Goal: Book appointment/travel/reservation

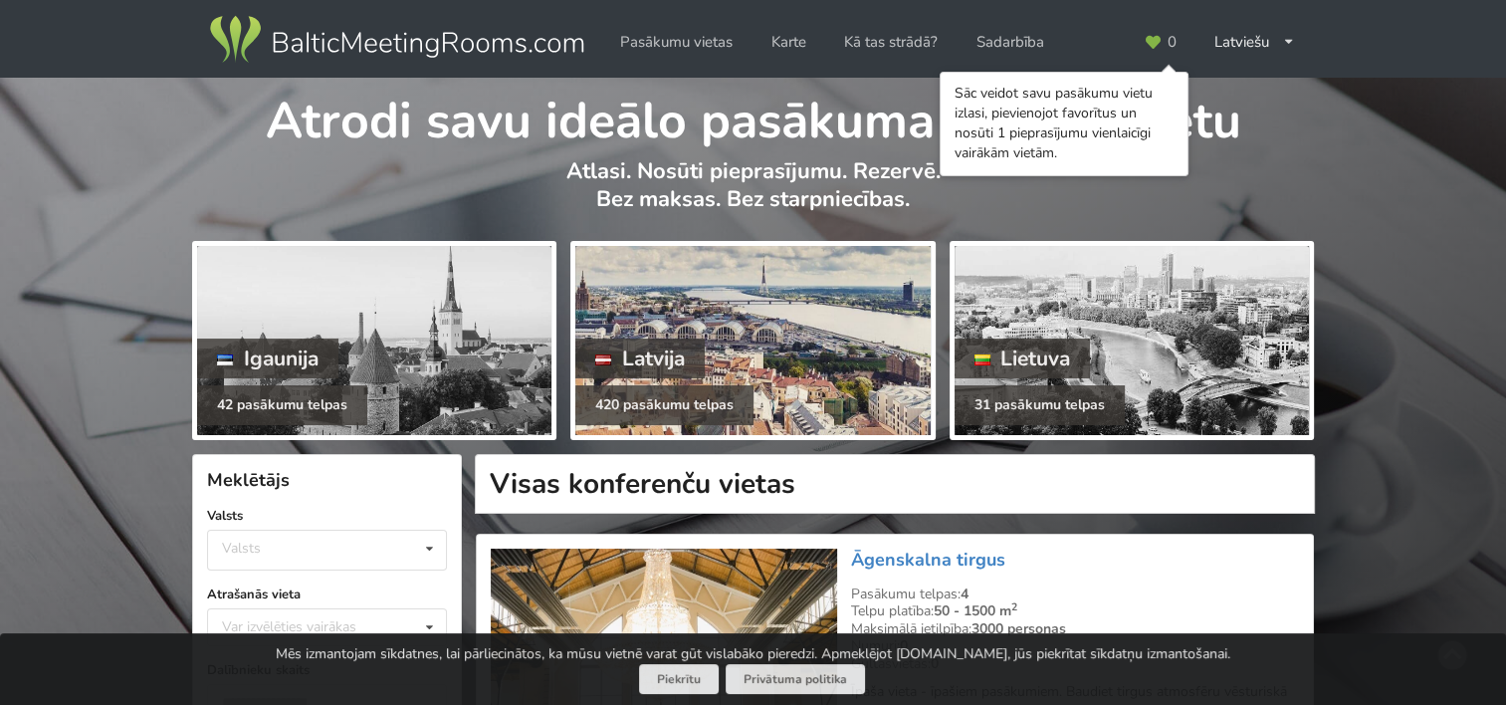
click at [770, 313] on div at bounding box center [752, 340] width 354 height 189
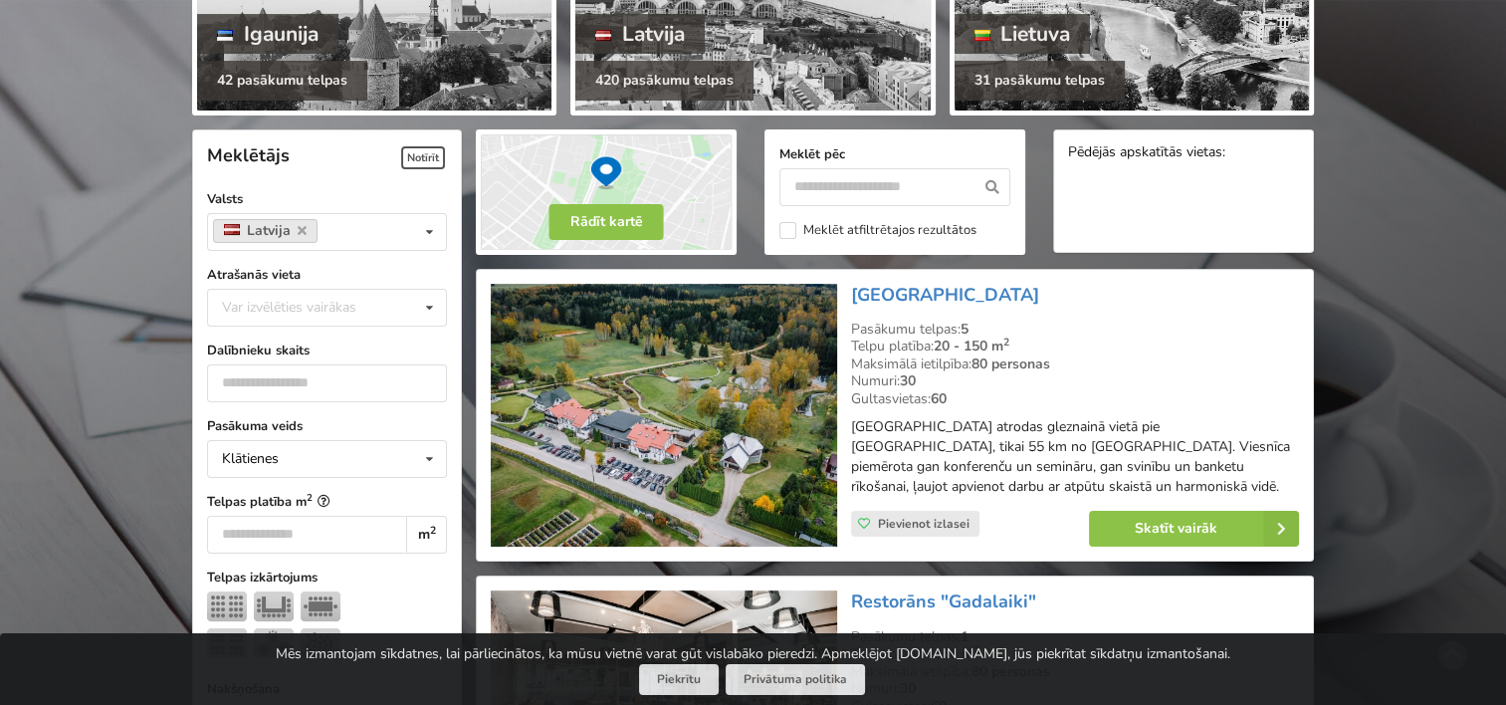
scroll to position [323, 0]
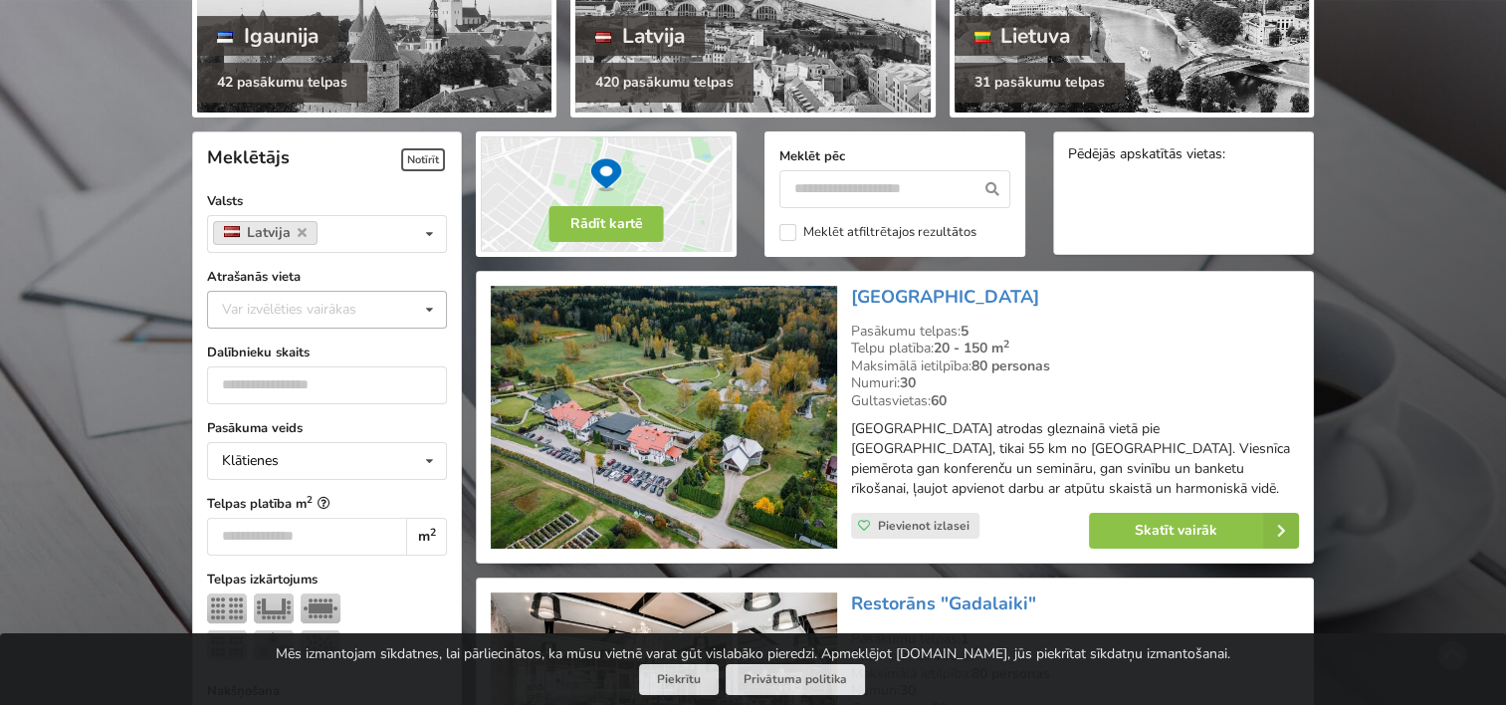
click at [424, 318] on icon at bounding box center [429, 310] width 29 height 37
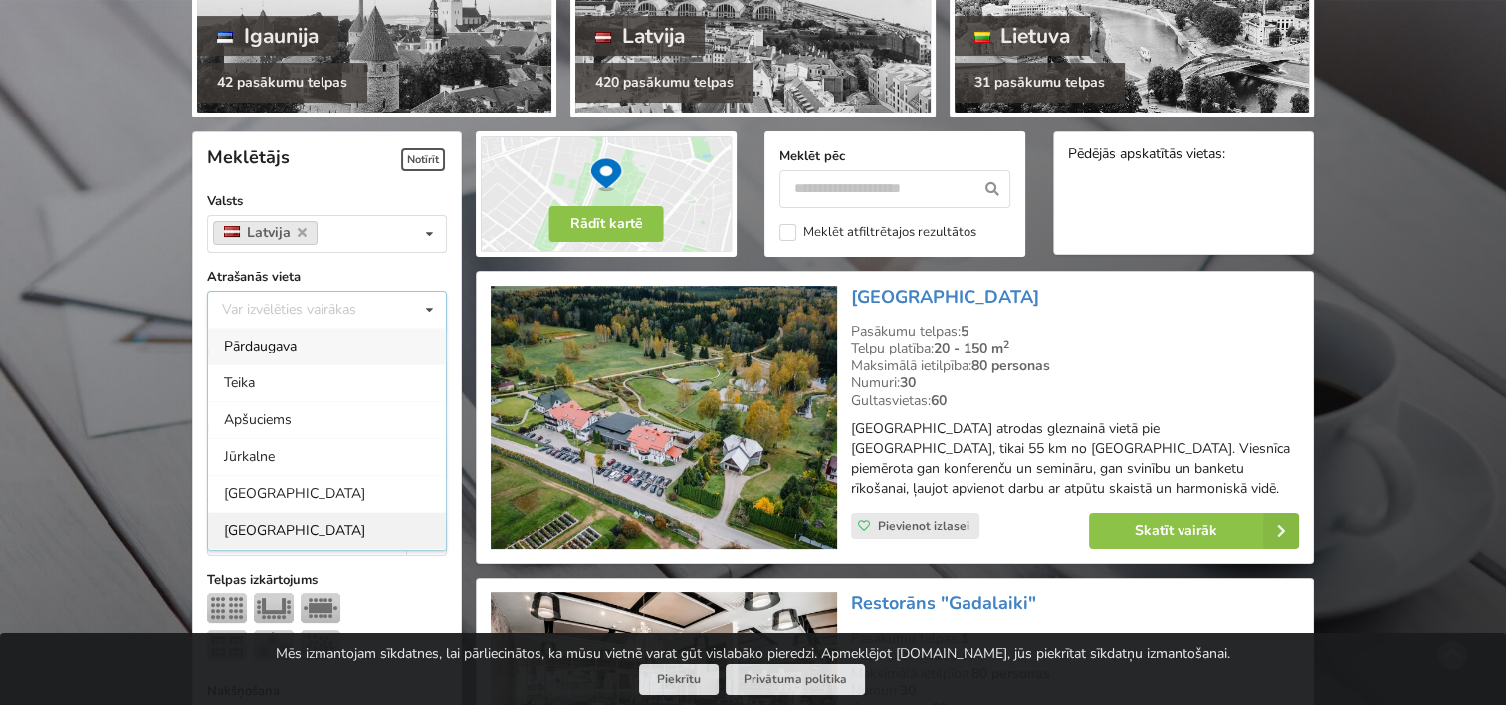
click at [226, 530] on div "[GEOGRAPHIC_DATA]" at bounding box center [327, 530] width 238 height 37
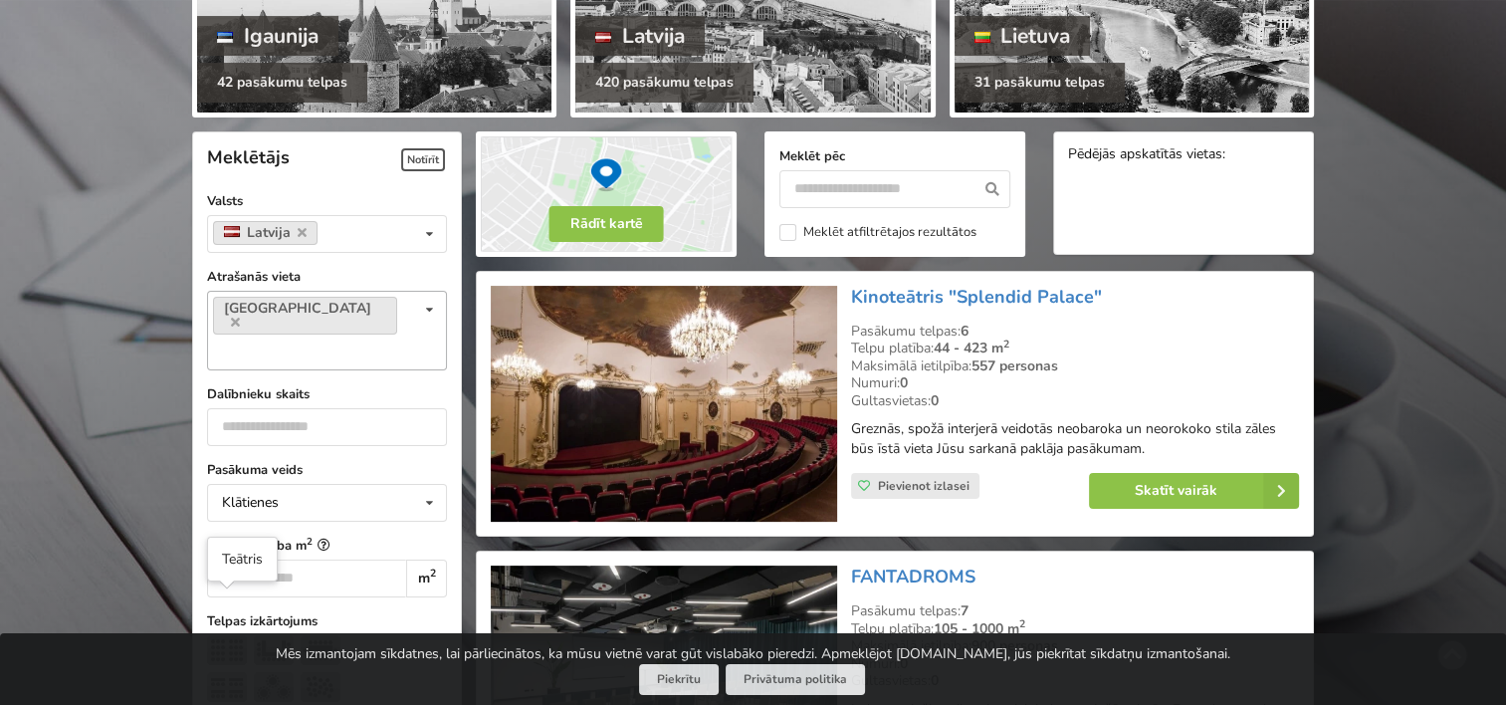
scroll to position [446, 0]
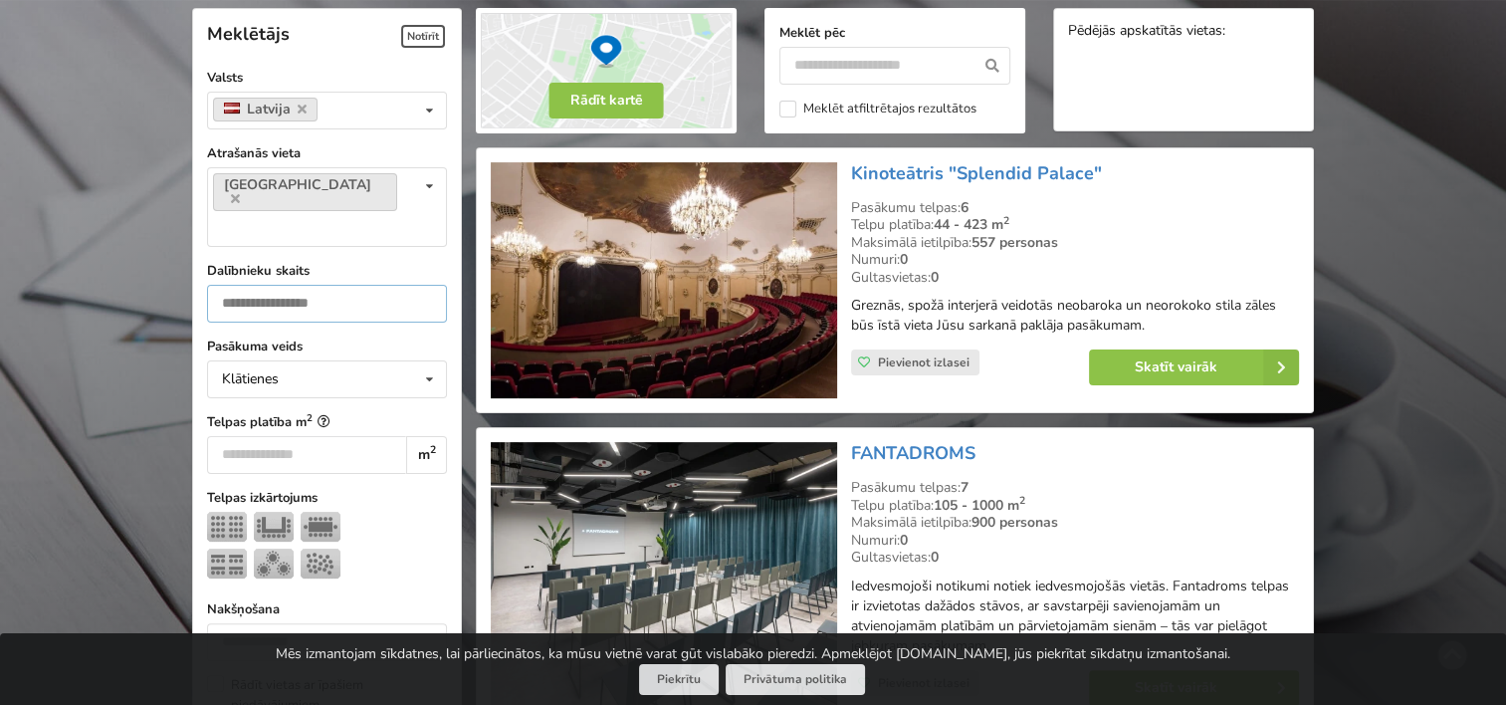
click at [388, 285] on input "number" at bounding box center [327, 304] width 240 height 38
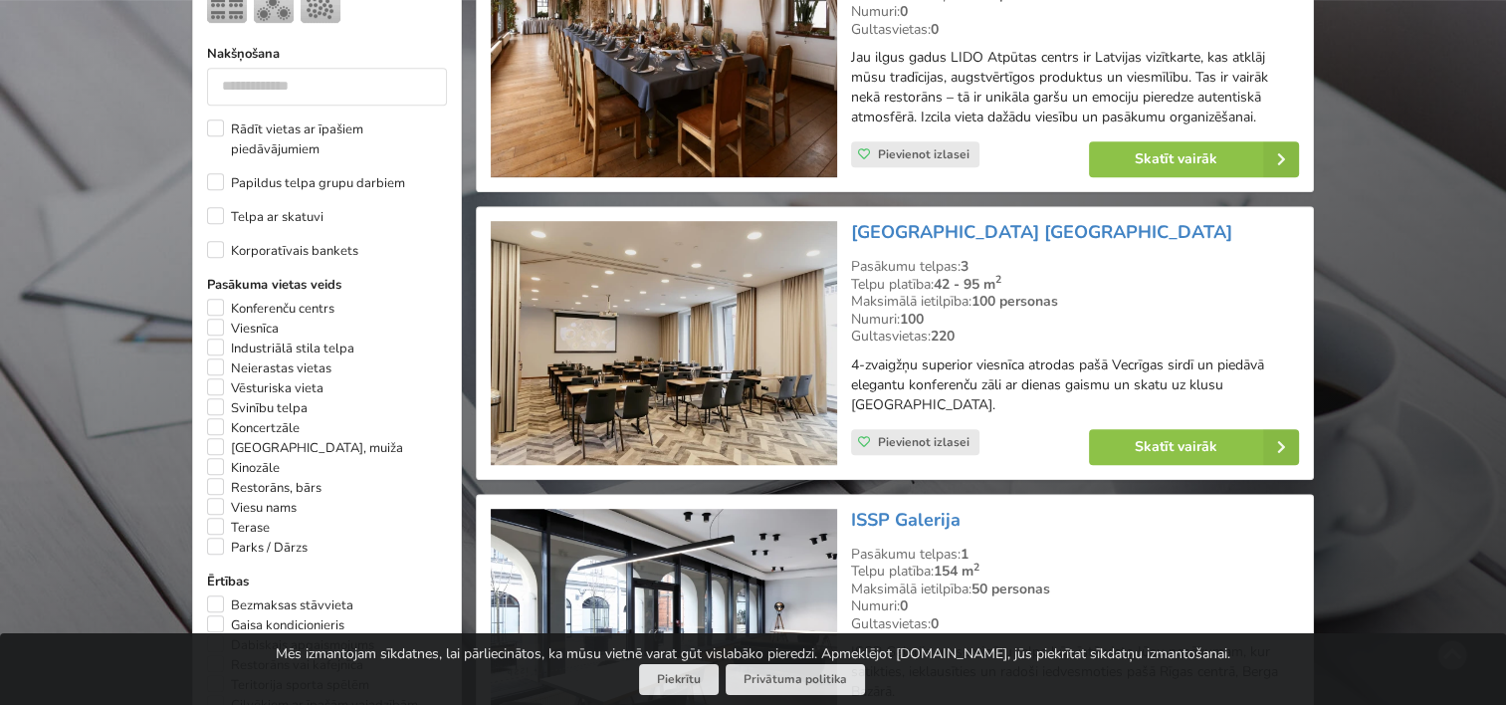
scroll to position [1025, 0]
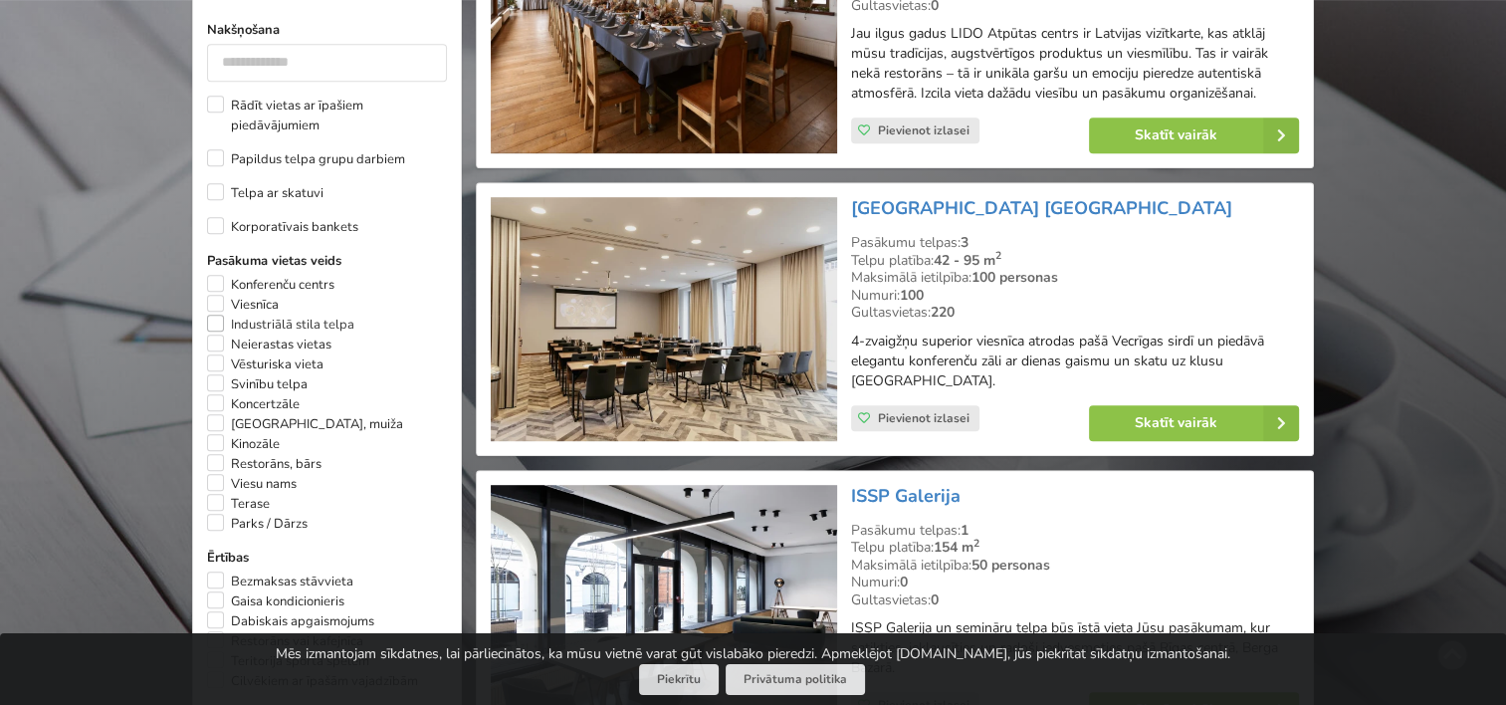
type input "**"
click at [225, 315] on label "Industriālā stila telpa" at bounding box center [280, 325] width 147 height 20
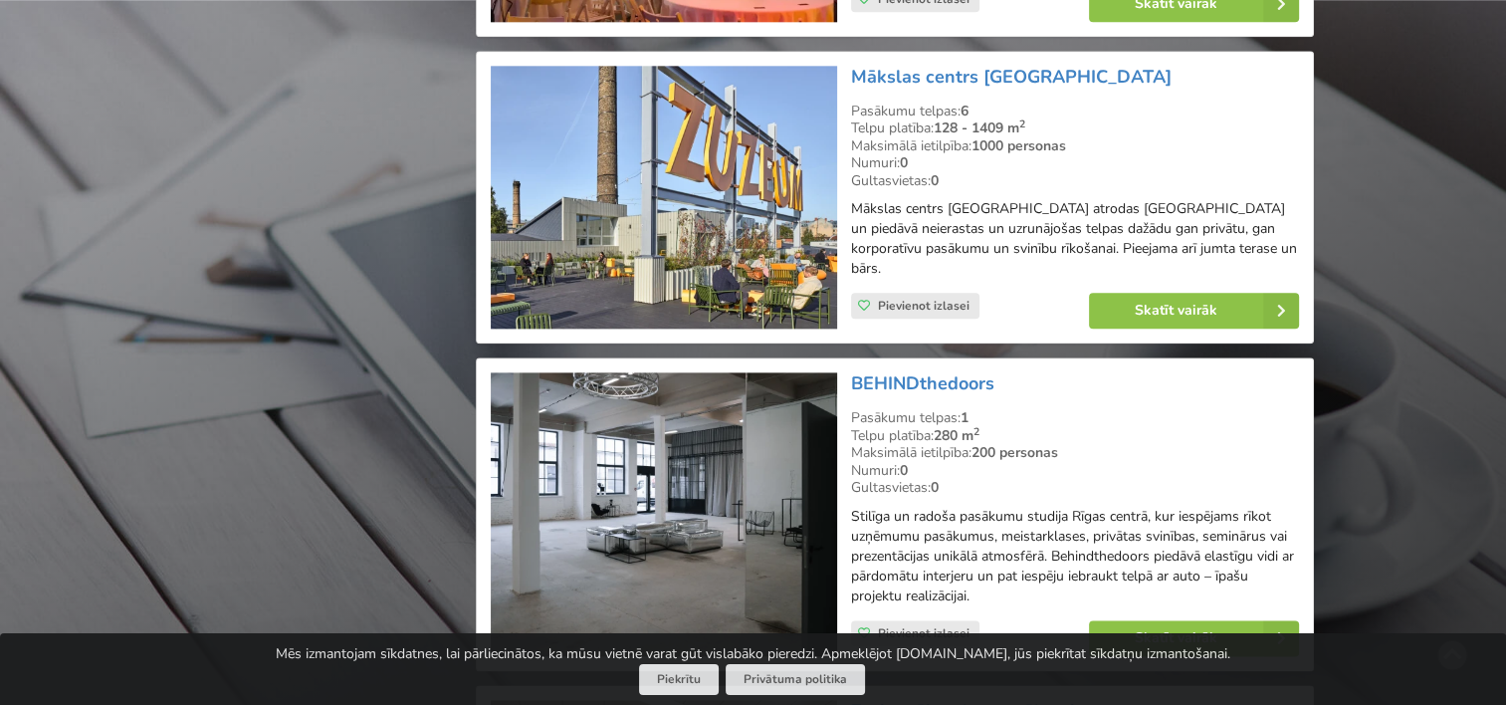
scroll to position [2386, 0]
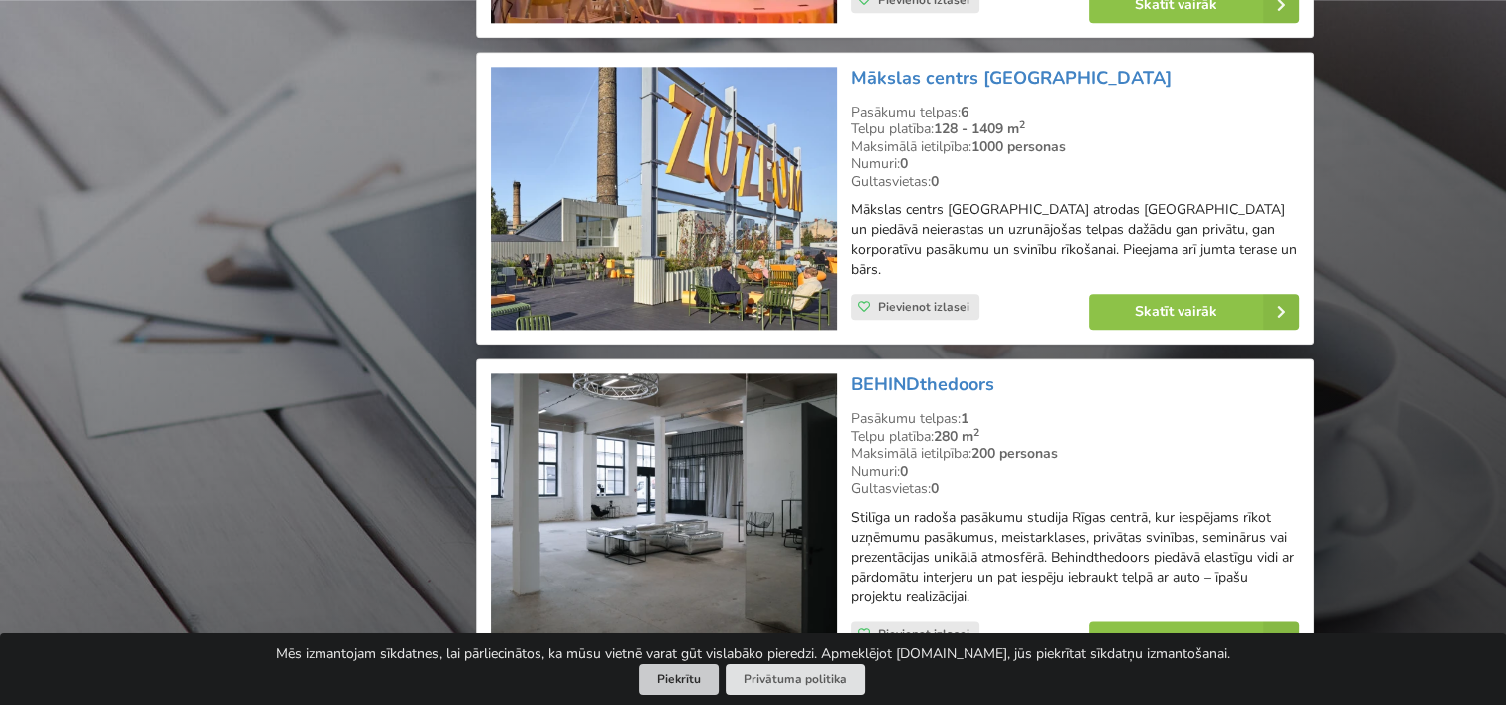
click at [691, 686] on button "Piekrītu" at bounding box center [679, 679] width 80 height 31
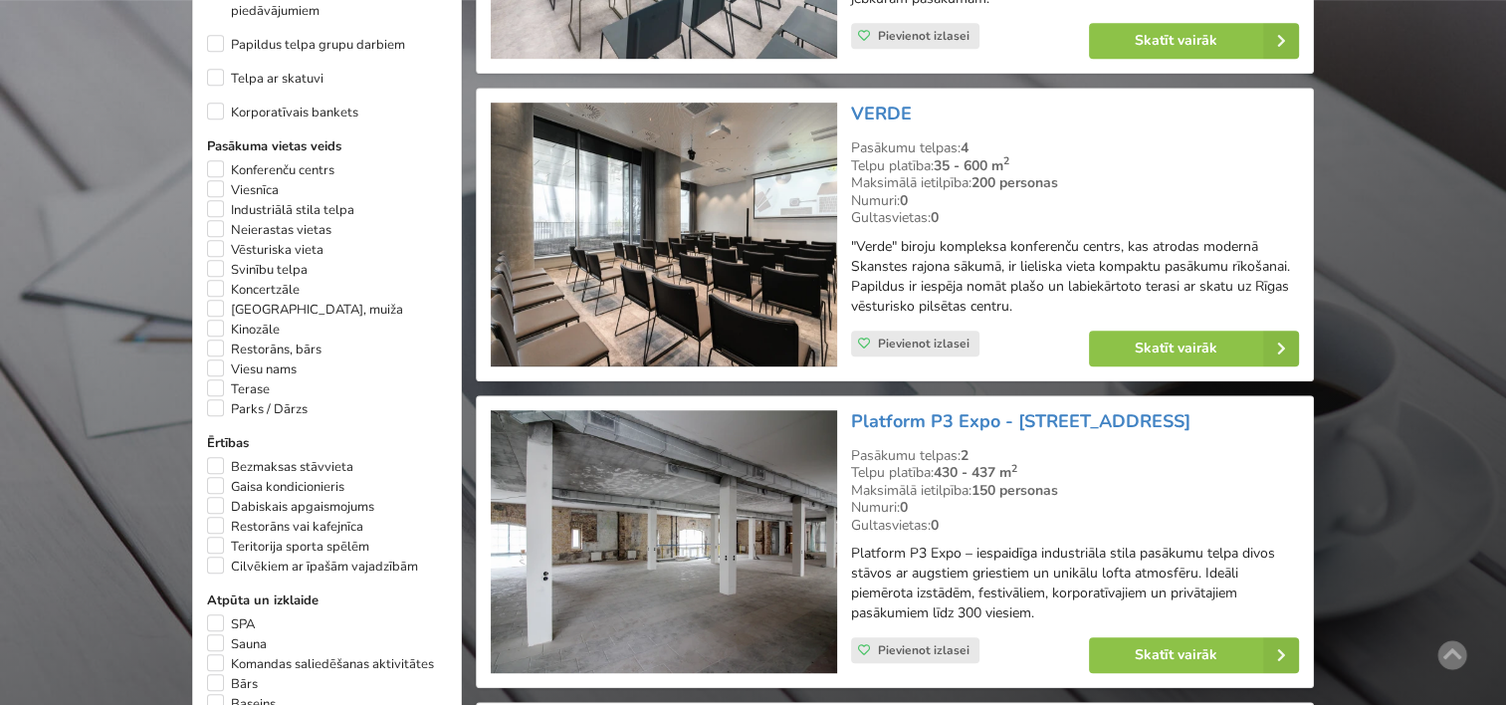
scroll to position [1139, 0]
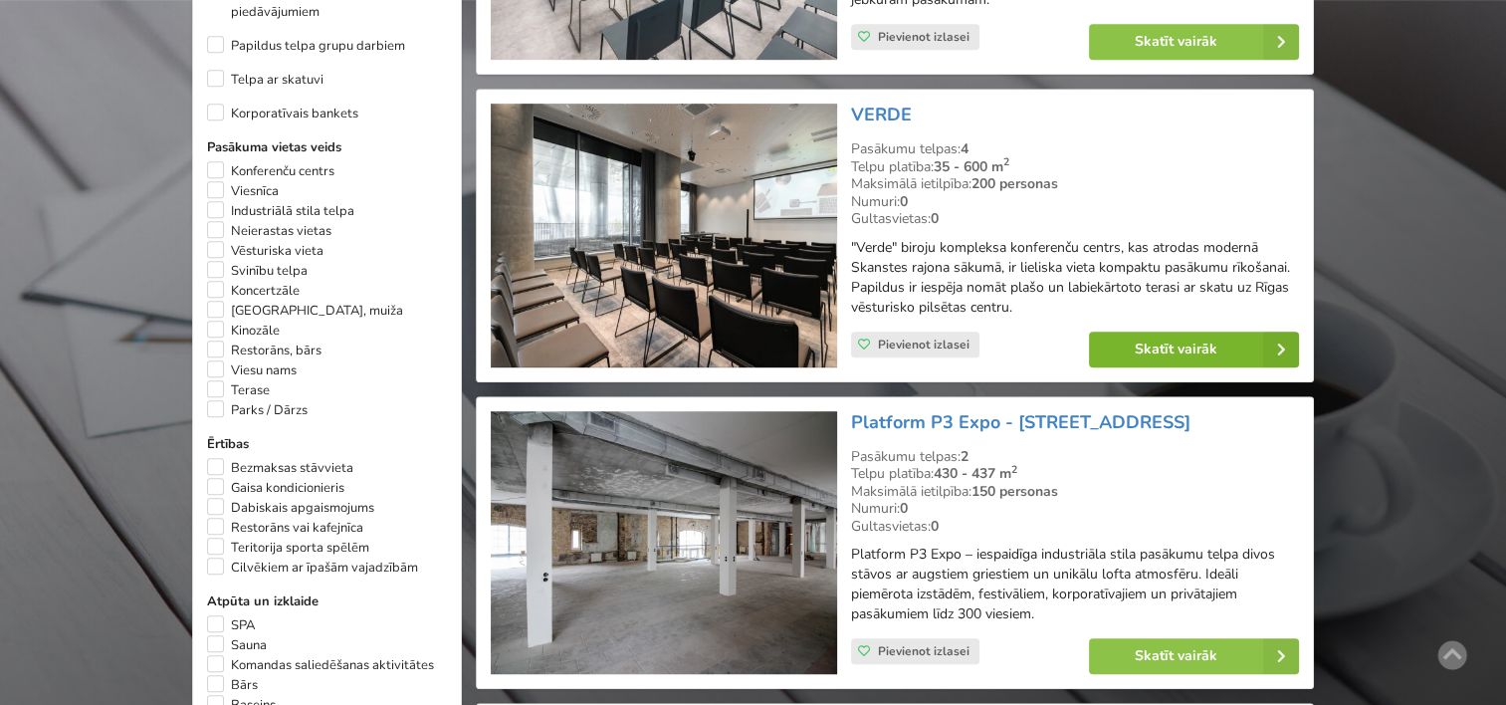
click at [1187, 341] on link "Skatīt vairāk" at bounding box center [1194, 350] width 210 height 36
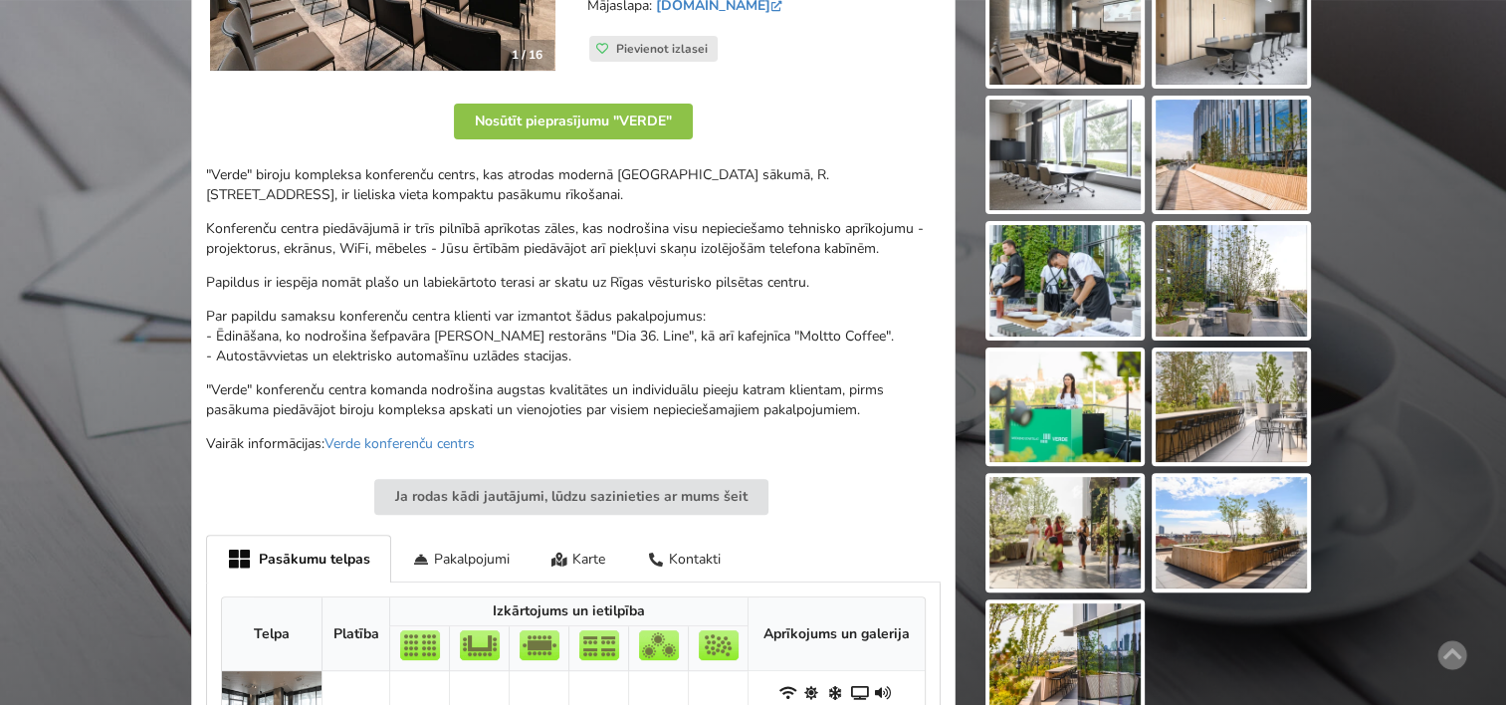
scroll to position [521, 0]
click at [1089, 422] on img at bounding box center [1065, 406] width 151 height 112
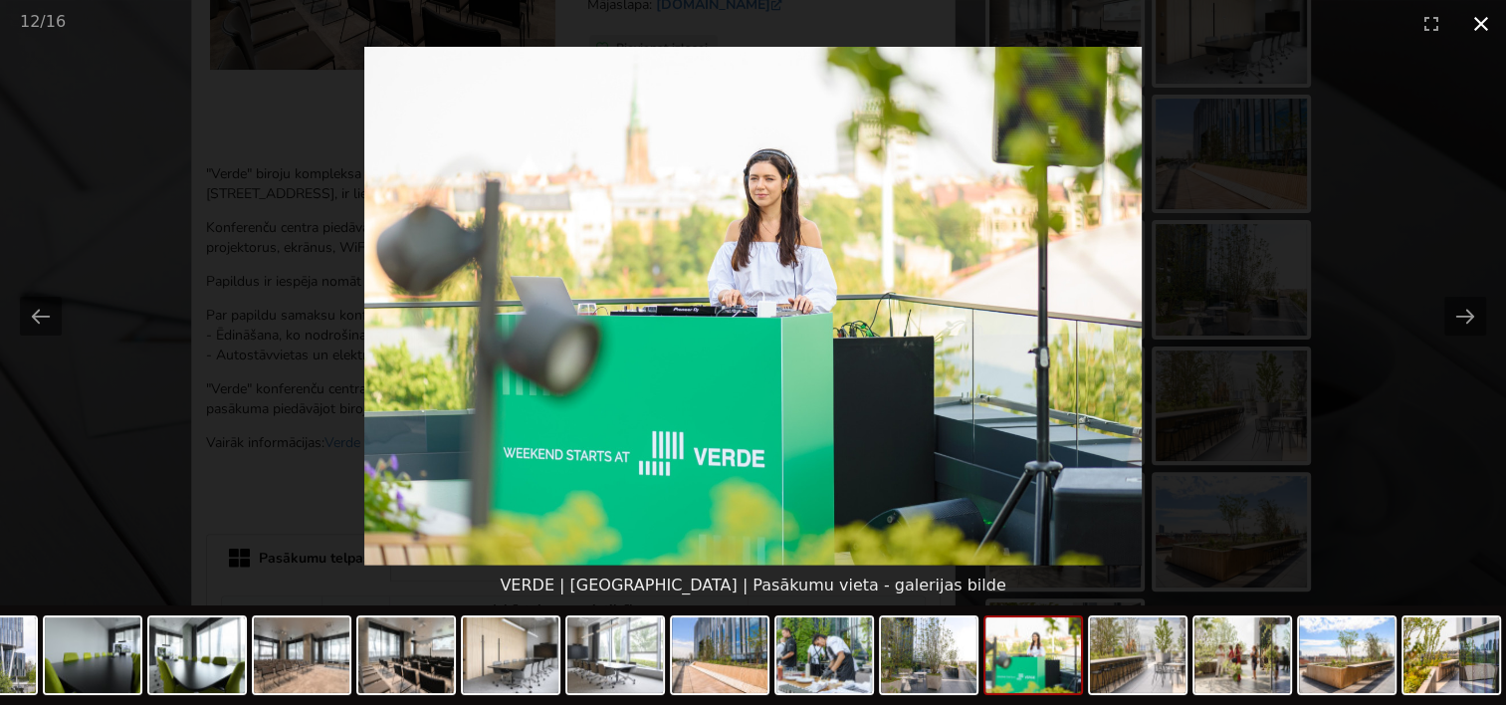
click at [1484, 22] on button "Close gallery" at bounding box center [1482, 23] width 50 height 47
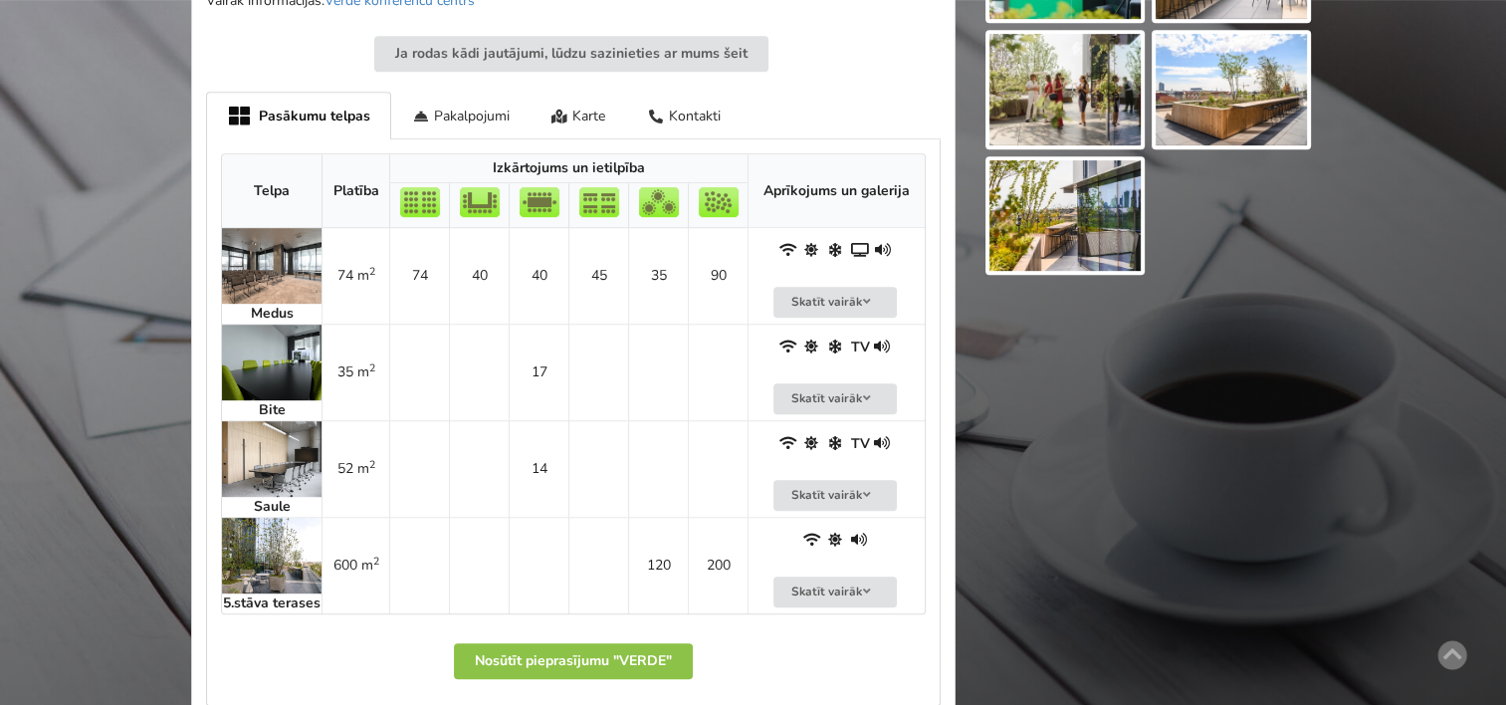
scroll to position [962, 0]
click at [810, 290] on button "Skatīt vairāk" at bounding box center [835, 303] width 123 height 31
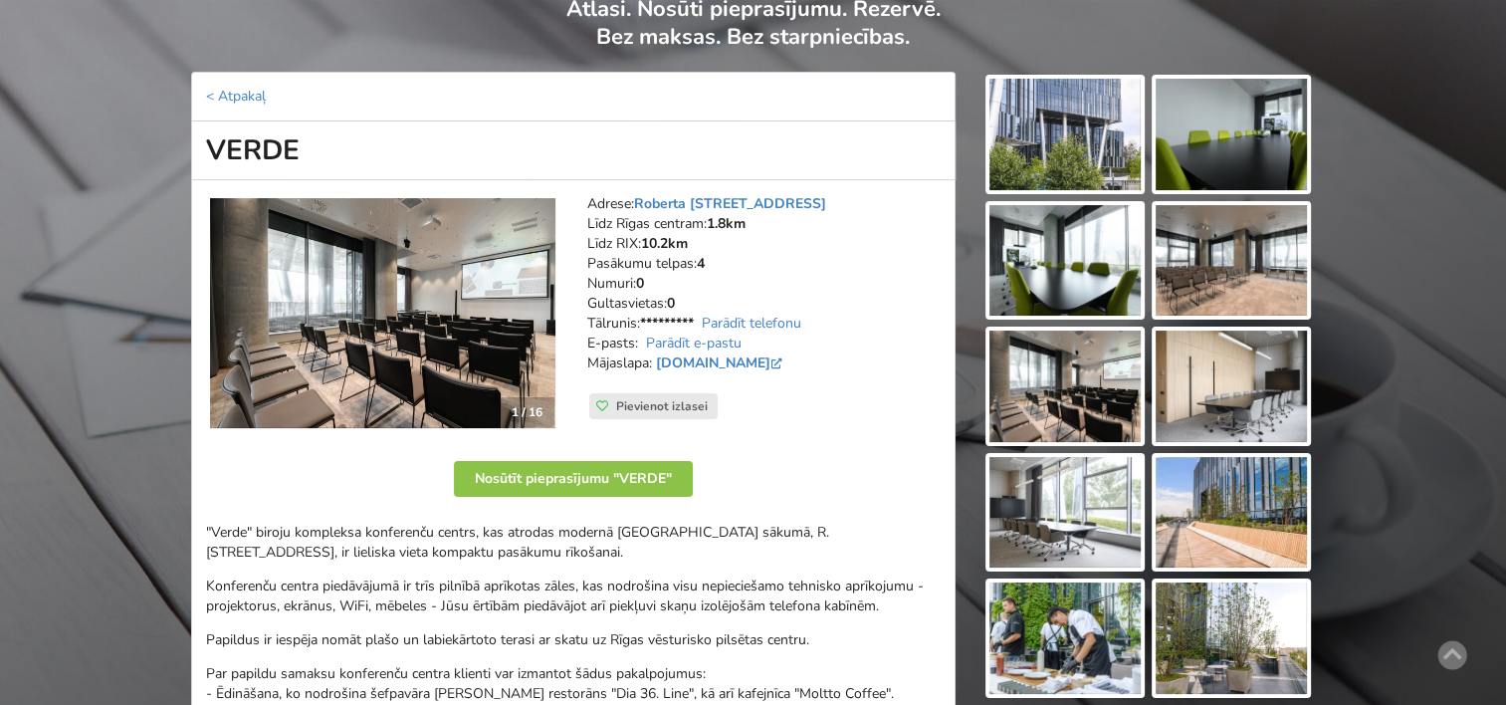
scroll to position [163, 0]
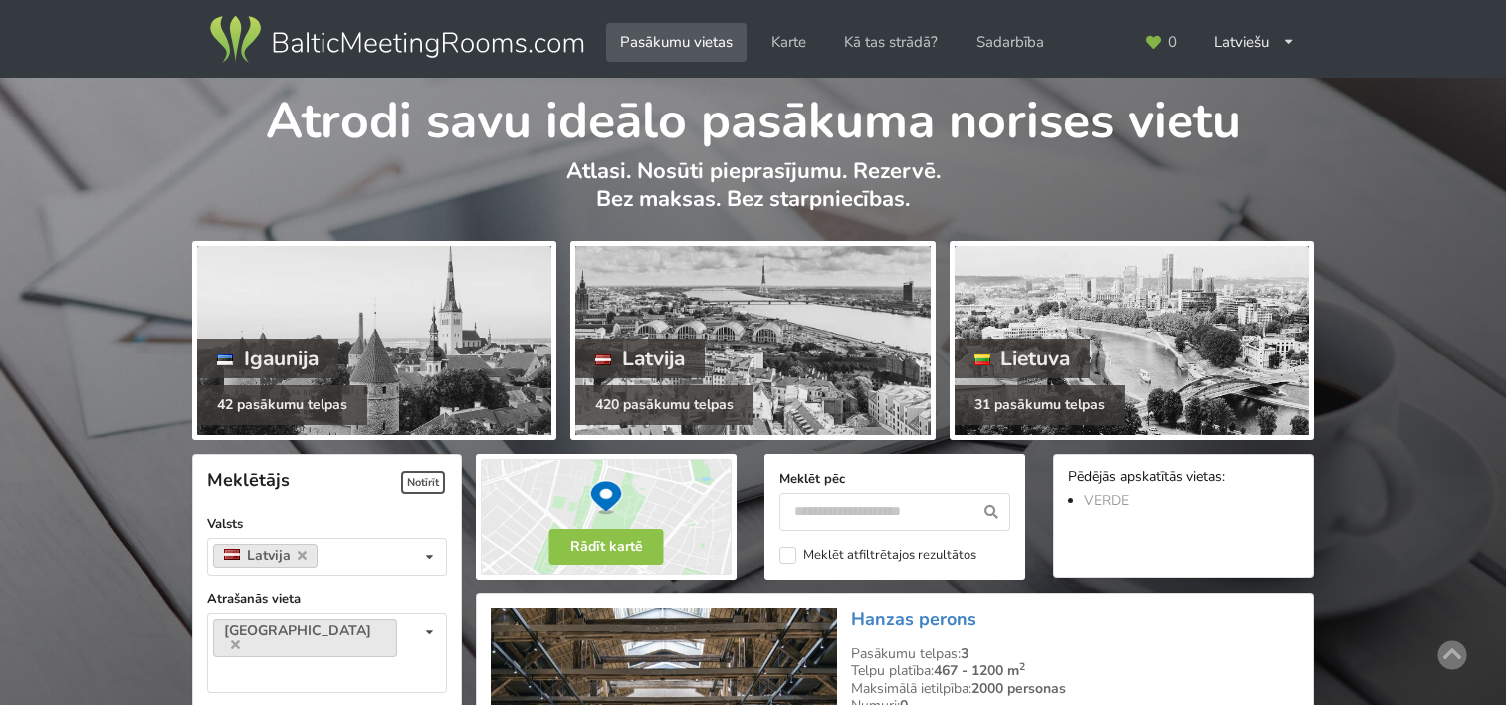
scroll to position [1139, 0]
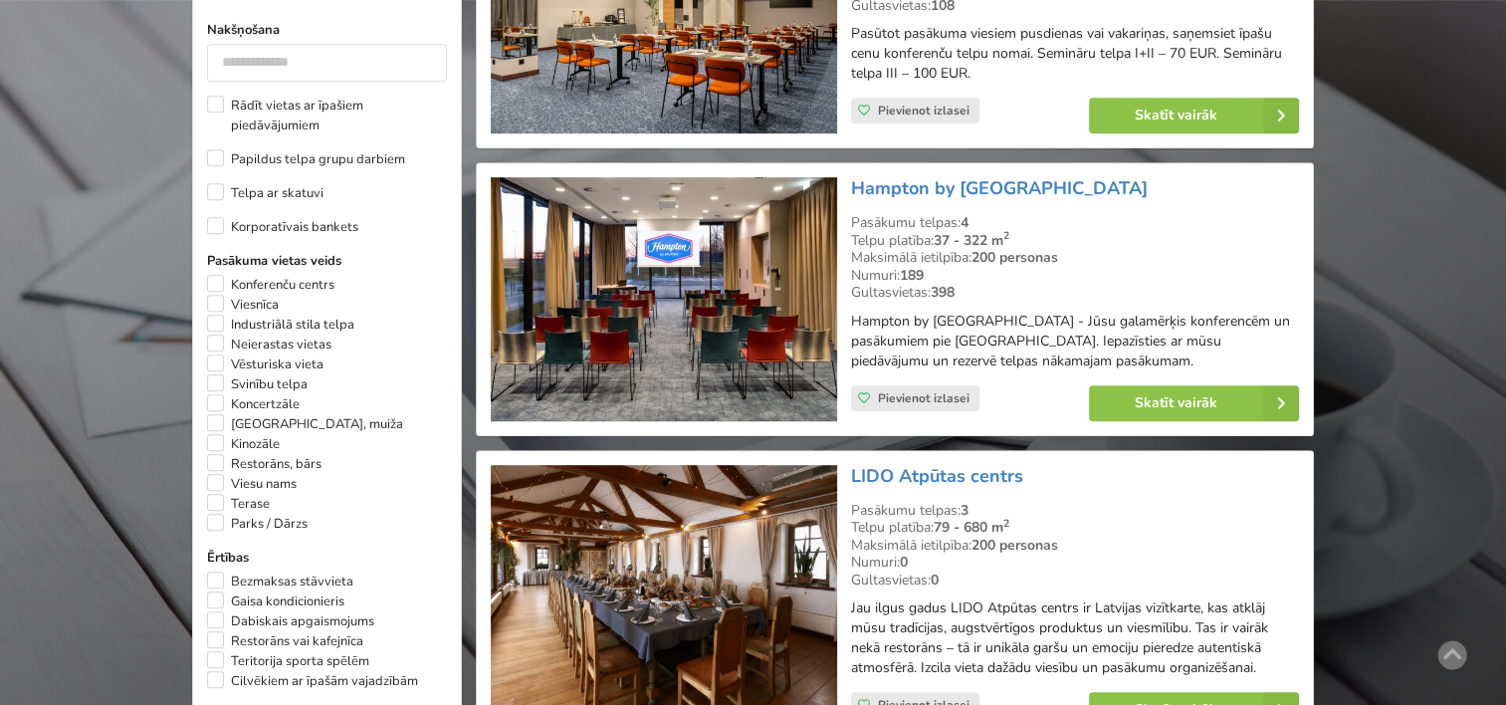
type input "*"
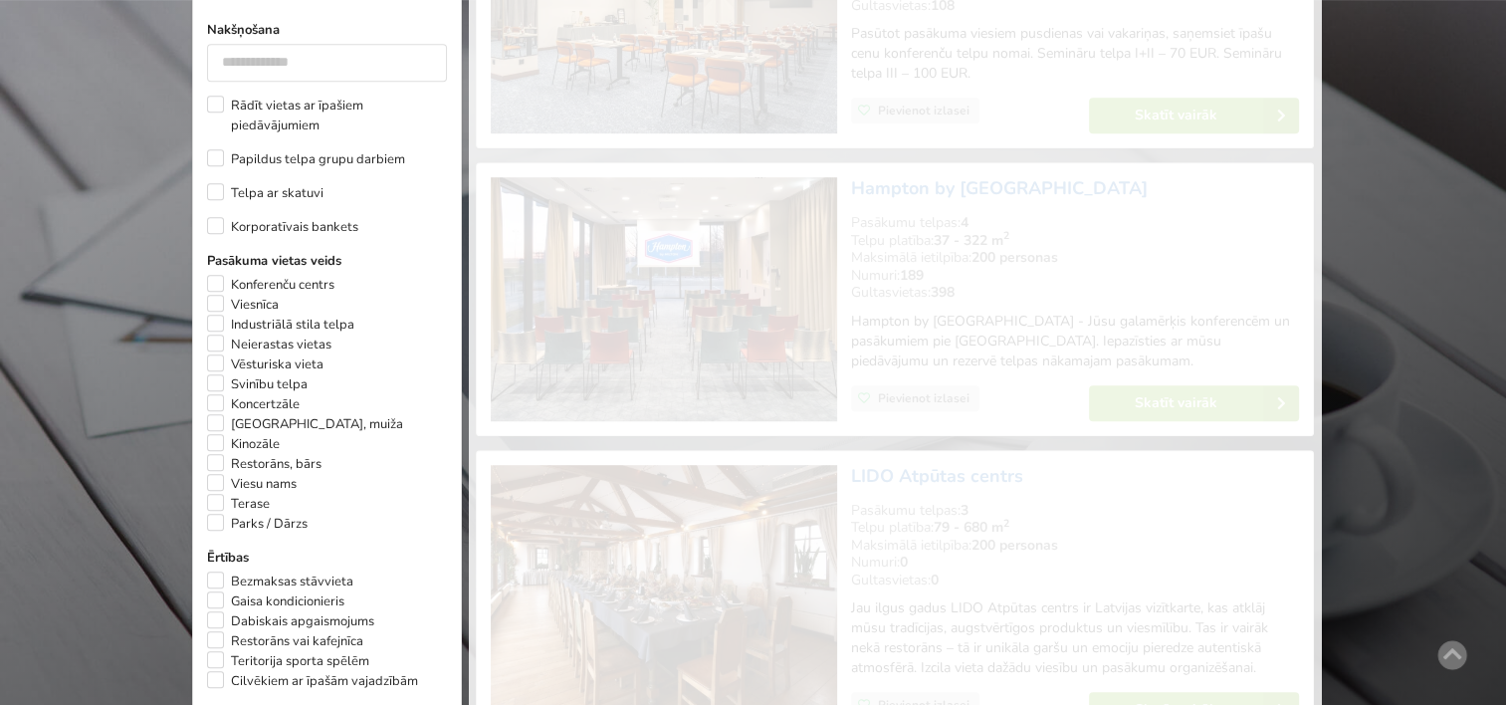
scroll to position [446, 0]
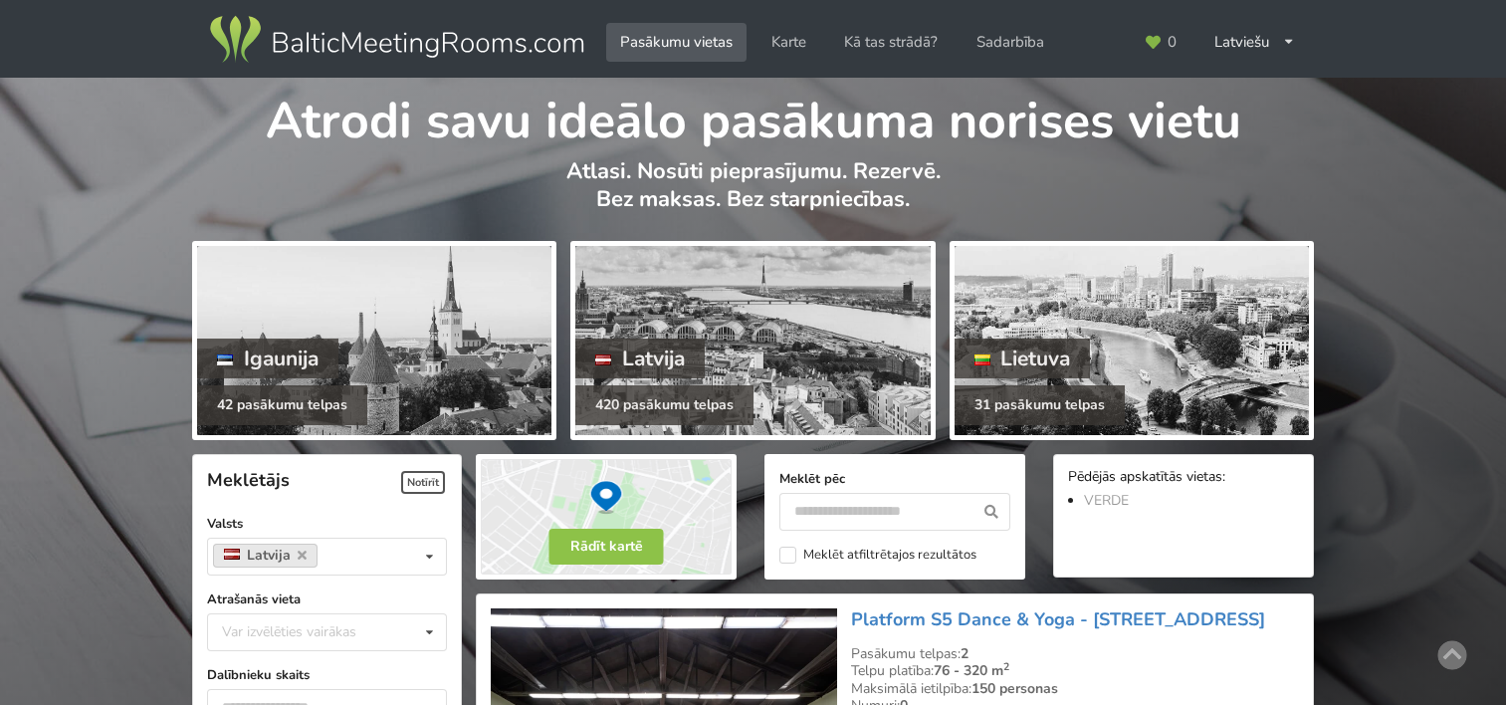
scroll to position [446, 0]
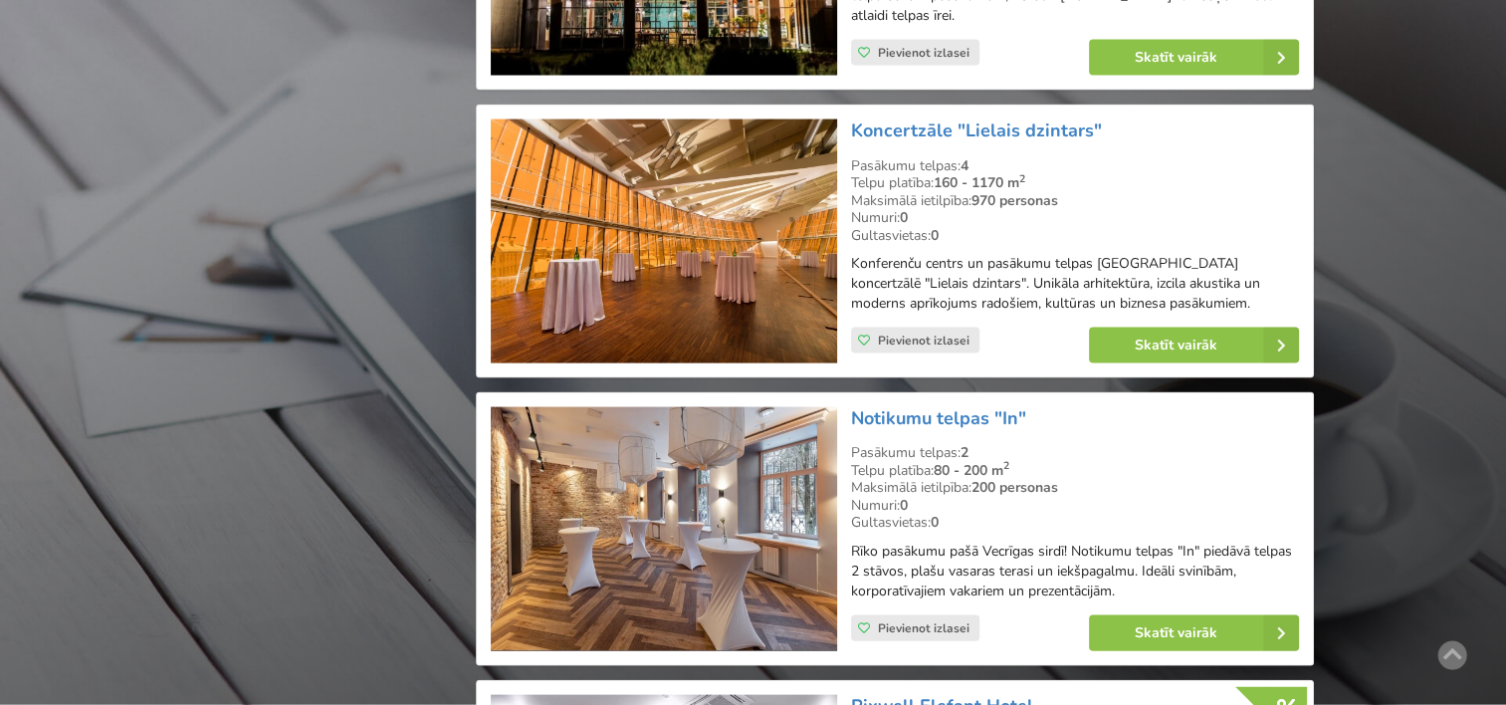
scroll to position [4076, 0]
click at [1173, 615] on link "Skatīt vairāk" at bounding box center [1194, 633] width 210 height 36
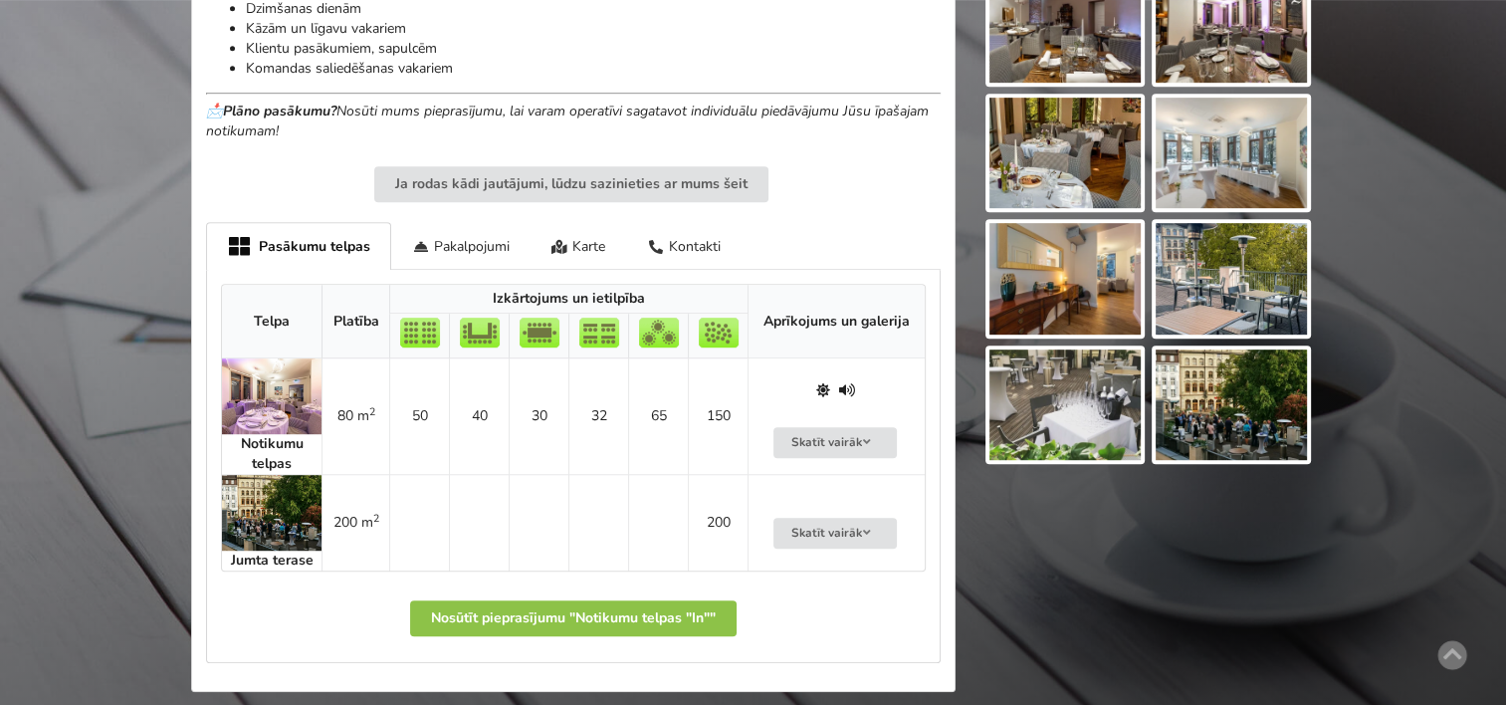
scroll to position [1026, 0]
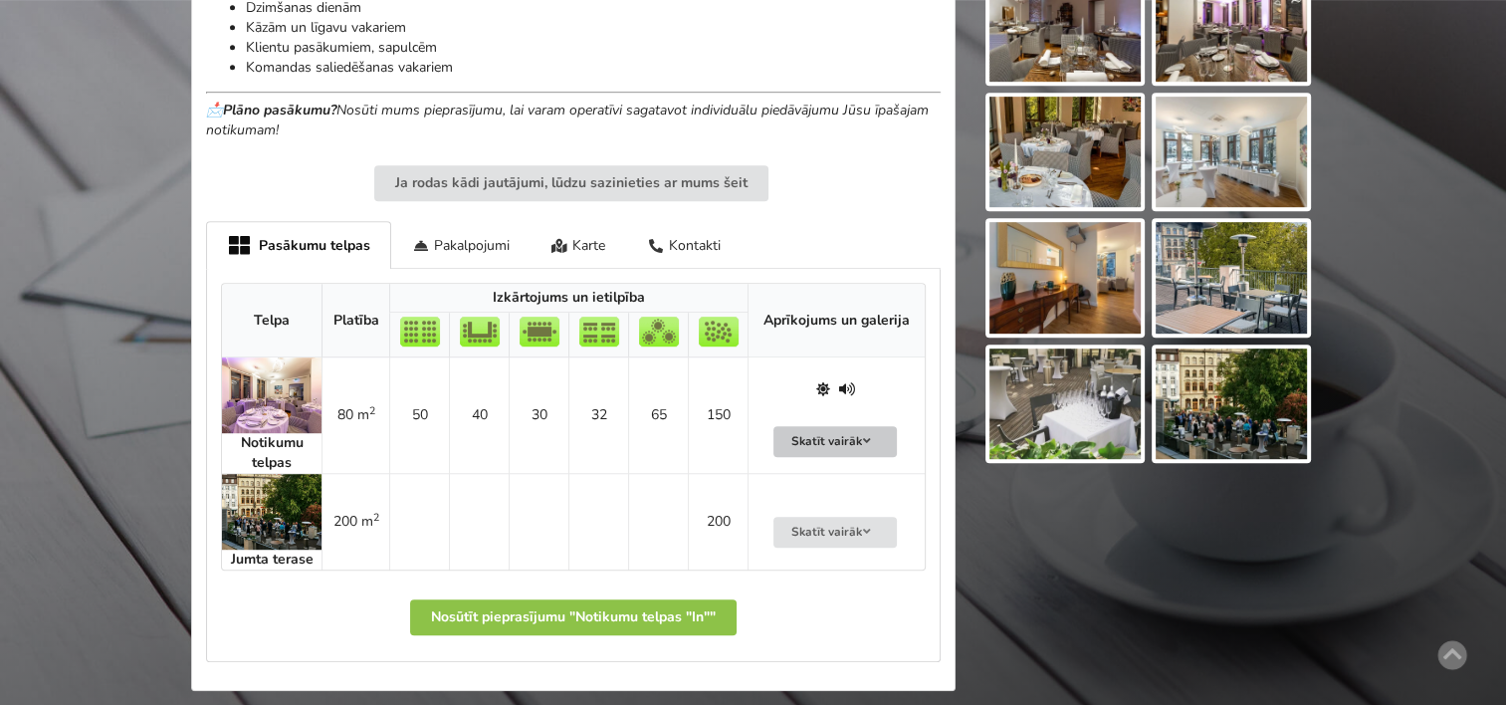
click at [840, 430] on button "Skatīt vairāk" at bounding box center [835, 441] width 123 height 31
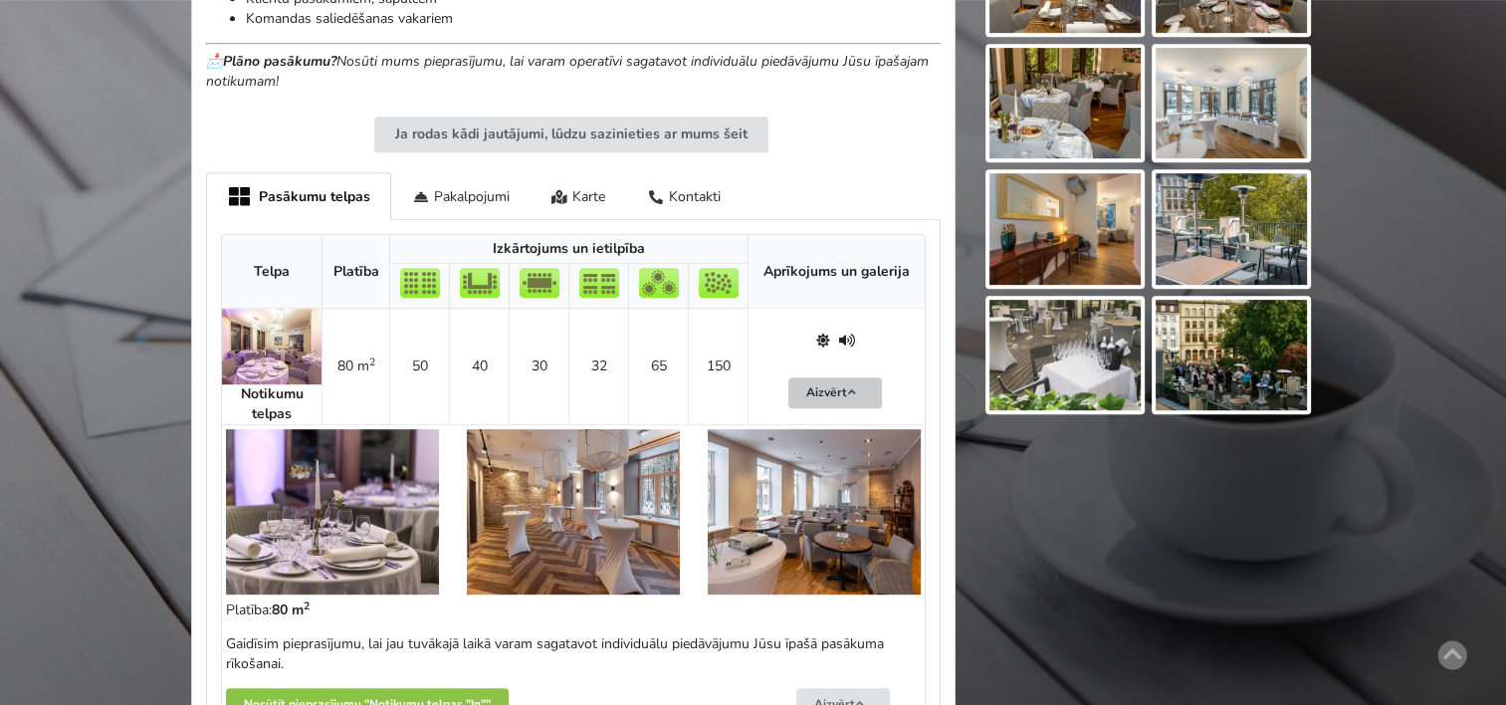
scroll to position [1074, 0]
click at [358, 526] on img at bounding box center [332, 512] width 213 height 165
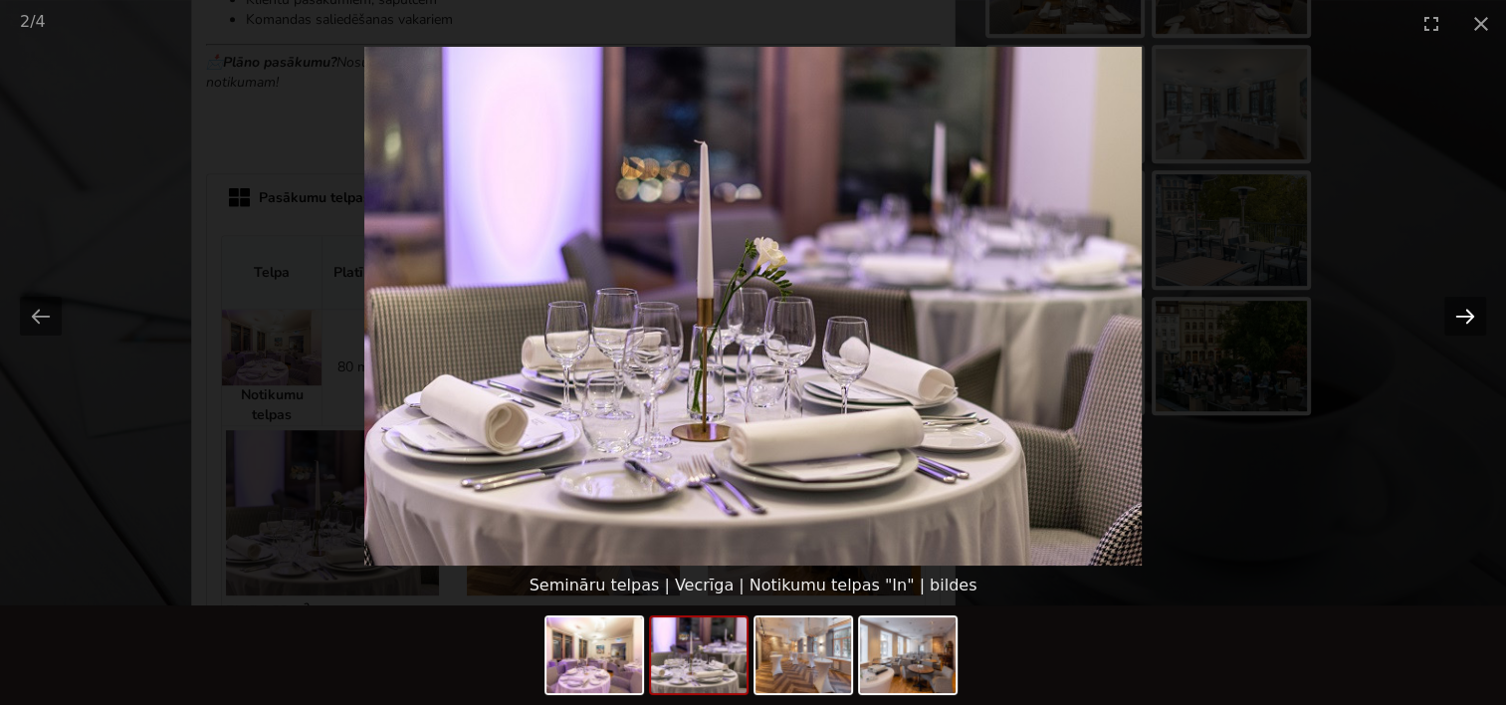
click at [1457, 305] on button "Next slide" at bounding box center [1466, 316] width 42 height 39
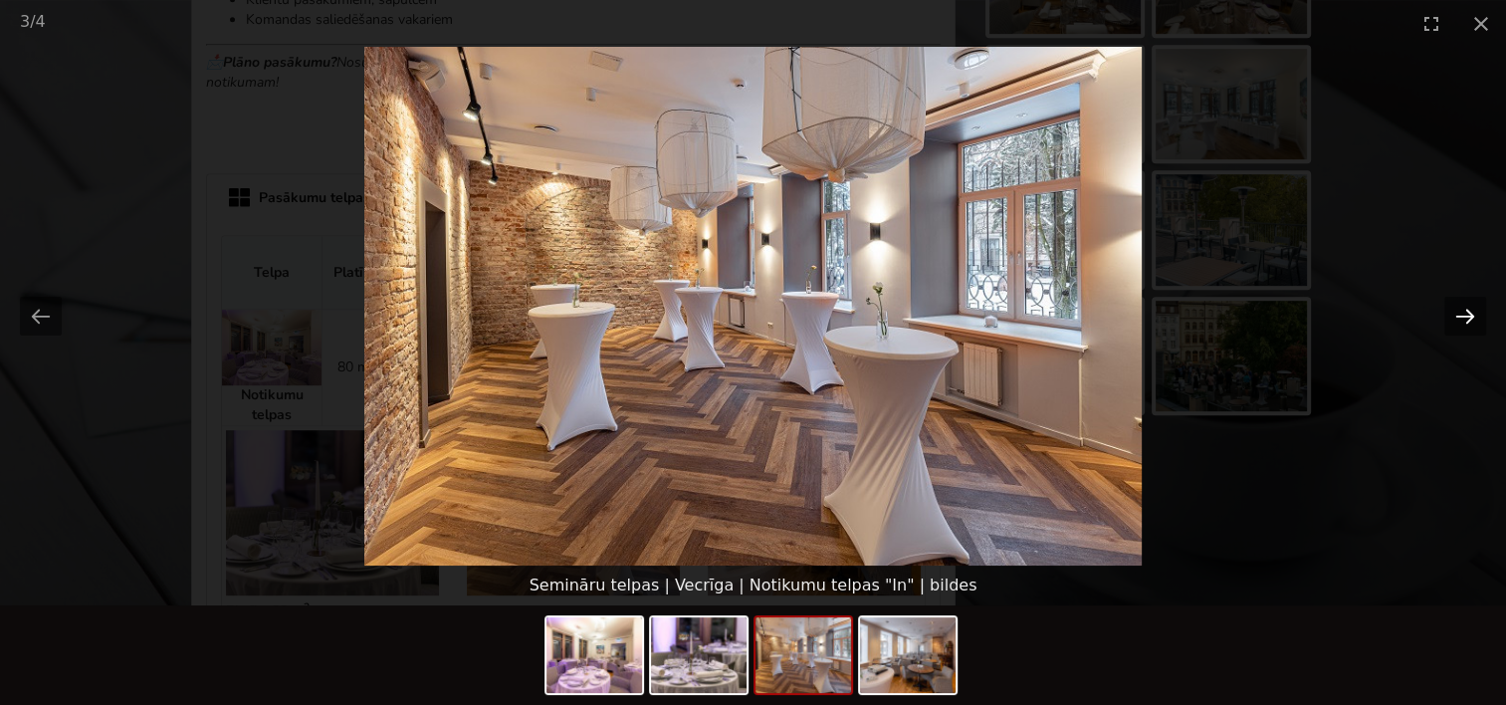
click at [1448, 297] on button "Next slide" at bounding box center [1466, 316] width 42 height 39
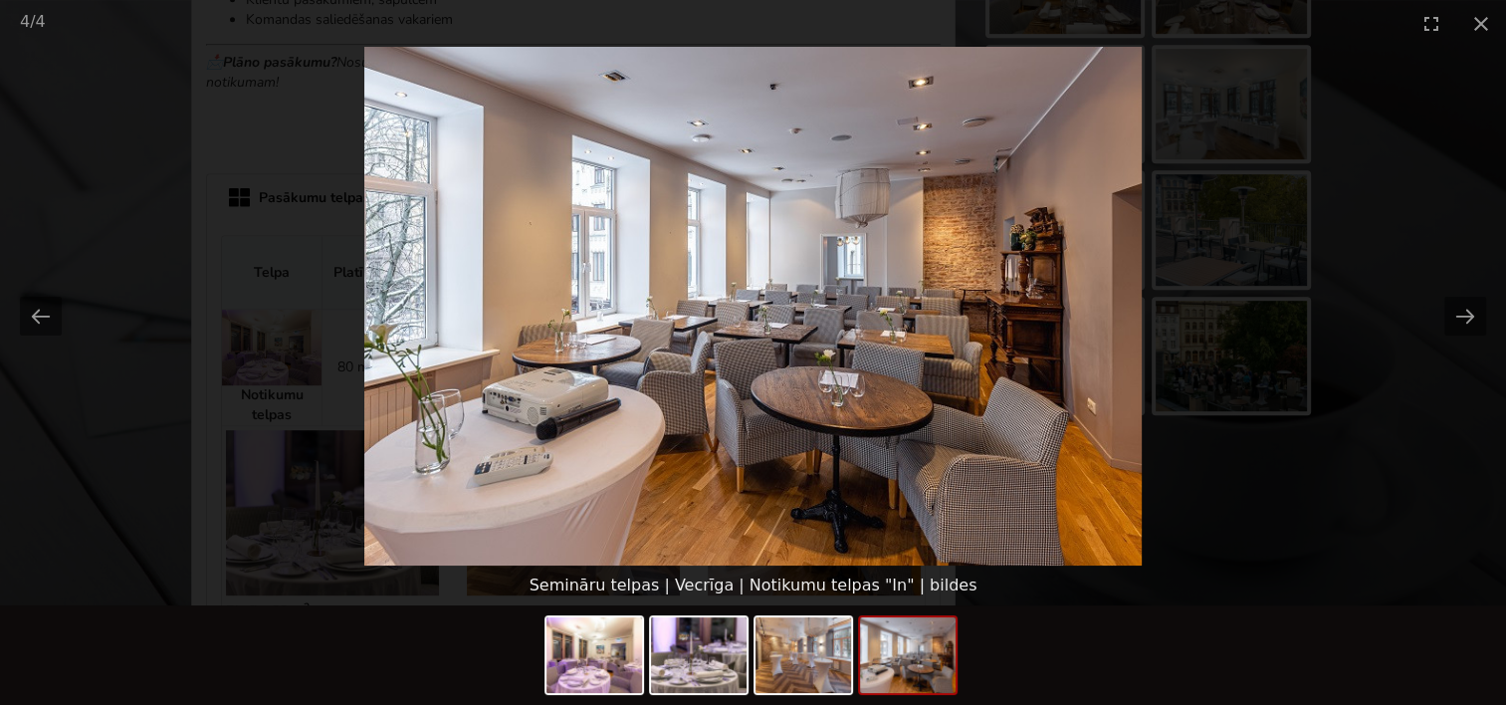
scroll to position [0, 0]
click at [1443, 291] on picture at bounding box center [753, 306] width 1506 height 519
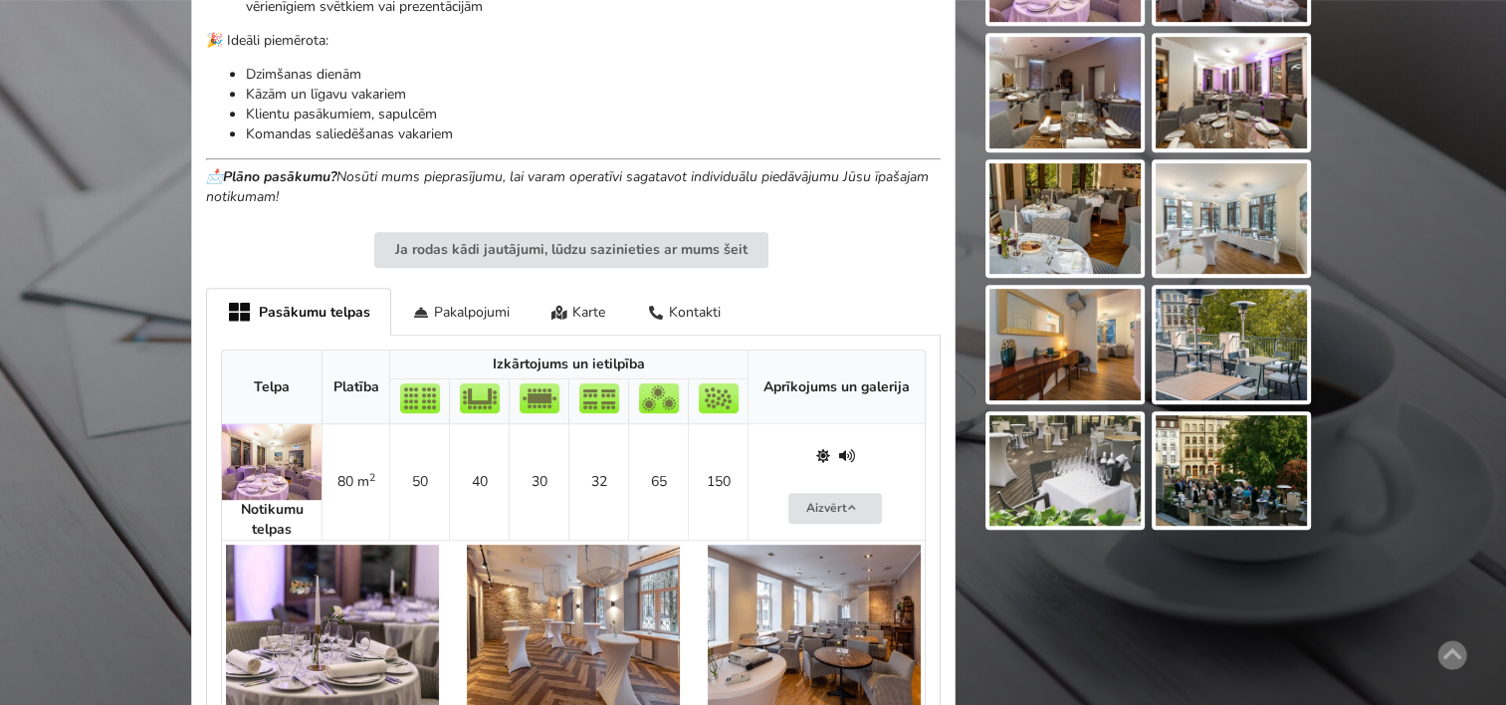
scroll to position [959, 0]
click at [1053, 434] on img at bounding box center [1065, 472] width 151 height 112
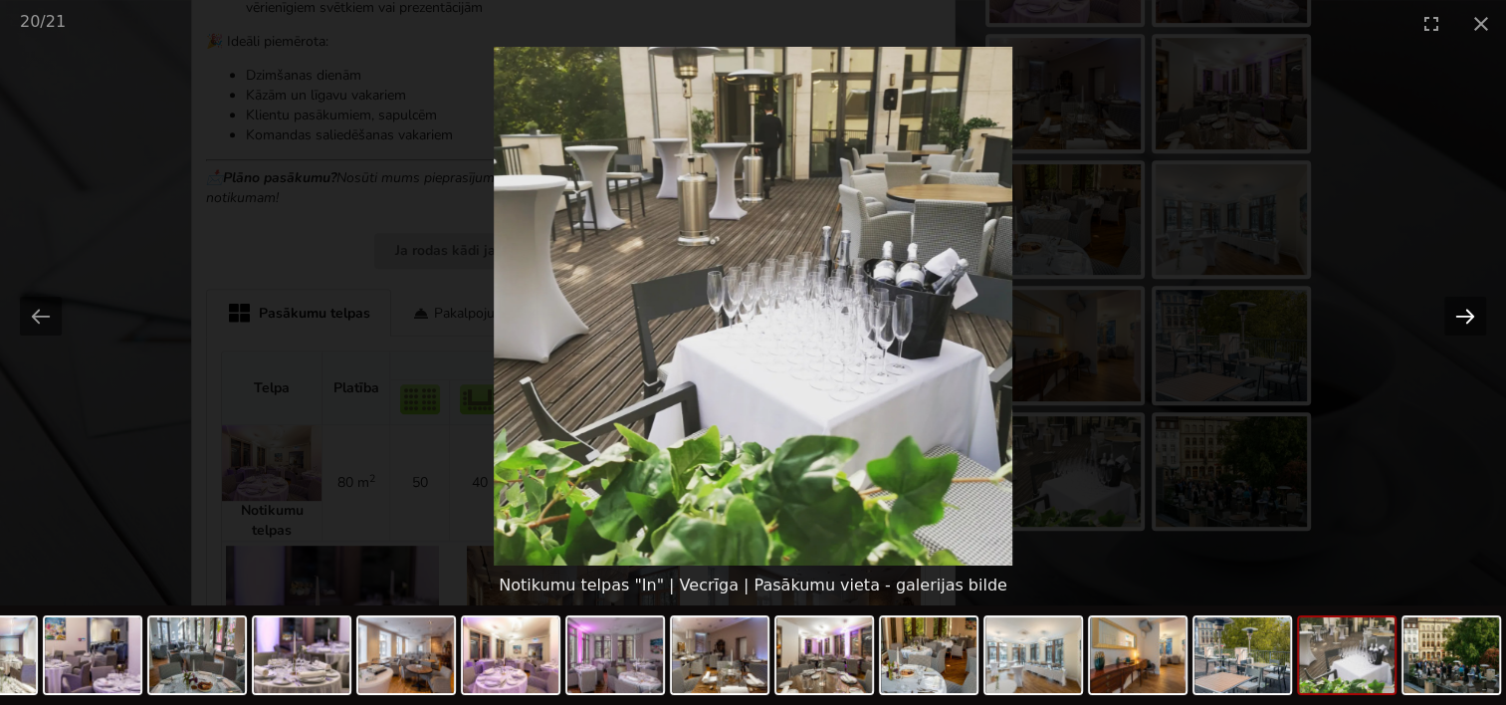
click at [1466, 315] on button "Next slide" at bounding box center [1466, 316] width 42 height 39
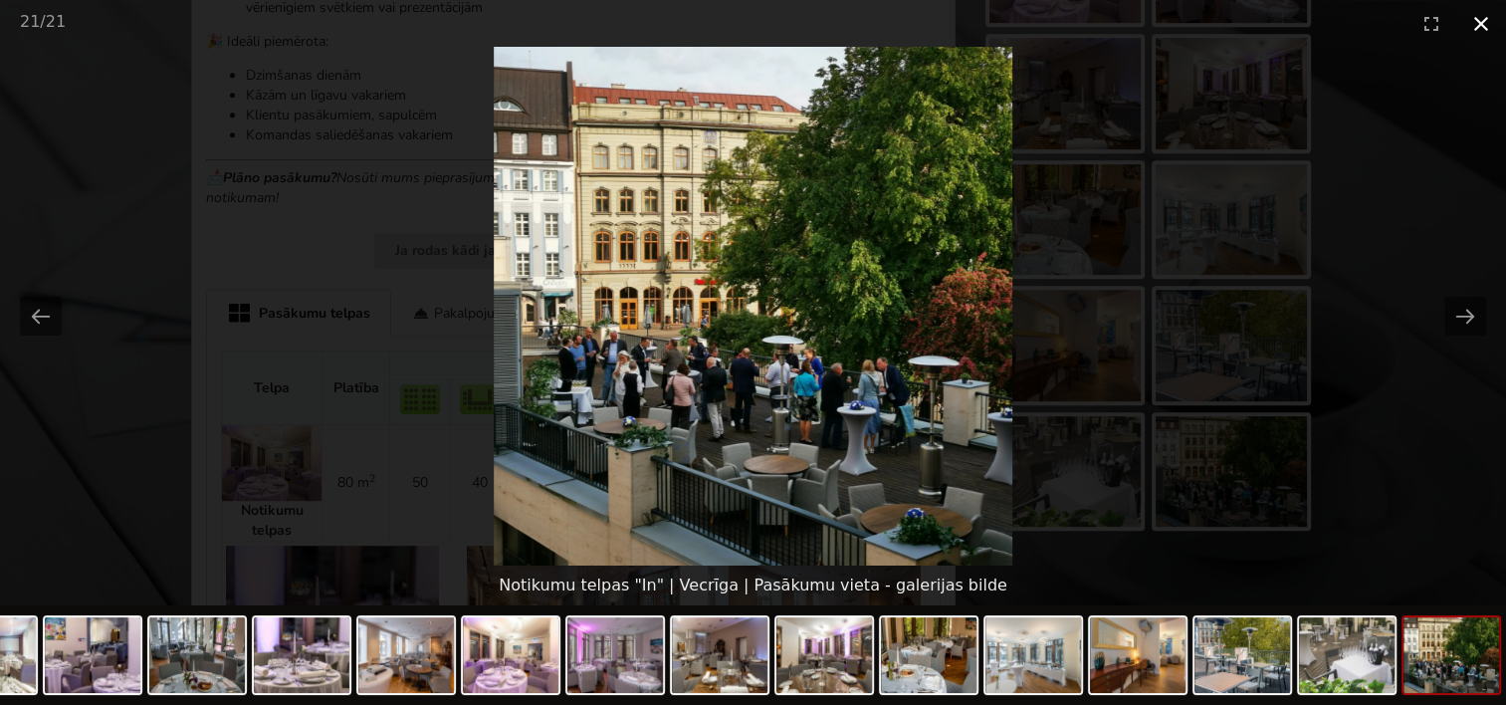
click at [1487, 24] on button "Close gallery" at bounding box center [1482, 23] width 50 height 47
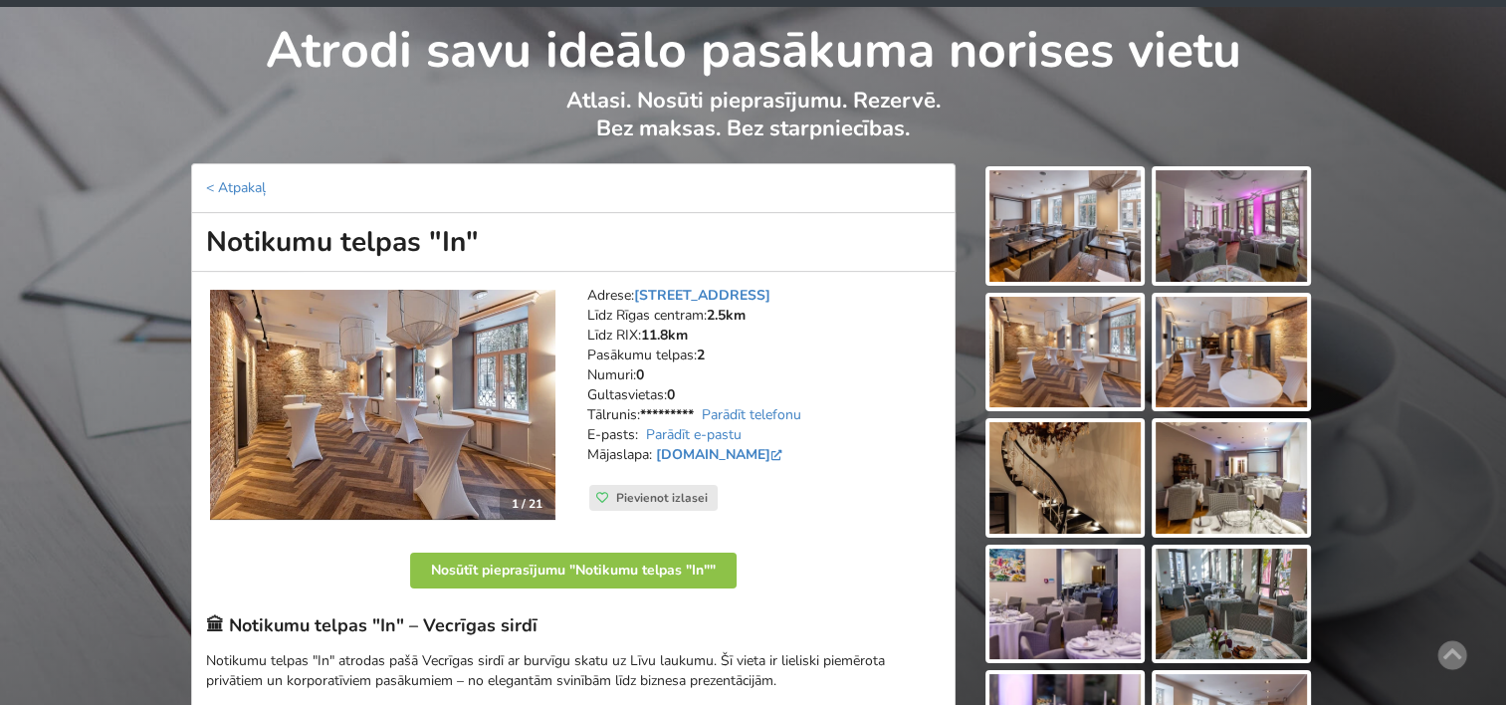
scroll to position [70, 0]
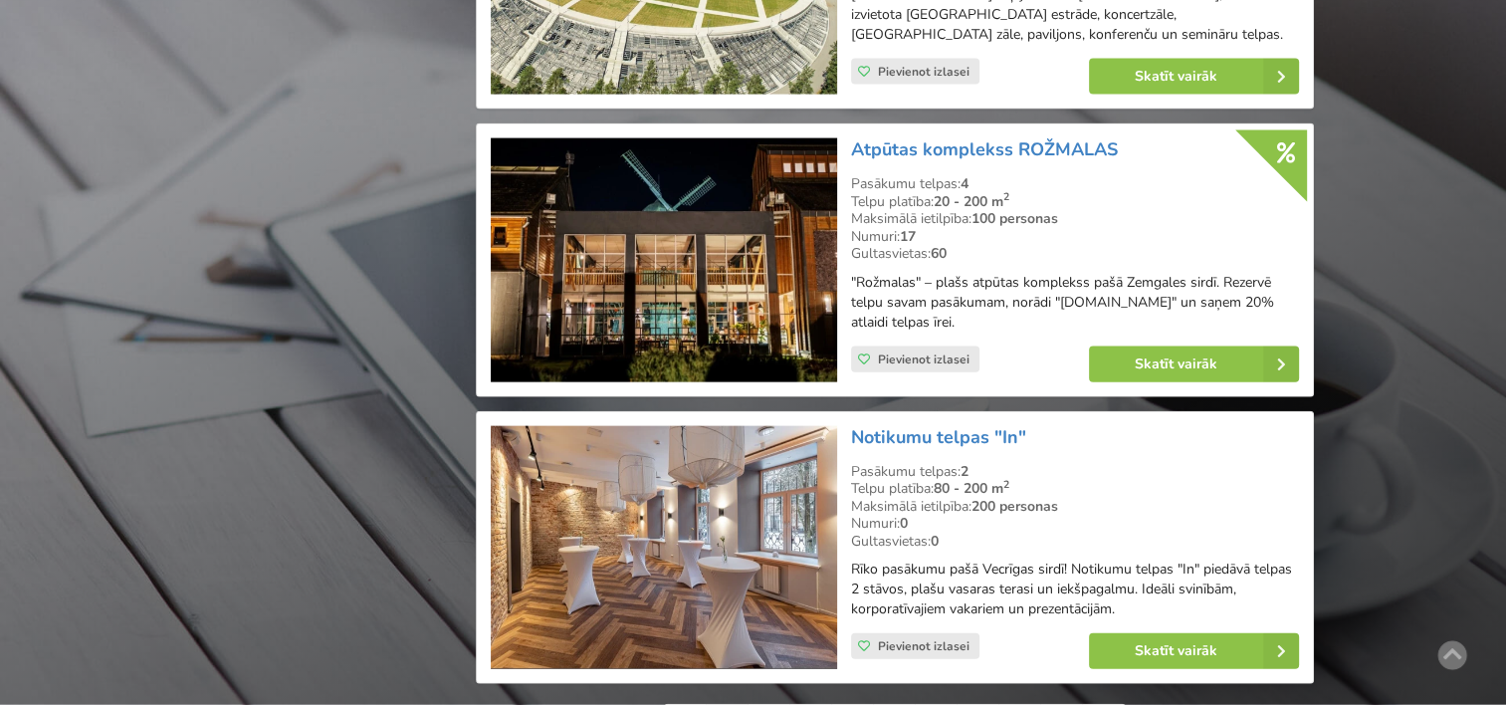
scroll to position [4384, 0]
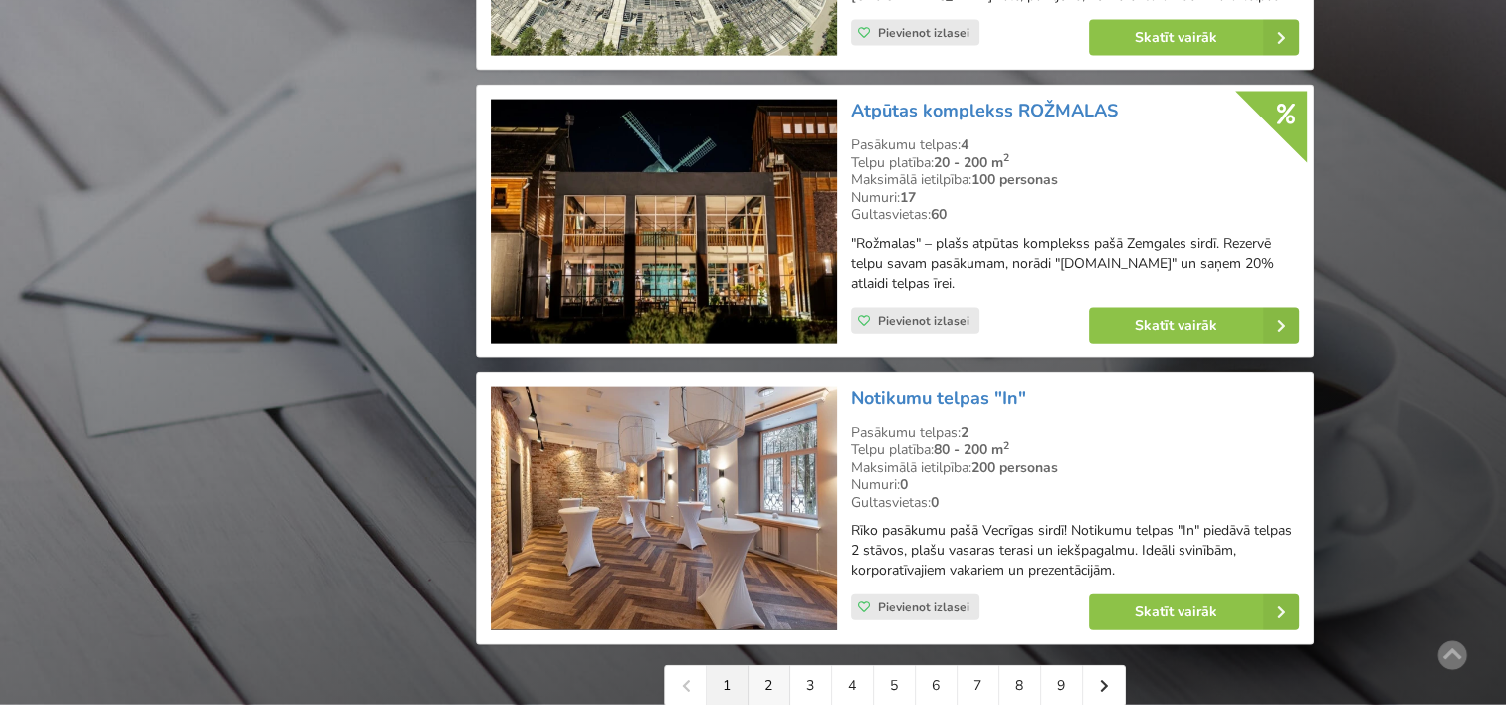
click at [775, 668] on link "2" at bounding box center [770, 686] width 42 height 40
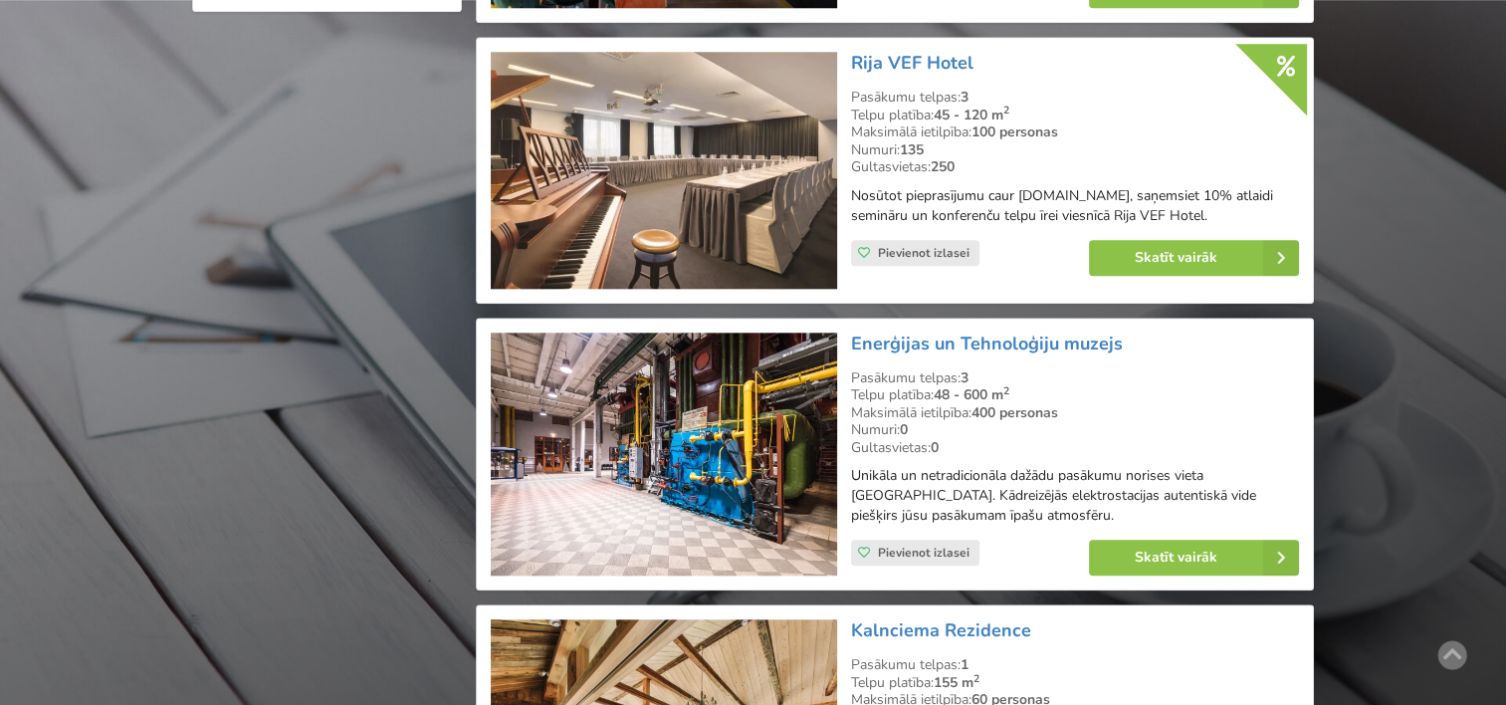
scroll to position [2054, 0]
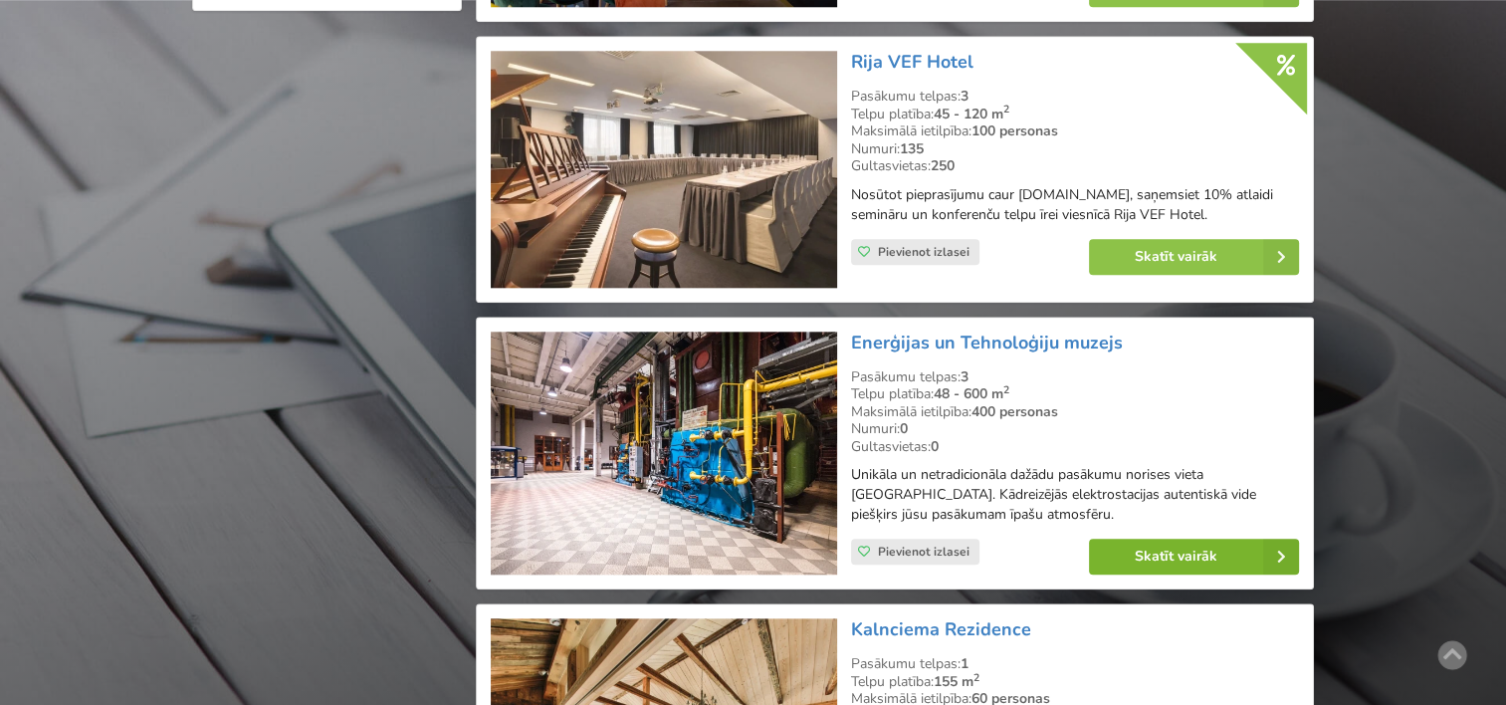
click at [1163, 549] on link "Skatīt vairāk" at bounding box center [1194, 557] width 210 height 36
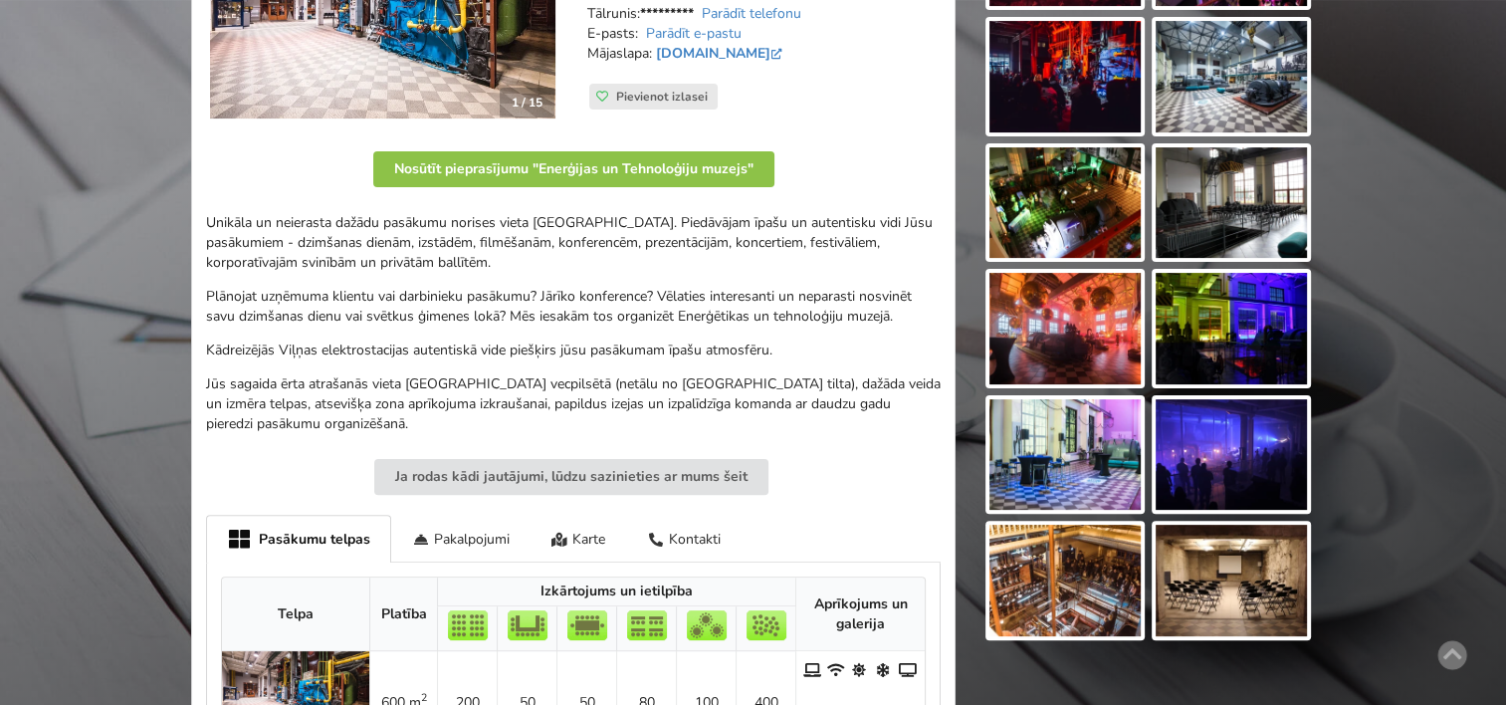
scroll to position [473, 0]
click at [1235, 568] on img at bounding box center [1231, 580] width 151 height 112
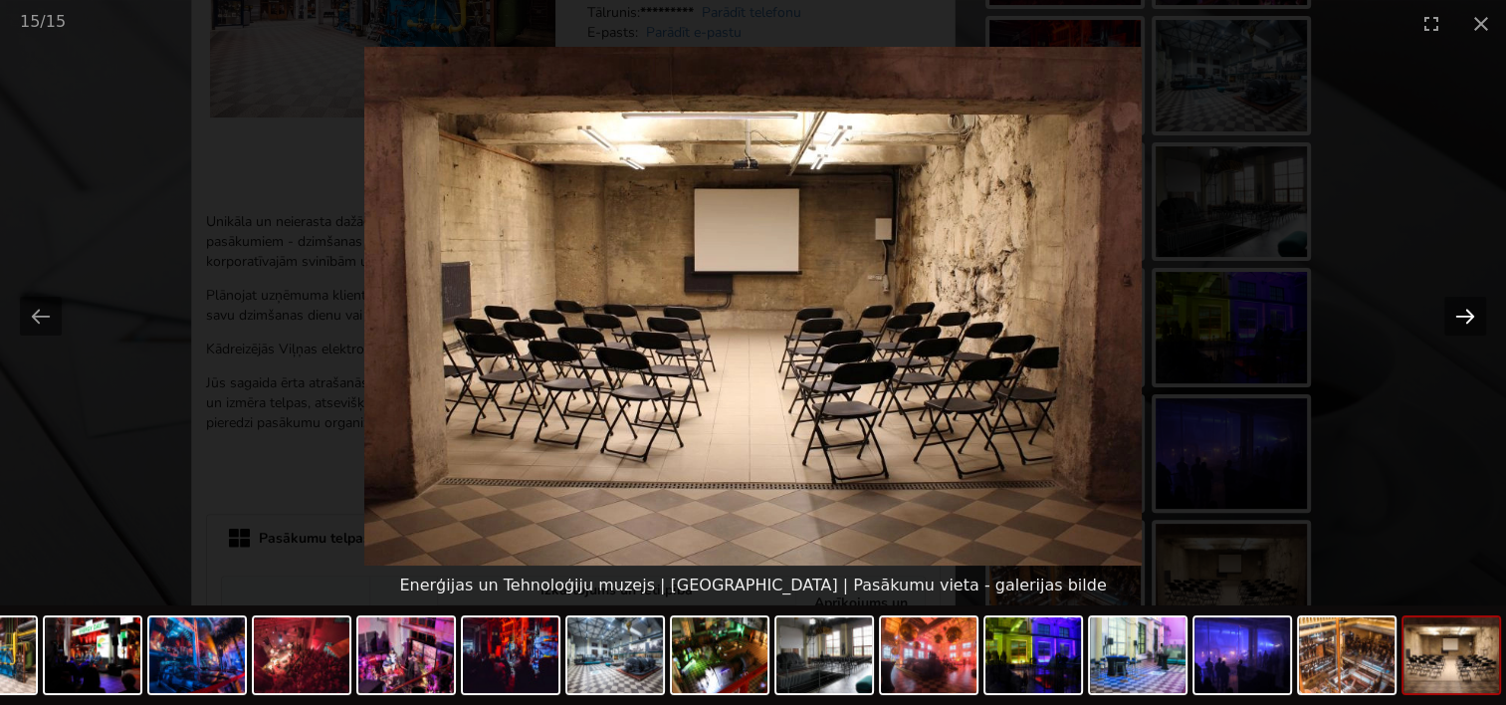
click at [1456, 311] on button "Next slide" at bounding box center [1466, 316] width 42 height 39
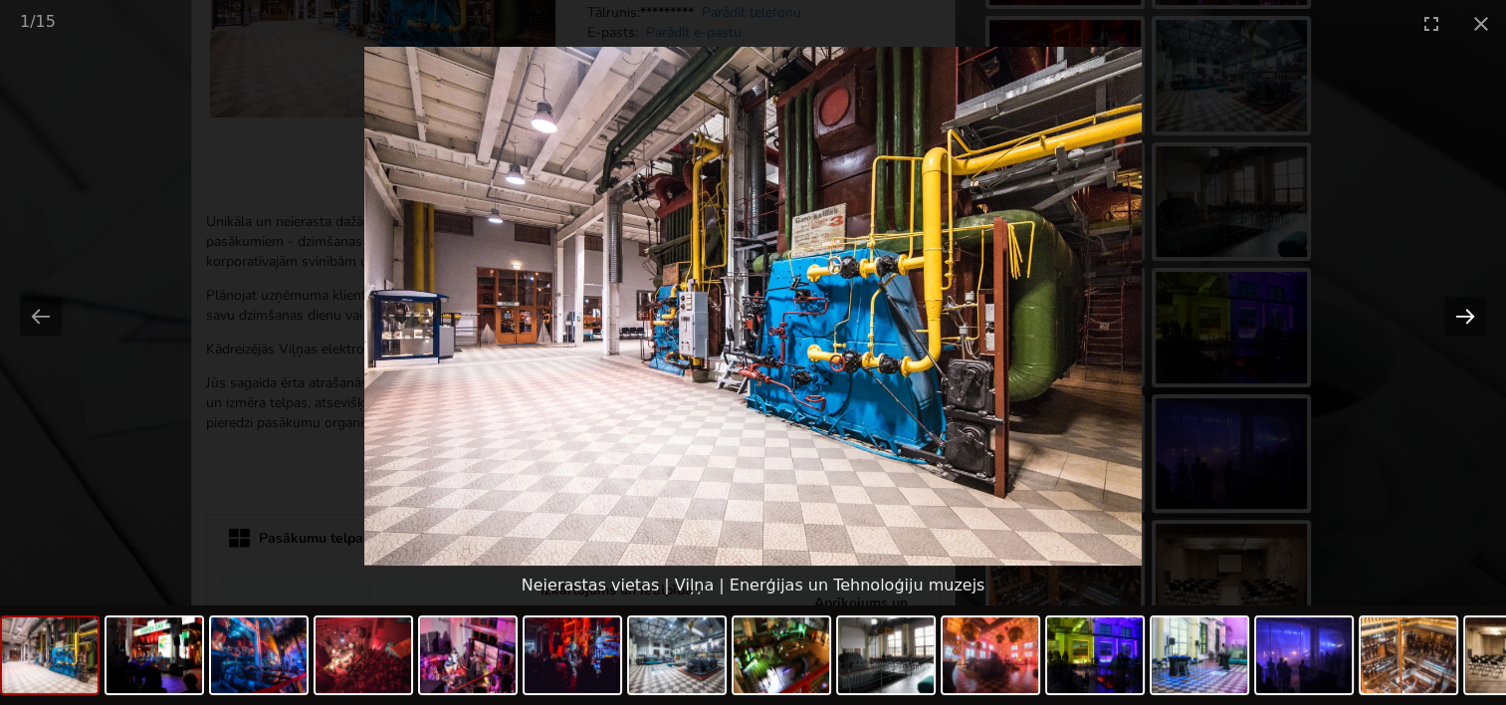
click at [1456, 311] on button "Next slide" at bounding box center [1466, 316] width 42 height 39
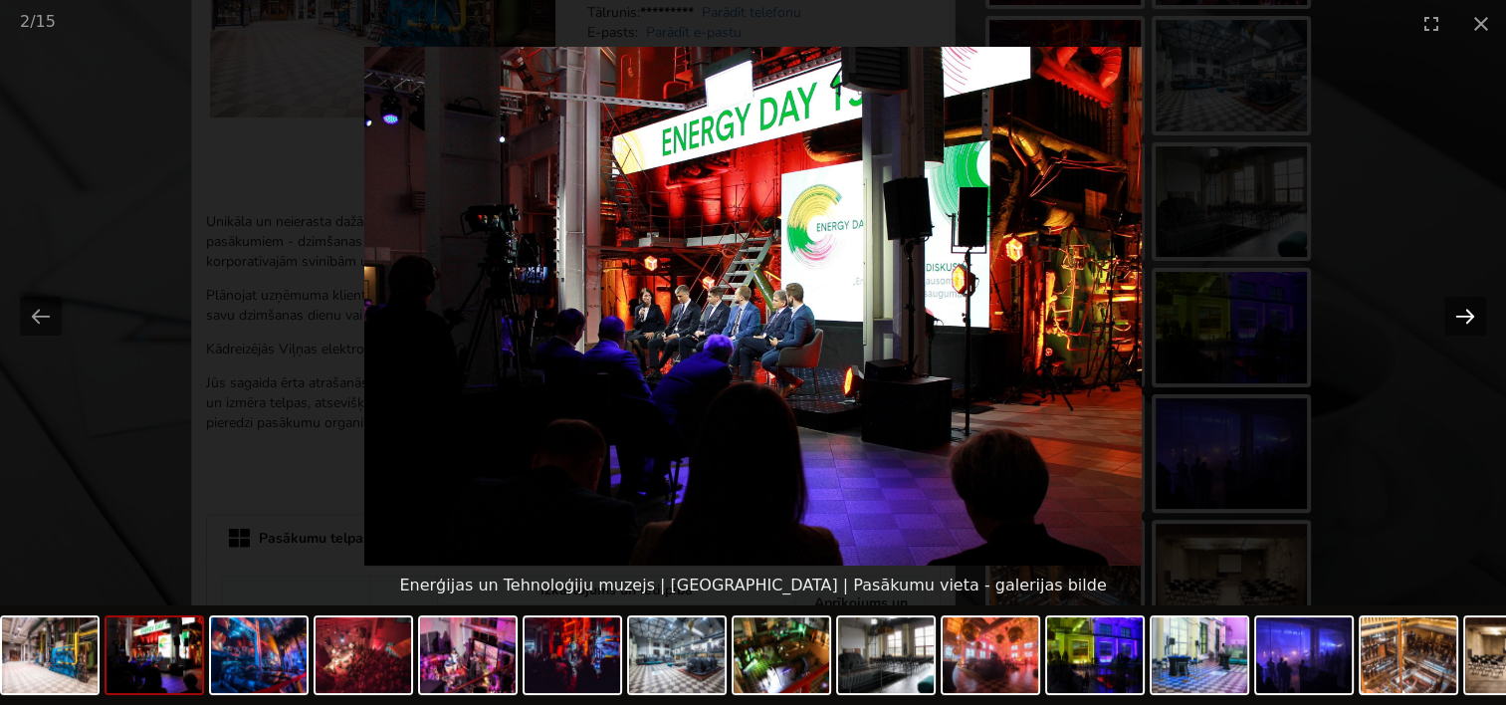
click at [1456, 311] on button "Next slide" at bounding box center [1466, 316] width 42 height 39
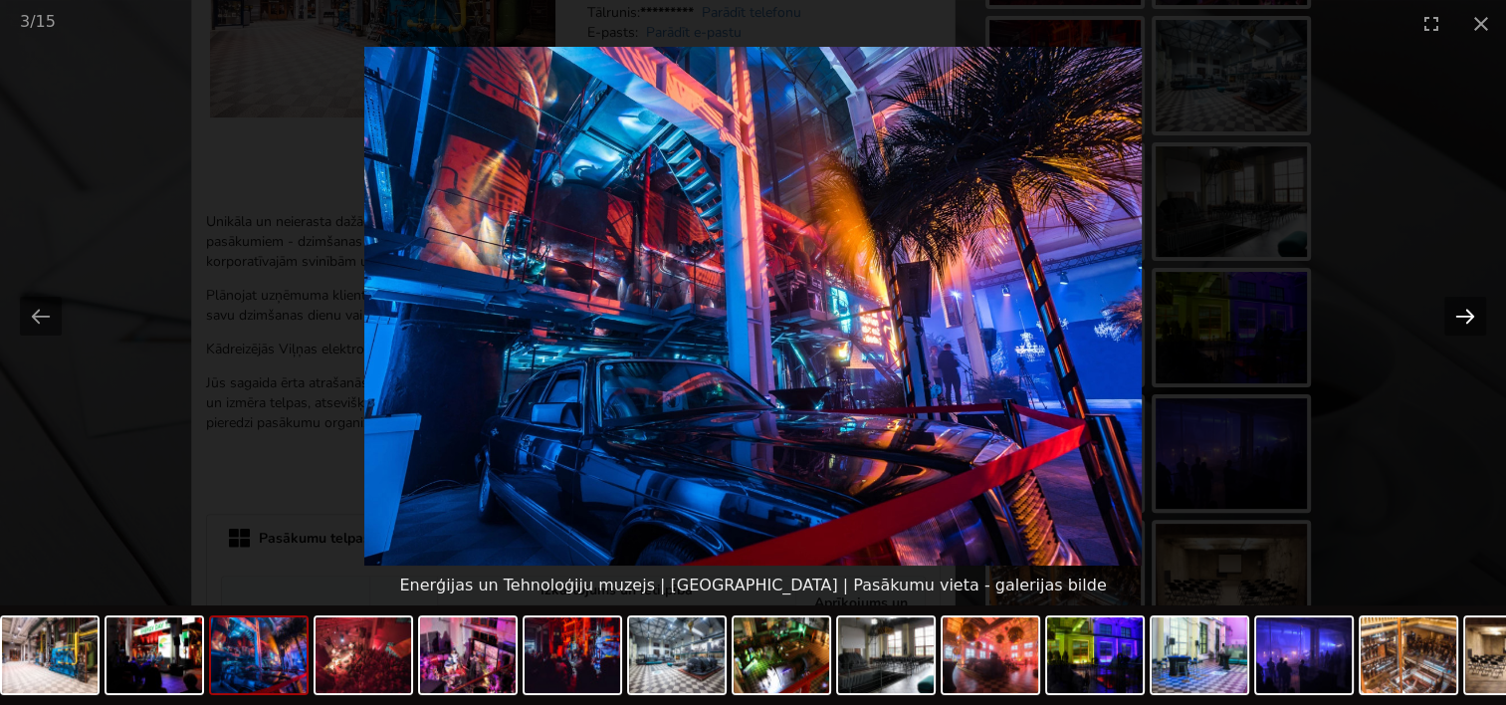
click at [1456, 311] on button "Next slide" at bounding box center [1466, 316] width 42 height 39
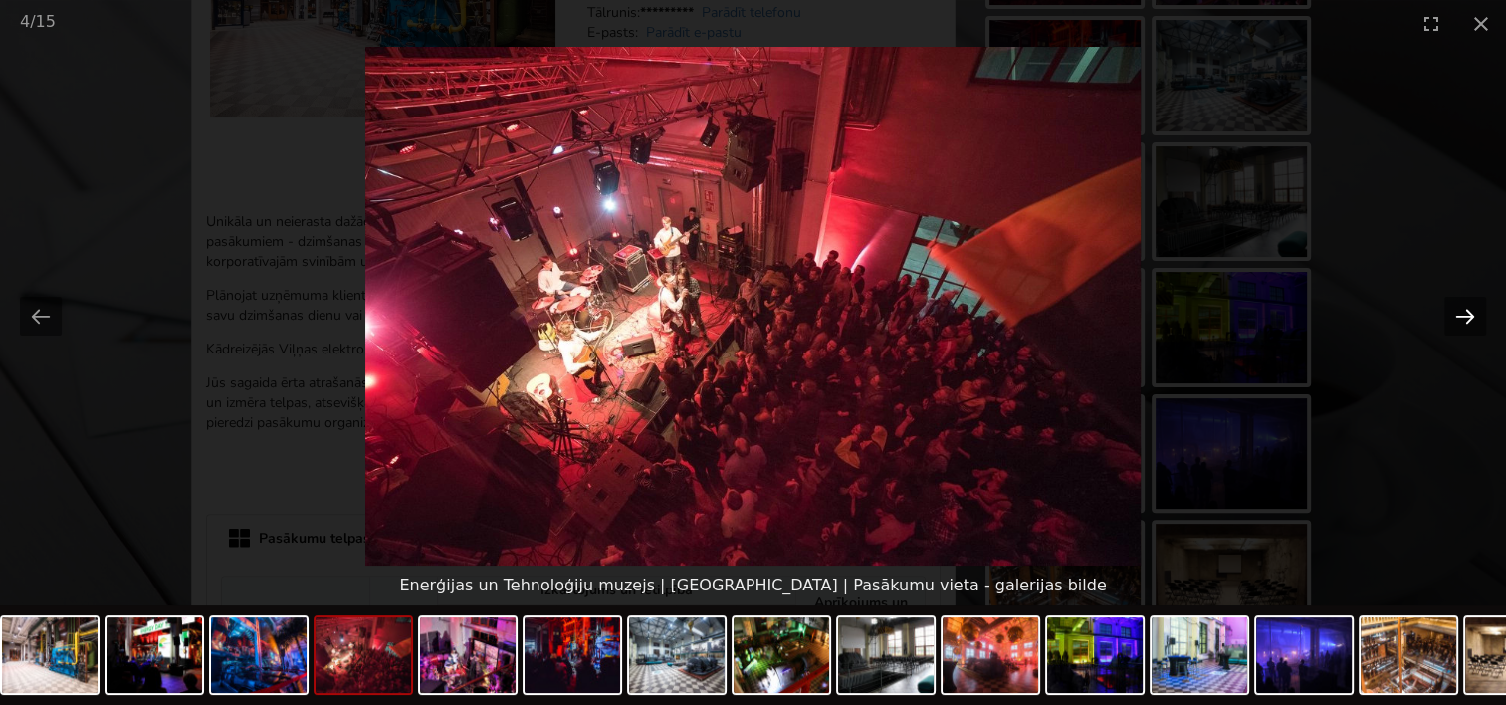
click at [1456, 311] on button "Next slide" at bounding box center [1466, 316] width 42 height 39
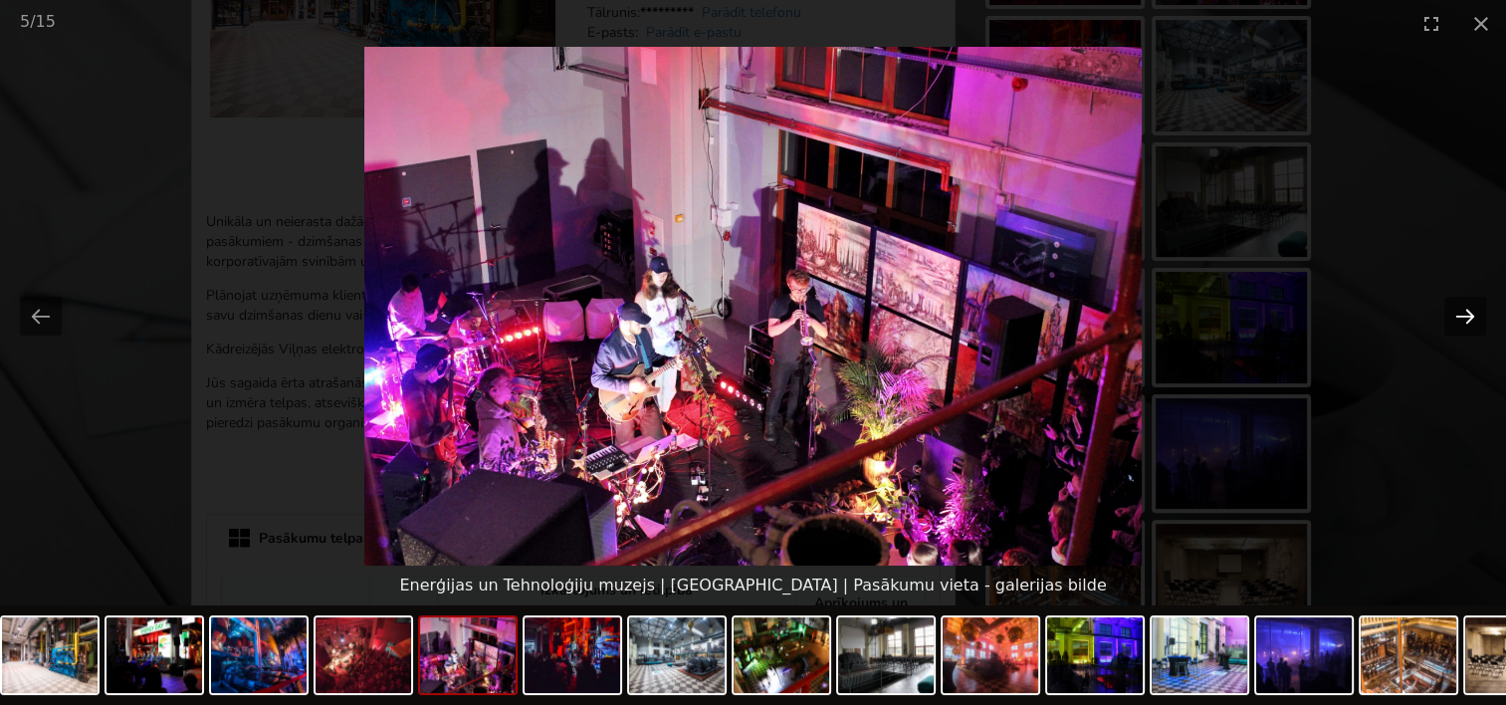
click at [1456, 311] on button "Next slide" at bounding box center [1466, 316] width 42 height 39
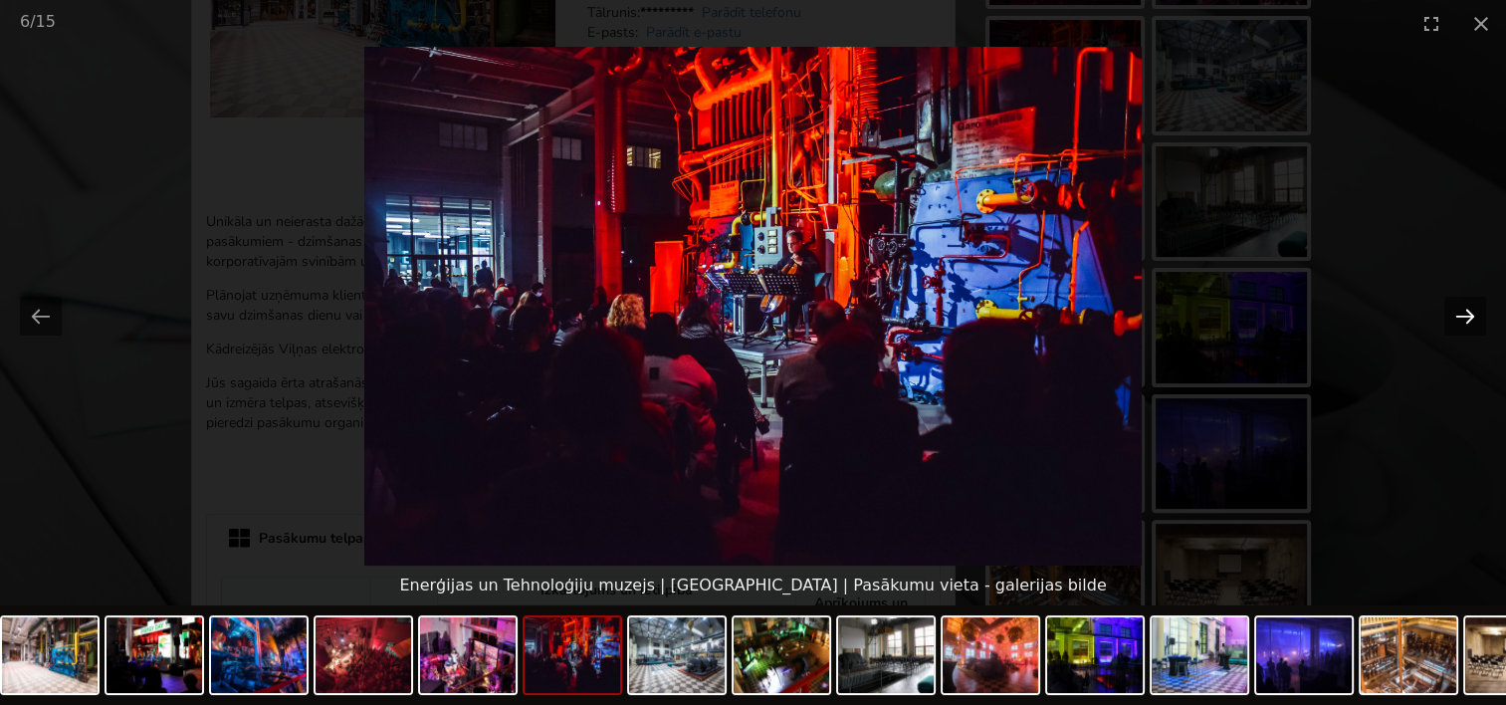
click at [1456, 311] on button "Next slide" at bounding box center [1466, 316] width 42 height 39
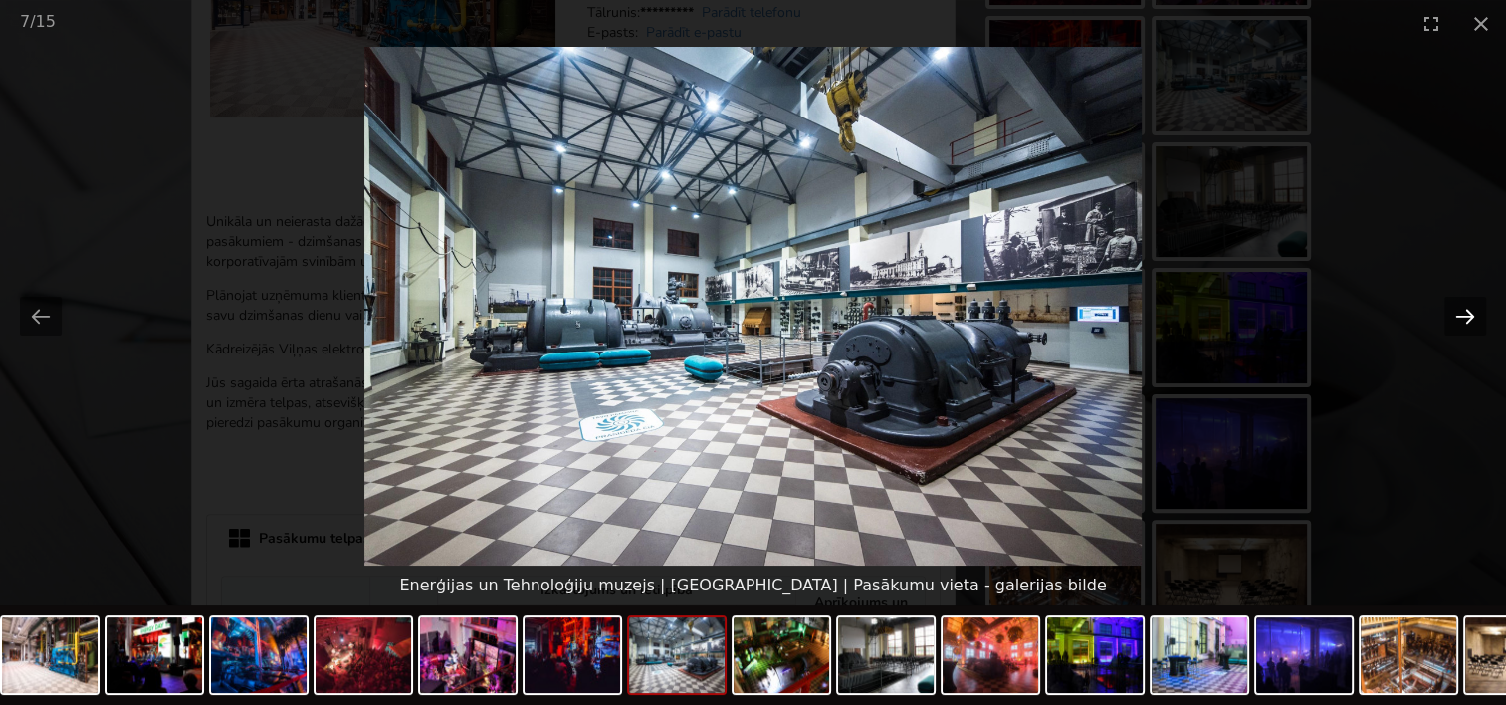
click at [1456, 311] on button "Next slide" at bounding box center [1466, 316] width 42 height 39
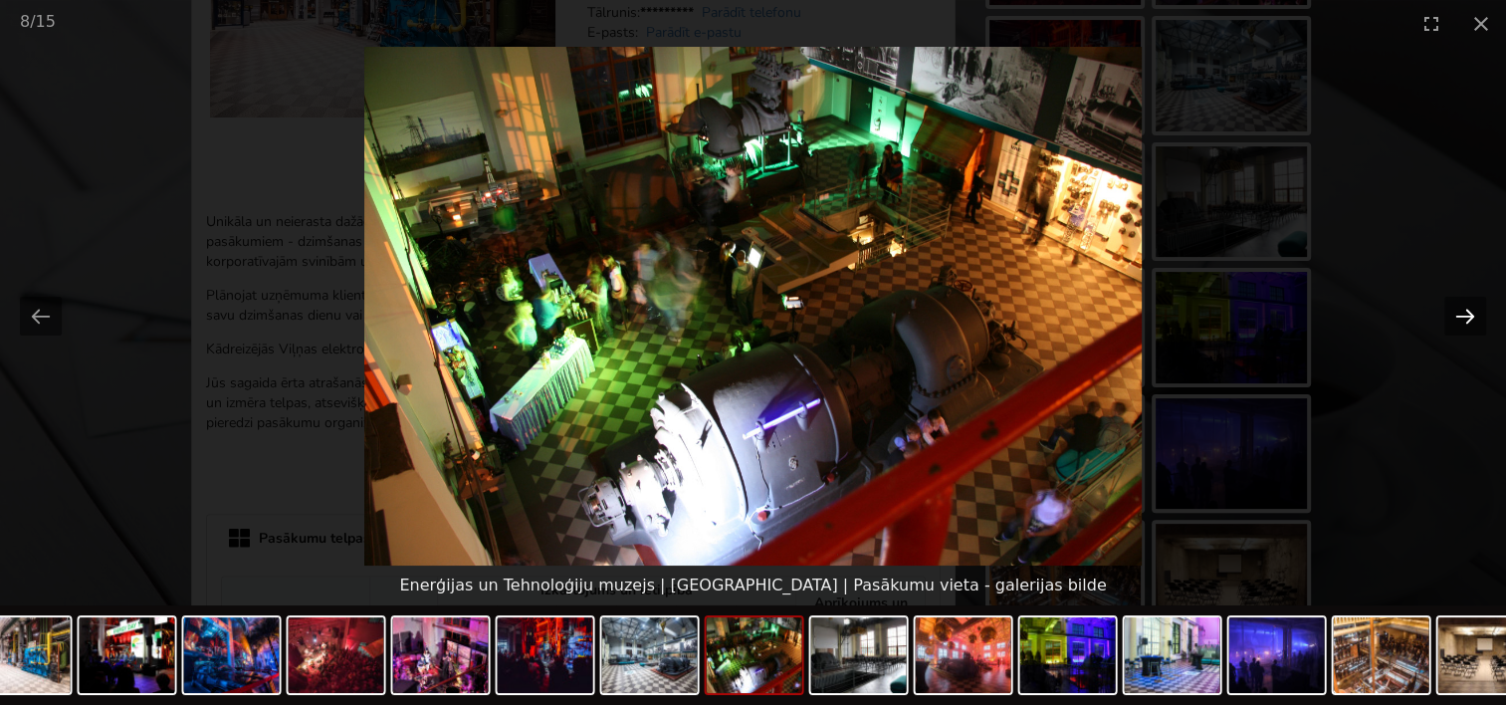
click at [1456, 311] on button "Next slide" at bounding box center [1466, 316] width 42 height 39
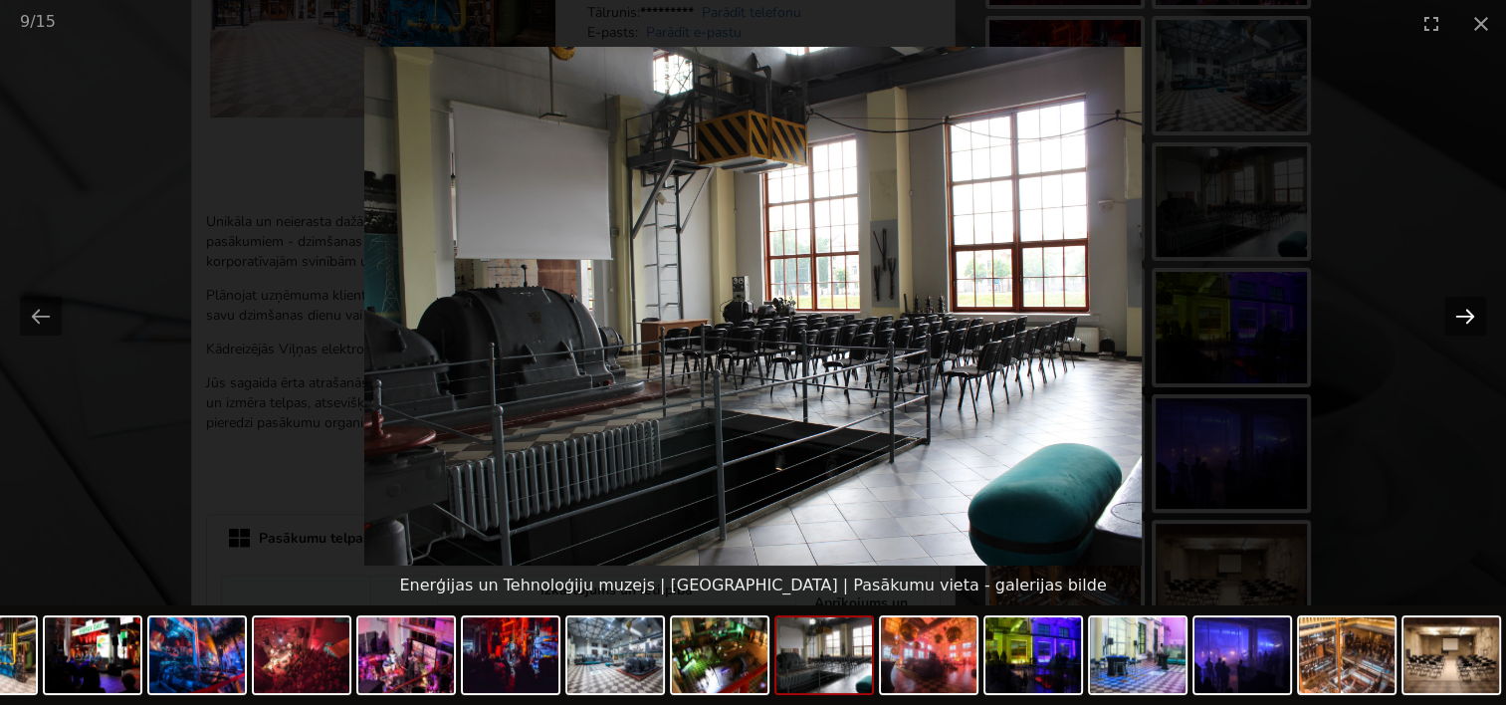
click at [1456, 311] on button "Next slide" at bounding box center [1466, 316] width 42 height 39
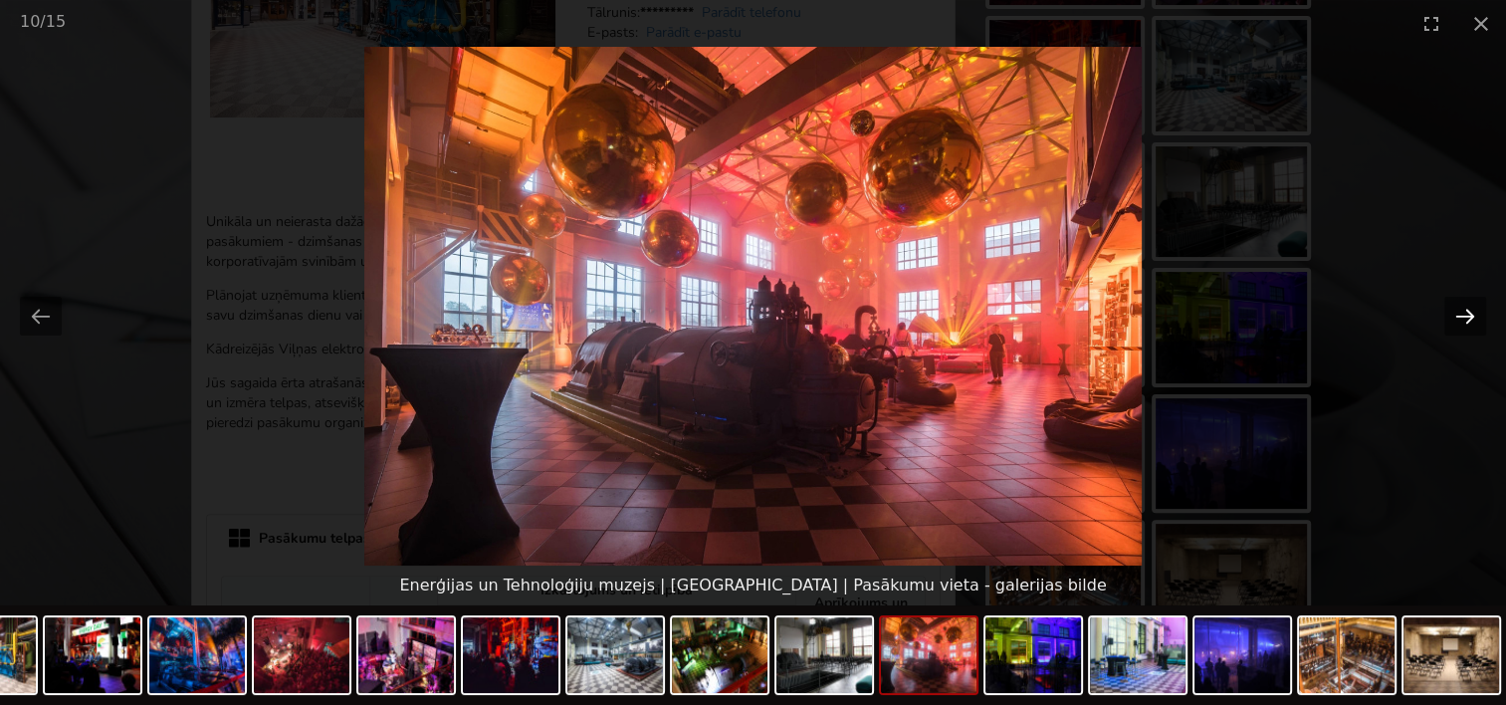
click at [1453, 307] on button "Next slide" at bounding box center [1466, 316] width 42 height 39
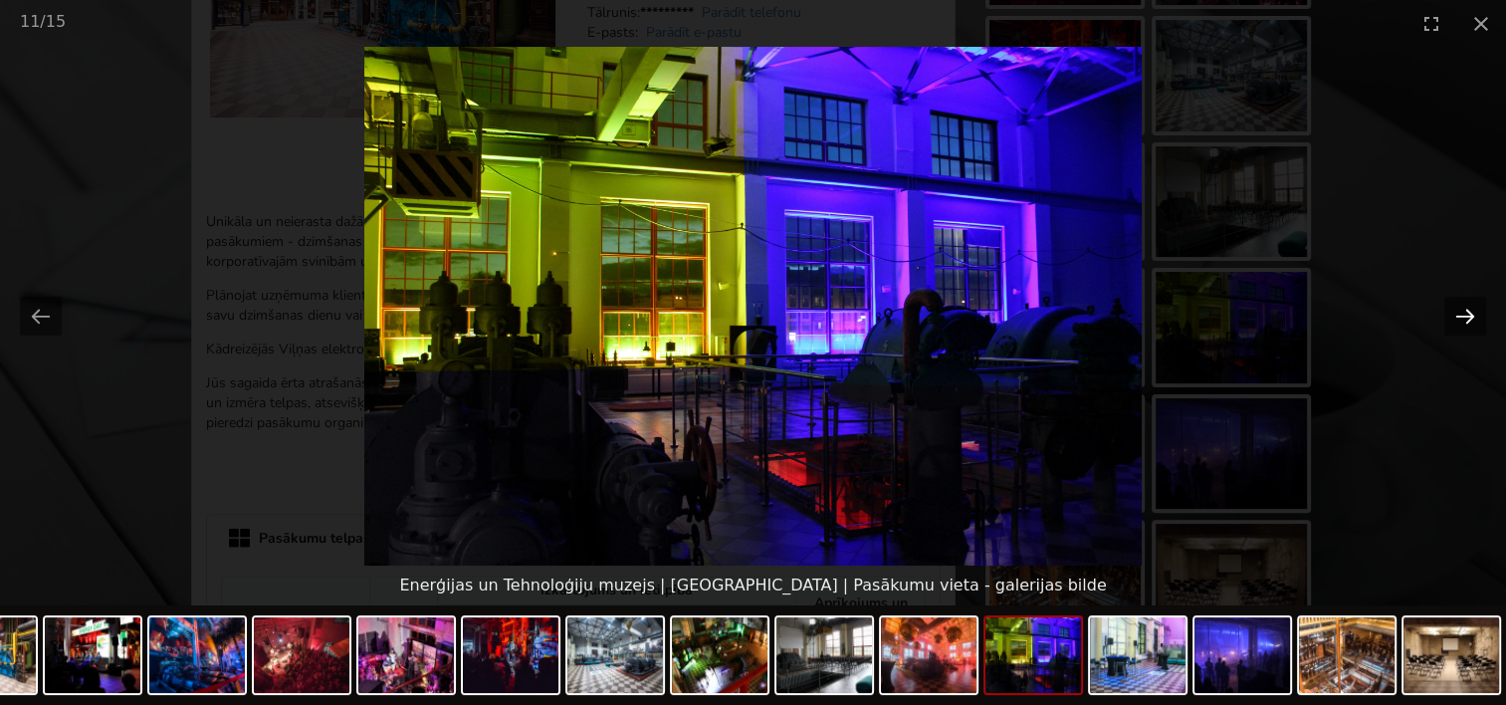
click at [1448, 300] on button "Next slide" at bounding box center [1466, 316] width 42 height 39
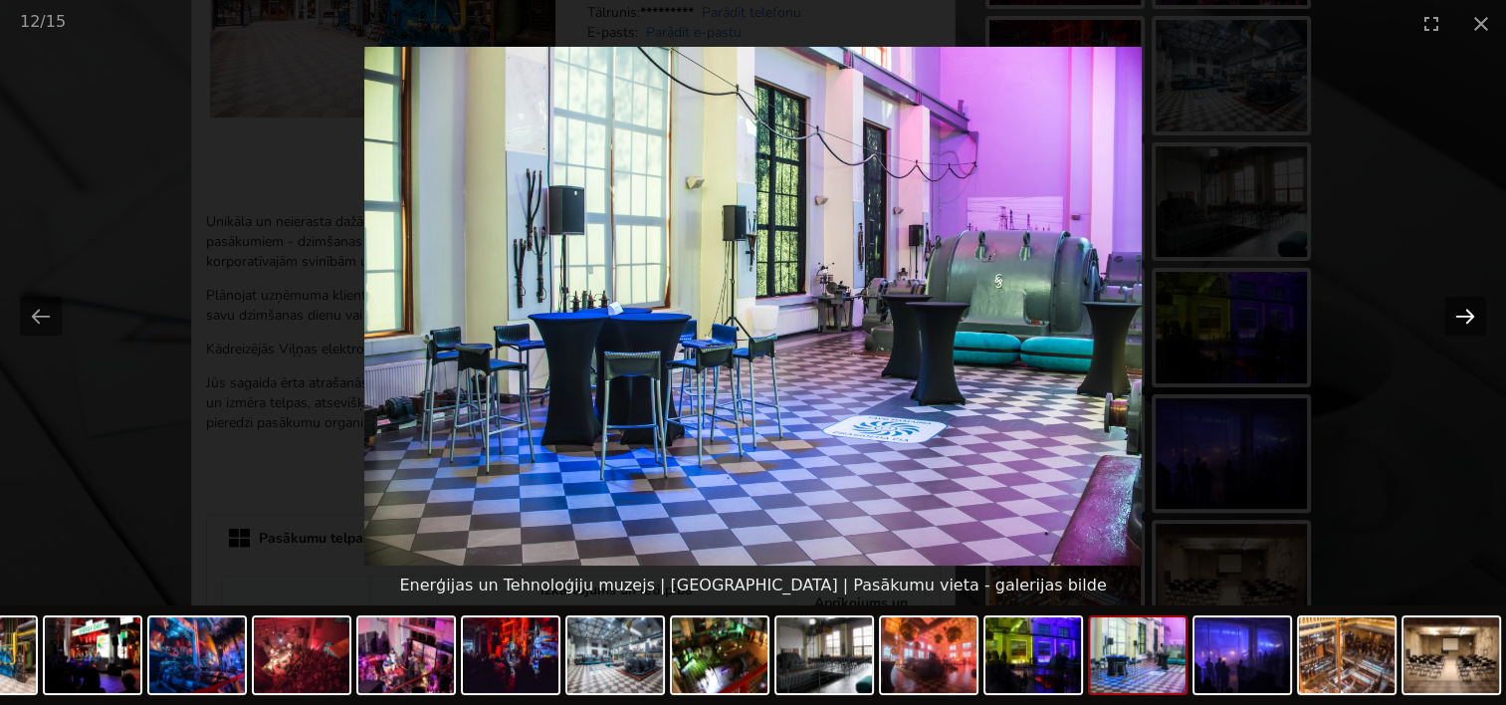
click at [1450, 297] on button "Next slide" at bounding box center [1466, 316] width 42 height 39
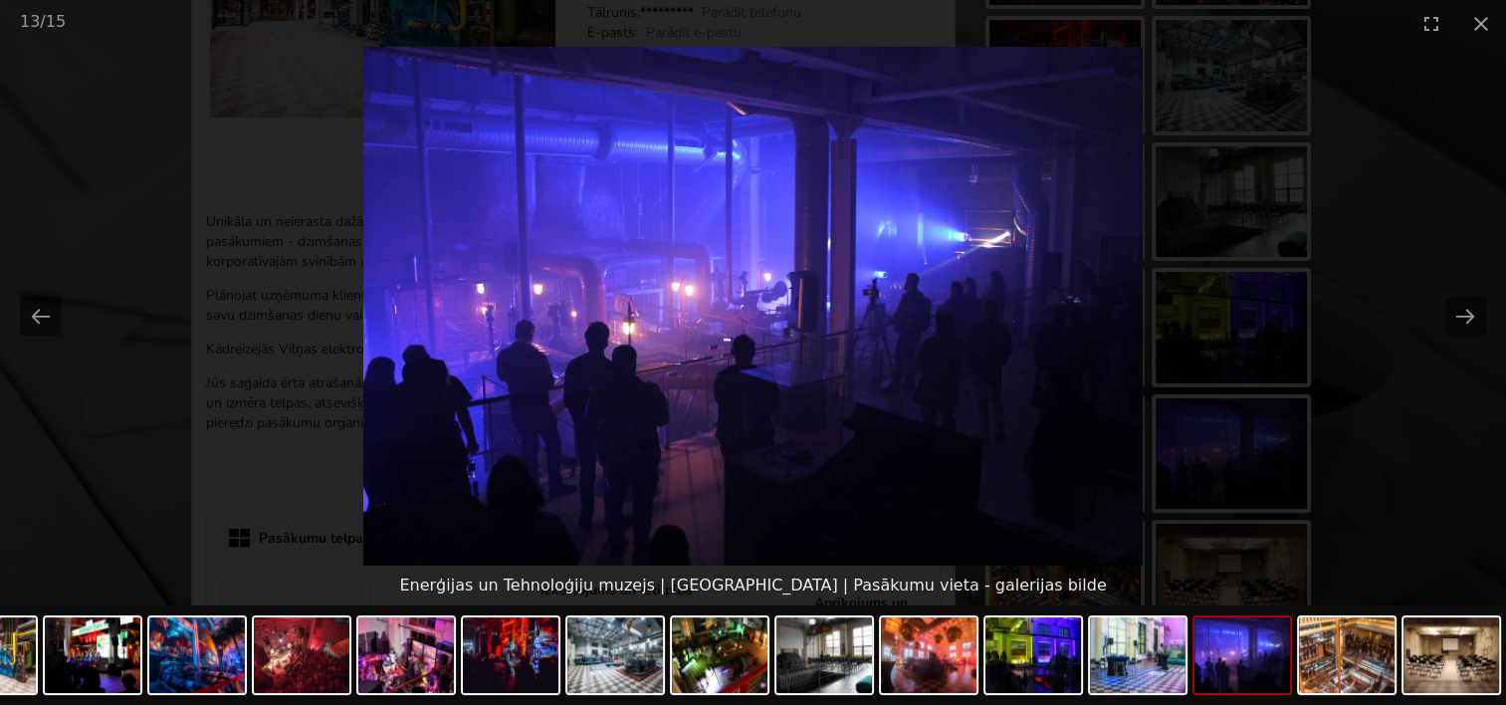
scroll to position [0, 0]
click at [1445, 291] on picture at bounding box center [753, 306] width 1506 height 519
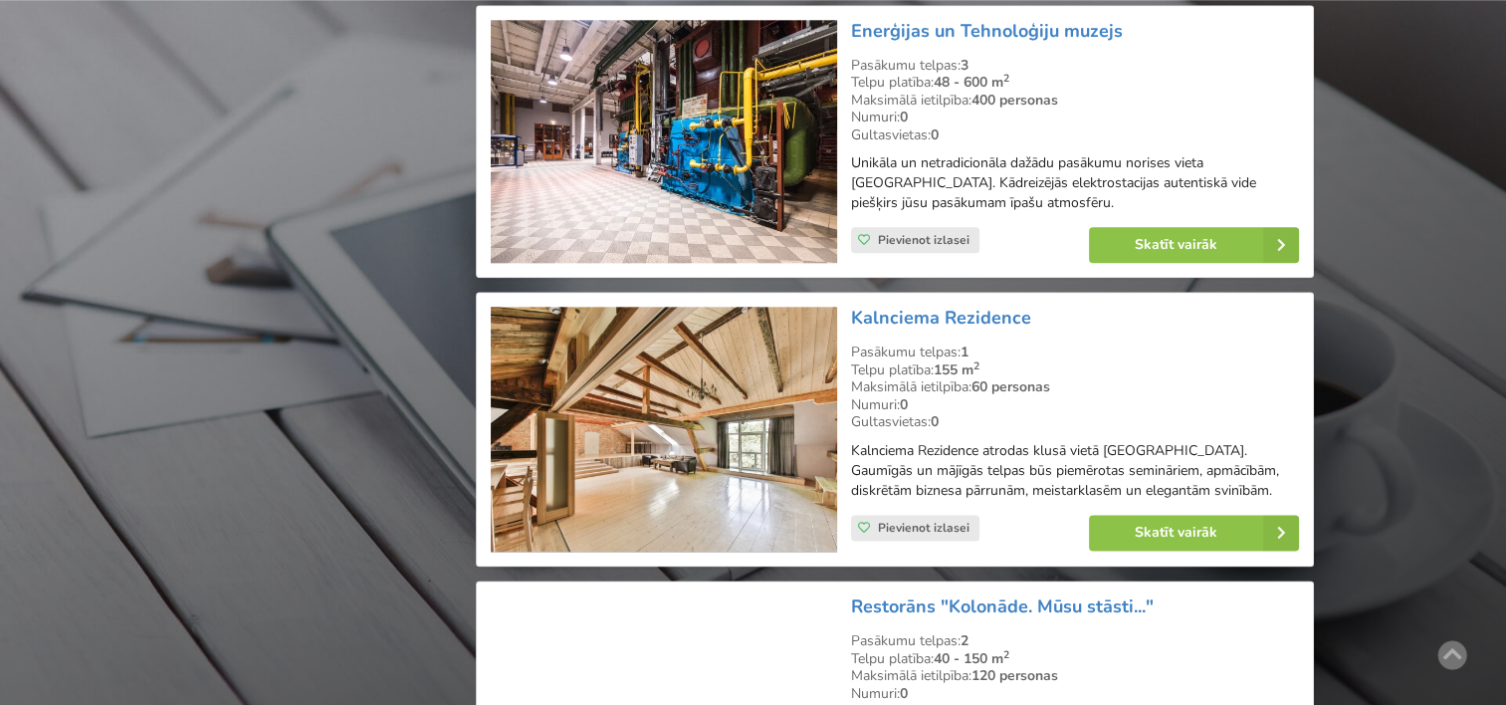
scroll to position [2383, 0]
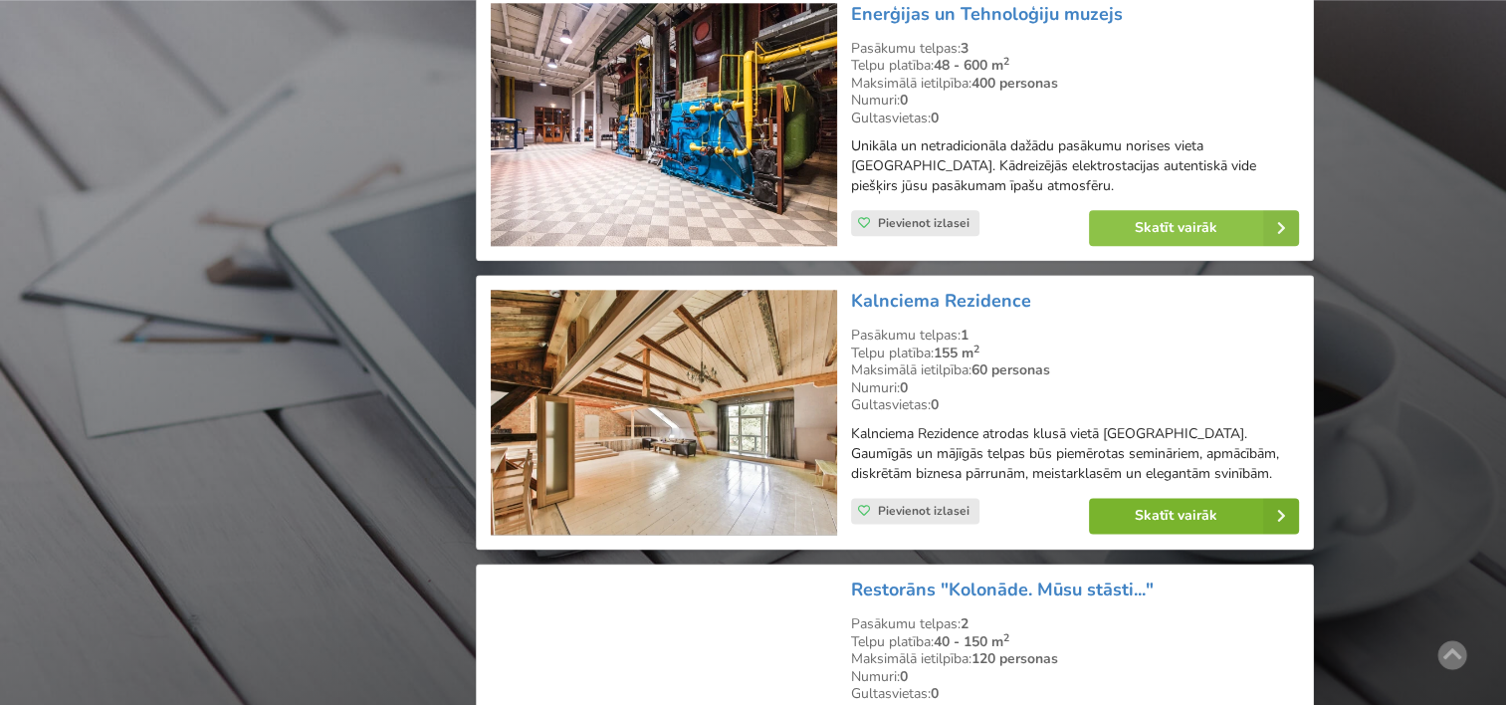
click at [1171, 506] on link "Skatīt vairāk" at bounding box center [1194, 516] width 210 height 36
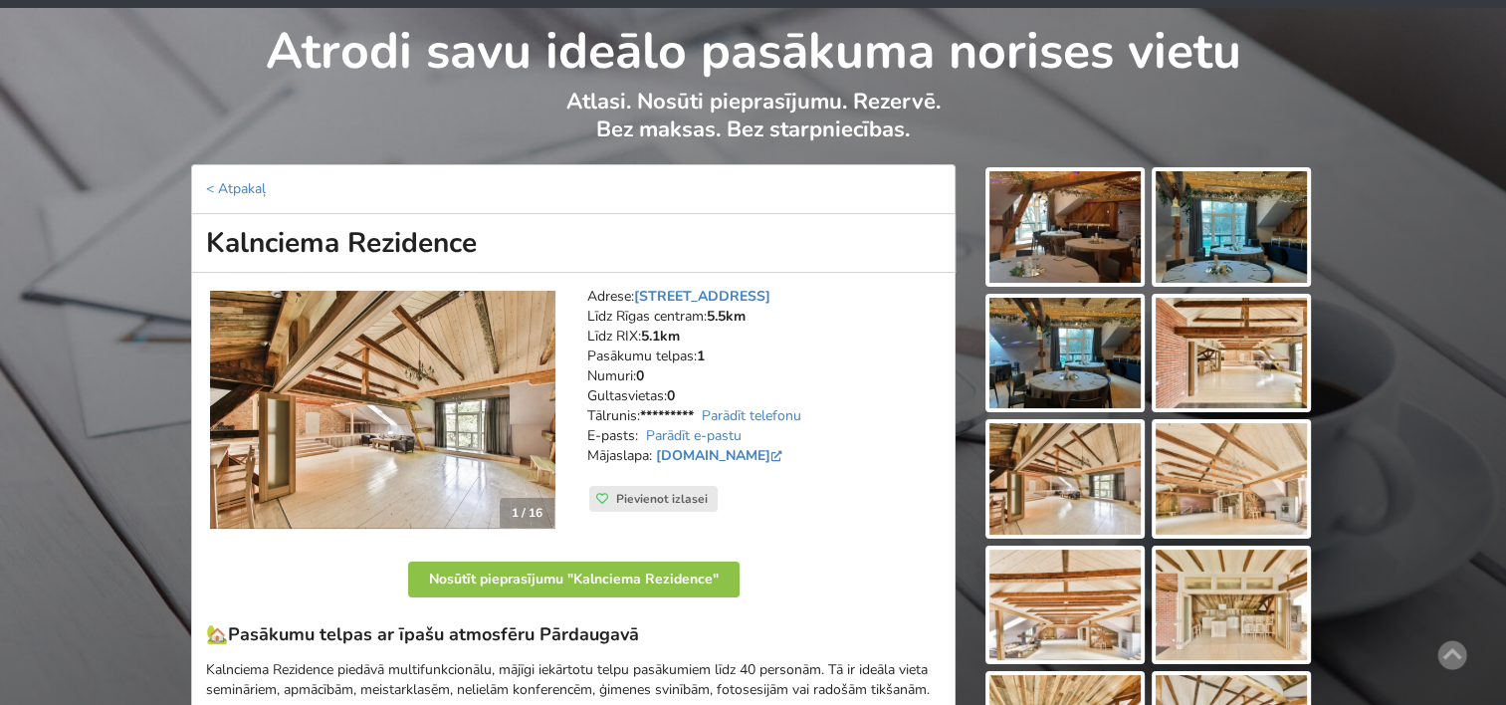
scroll to position [68, 0]
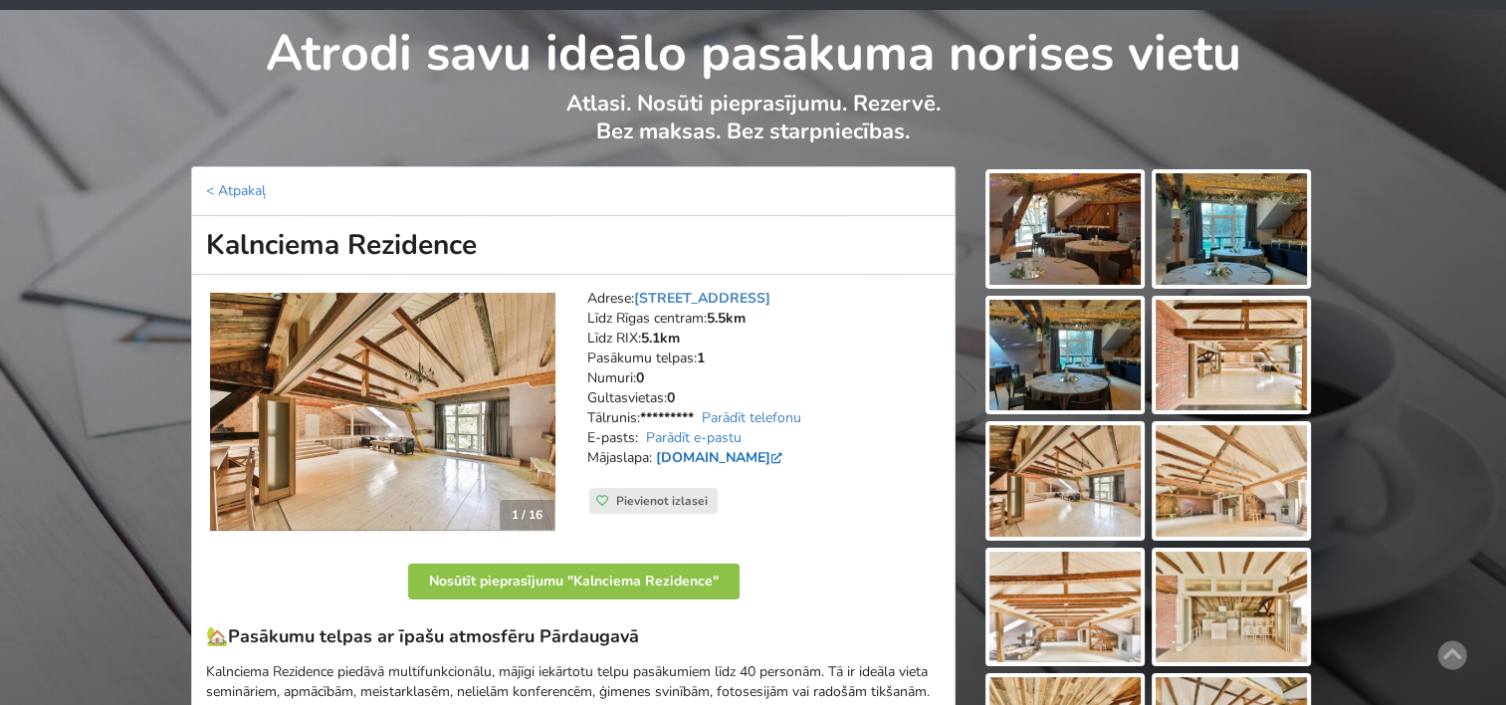
click at [758, 455] on link "[DOMAIN_NAME]" at bounding box center [721, 457] width 130 height 19
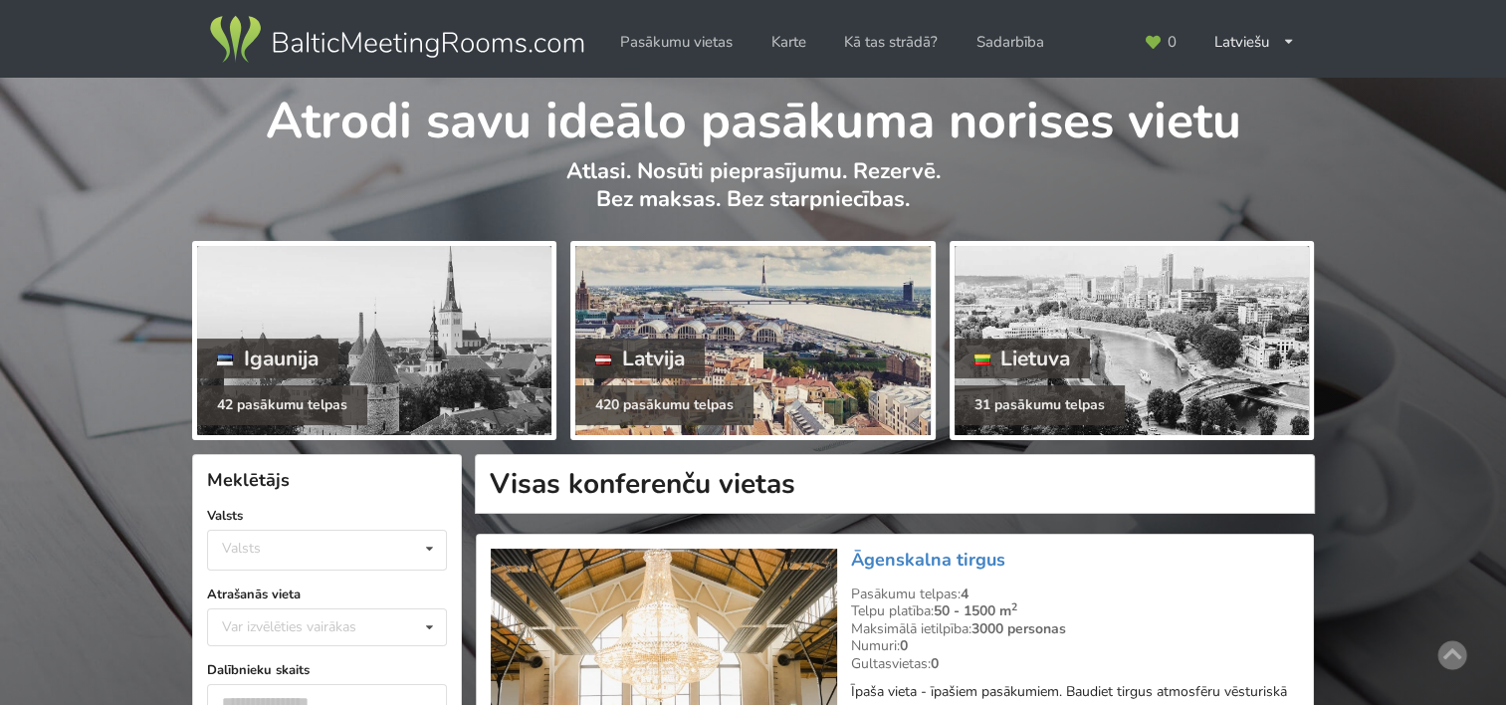
click at [780, 339] on div at bounding box center [752, 340] width 354 height 189
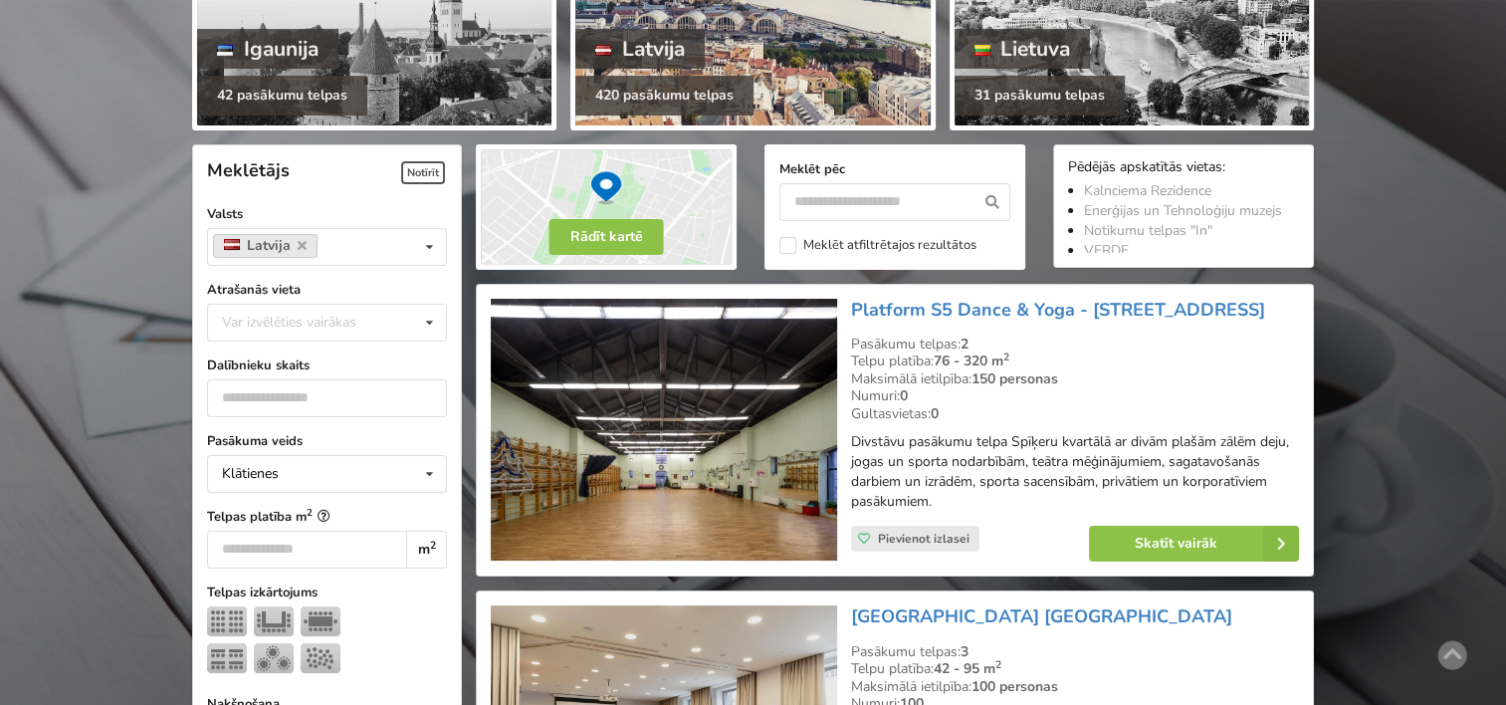
scroll to position [315, 0]
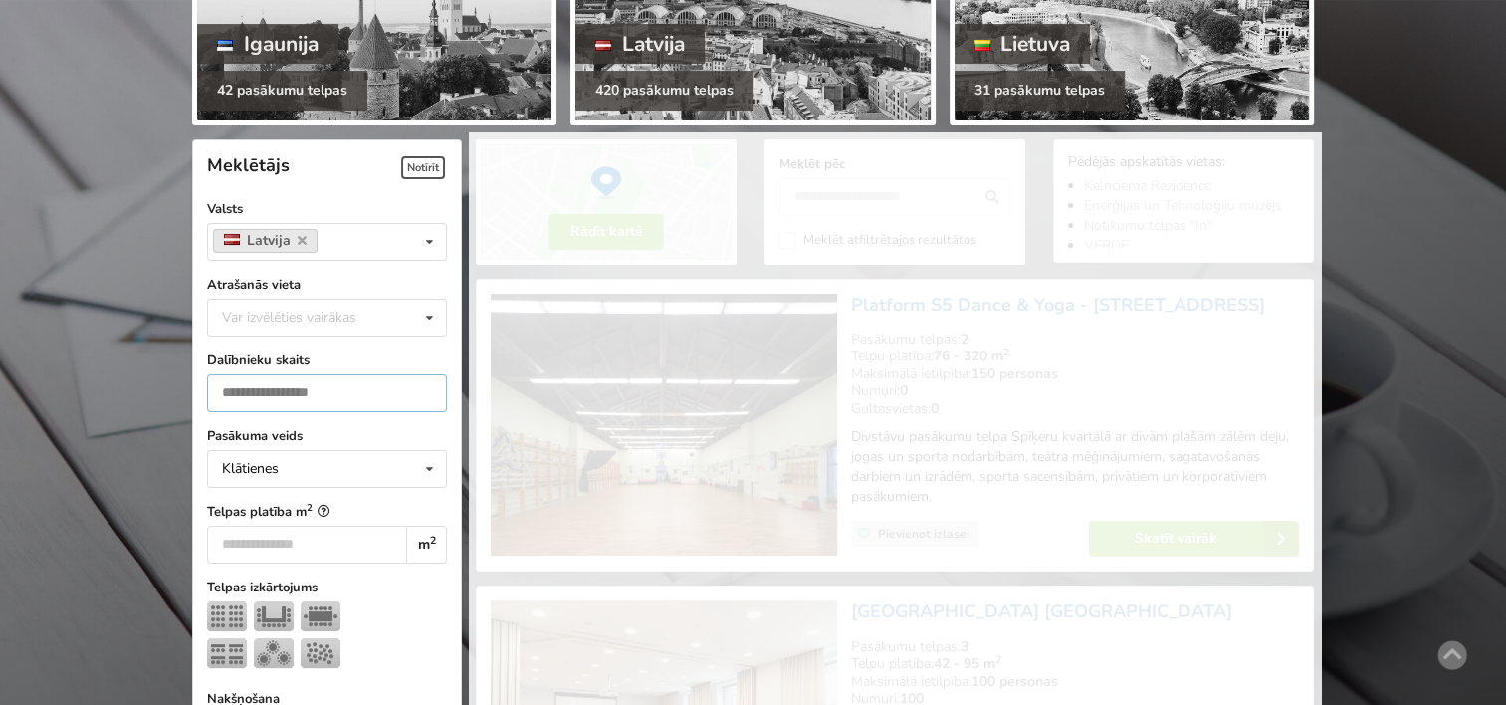
type input "*"
click at [422, 392] on input "*" at bounding box center [327, 393] width 240 height 38
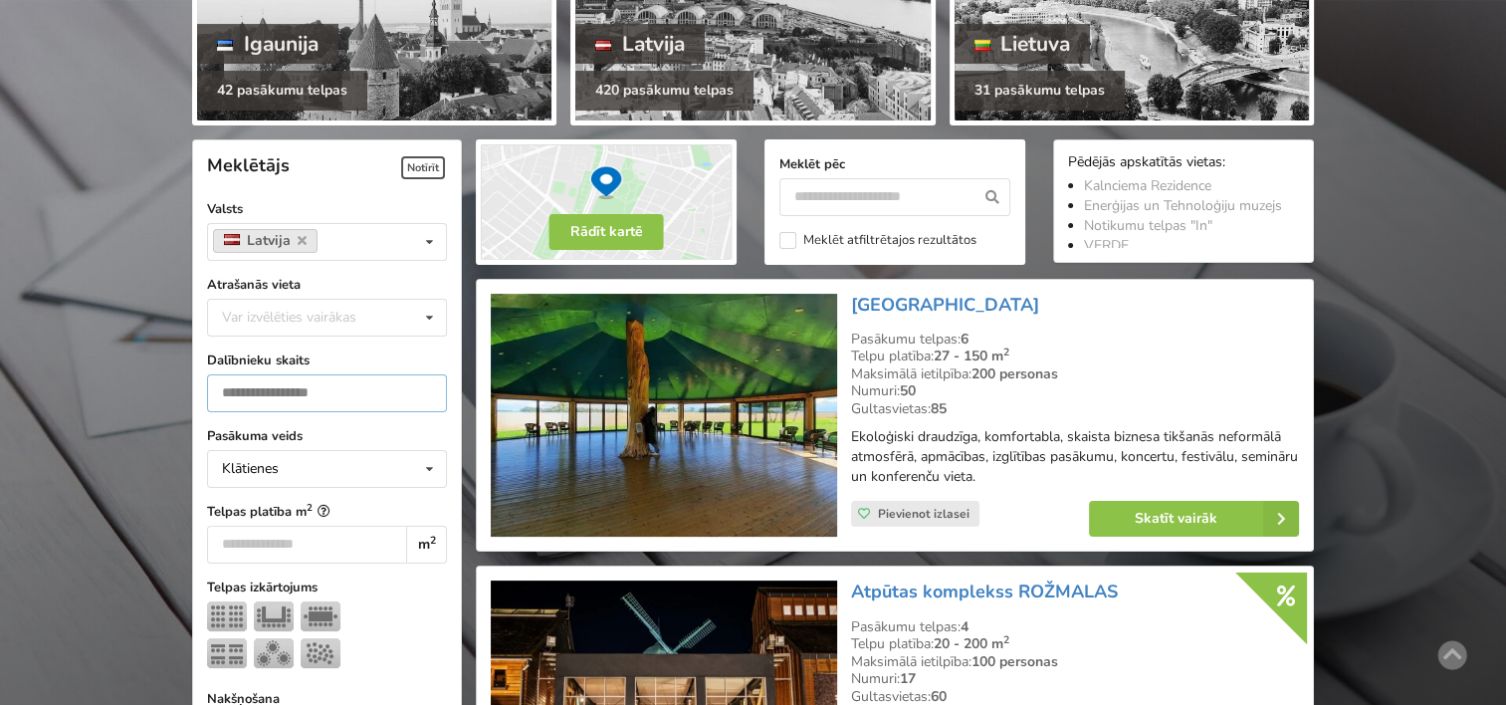
scroll to position [446, 0]
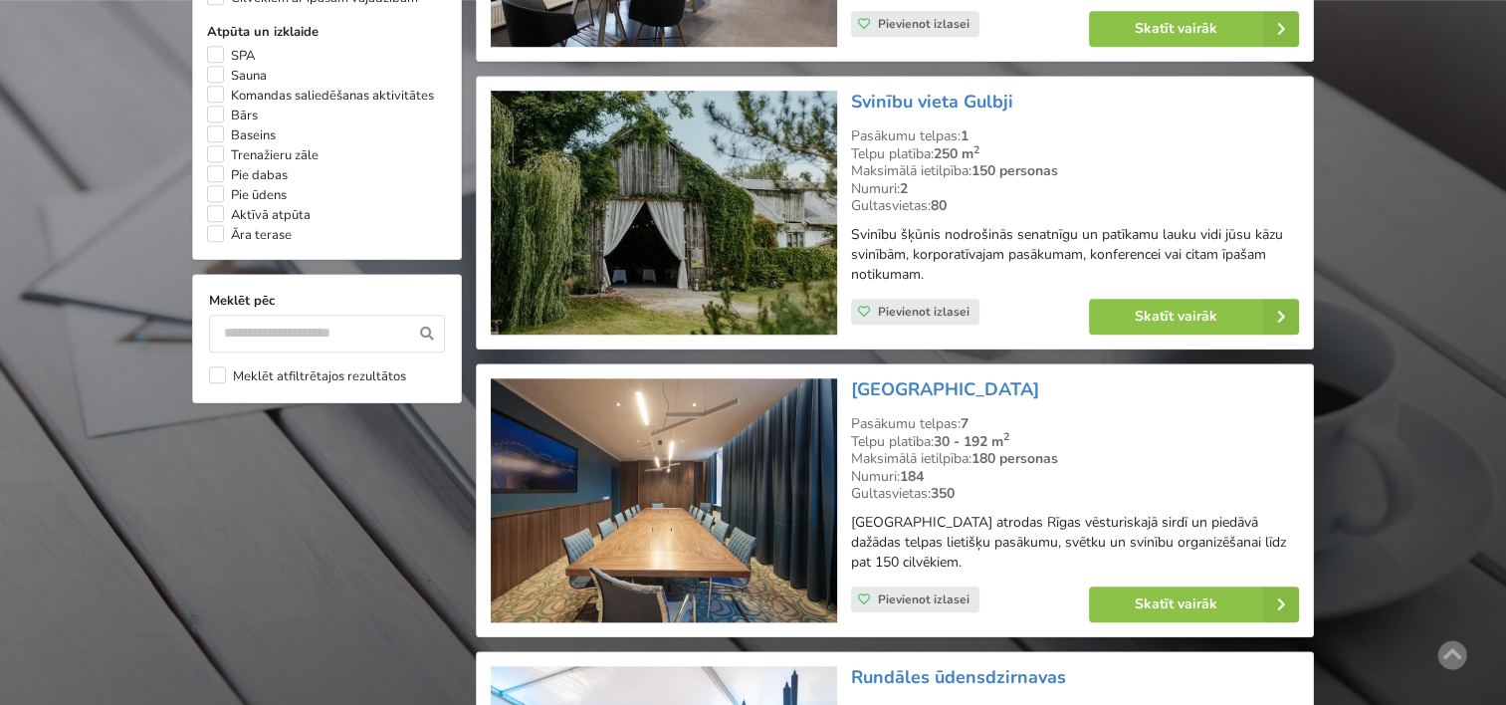
scroll to position [1665, 0]
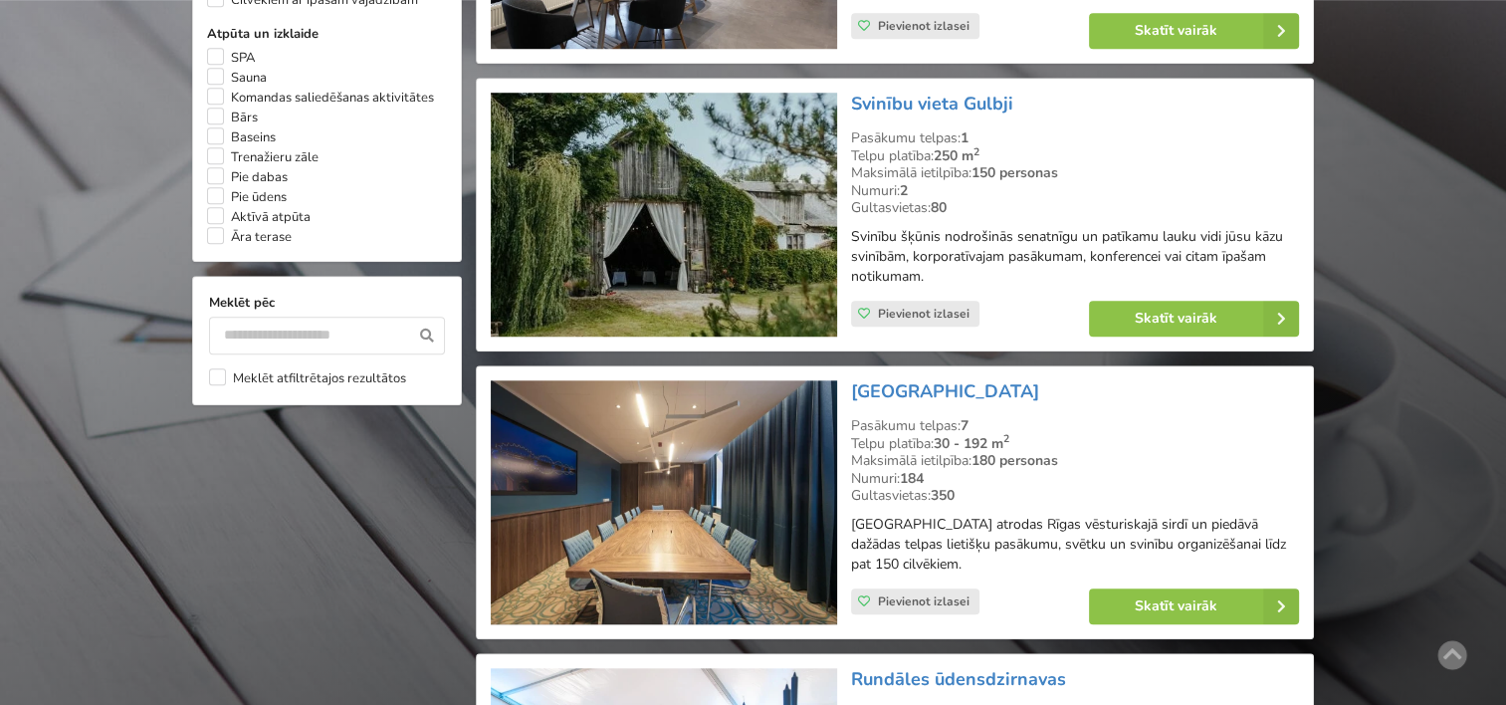
type input "**"
click at [252, 354] on input "text" at bounding box center [327, 336] width 236 height 38
type input "********"
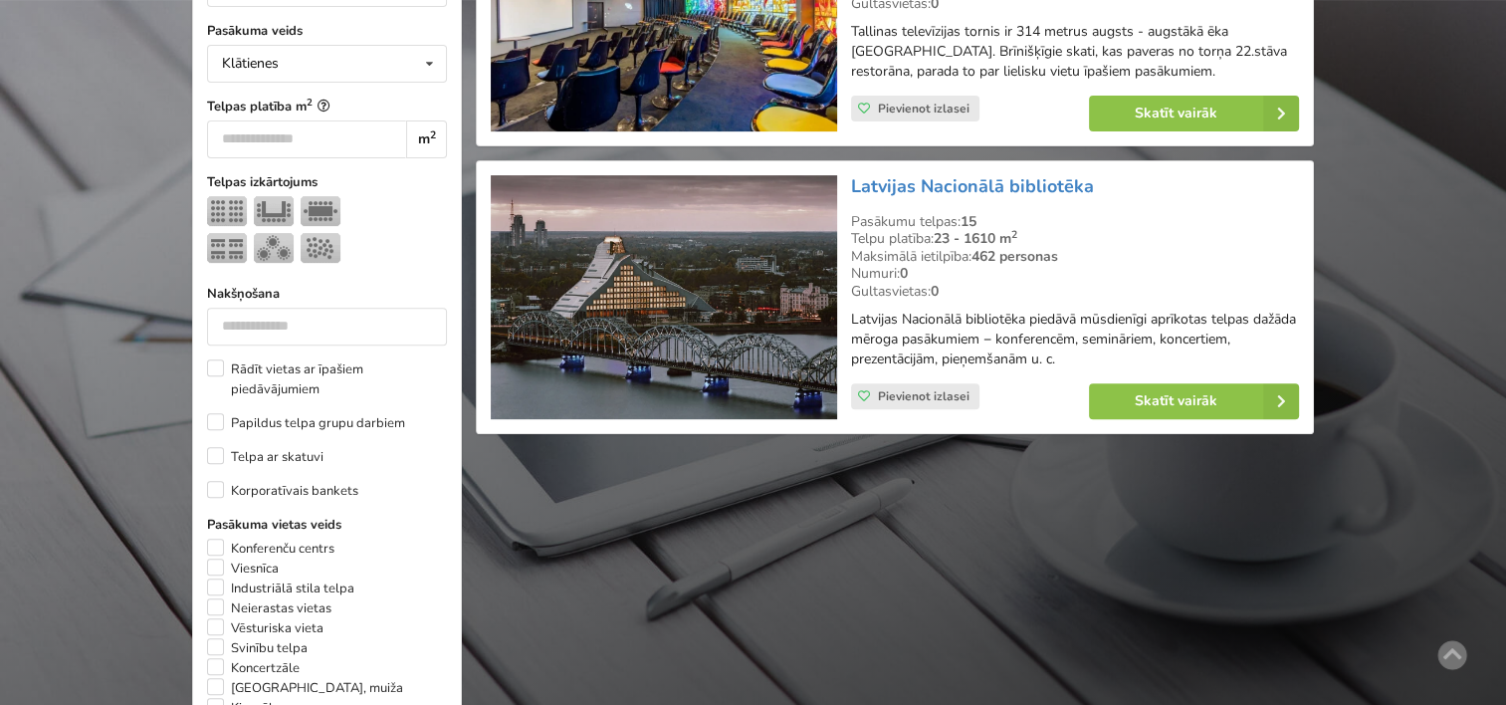
scroll to position [446, 0]
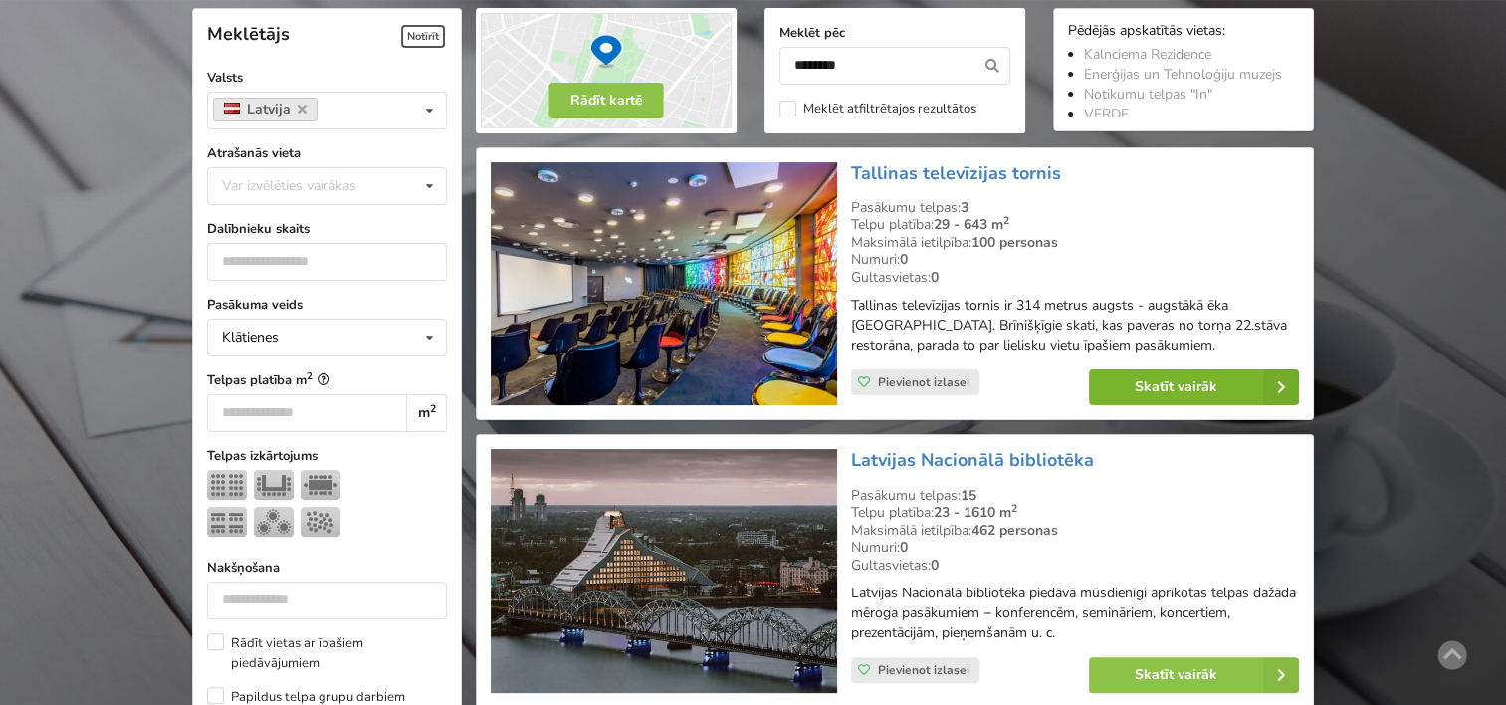
click at [1172, 383] on link "Skatīt vairāk" at bounding box center [1194, 387] width 210 height 36
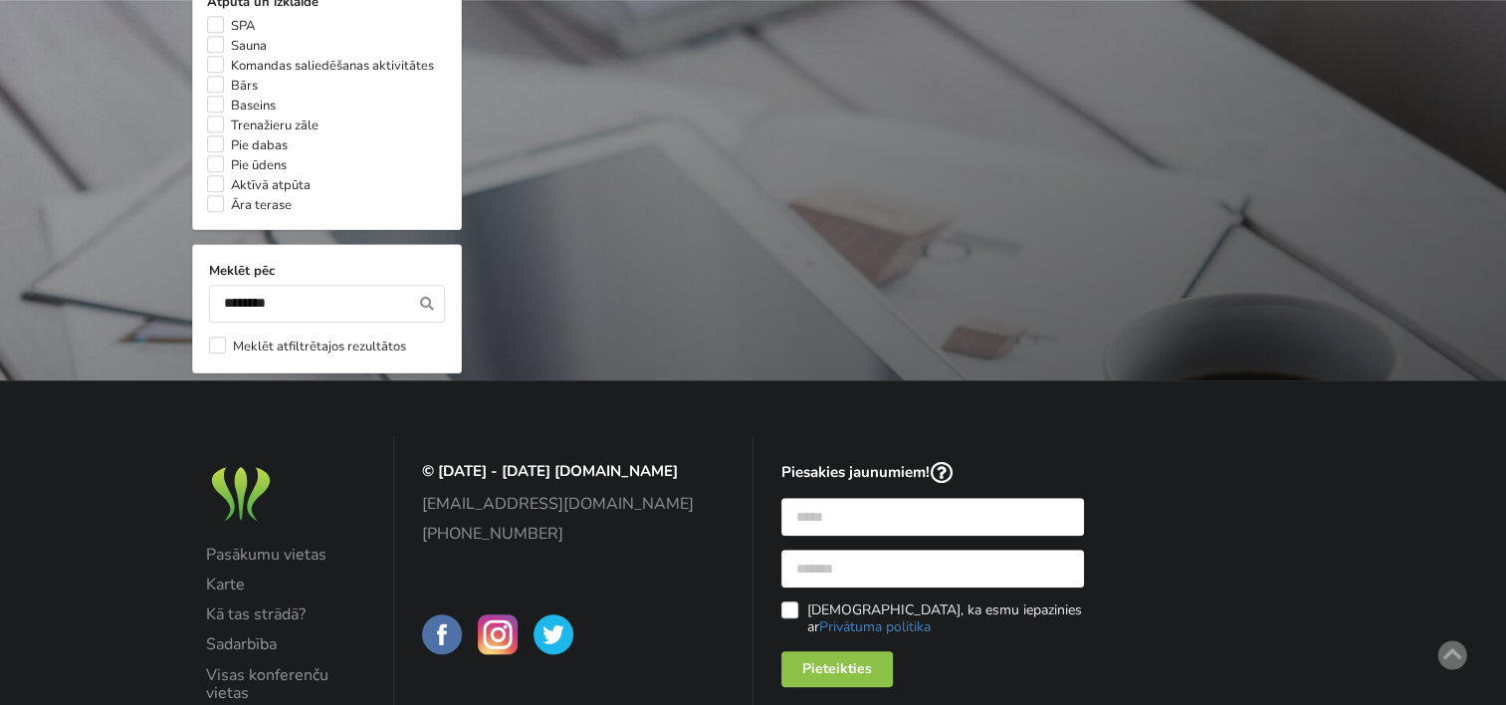
scroll to position [1699, 0]
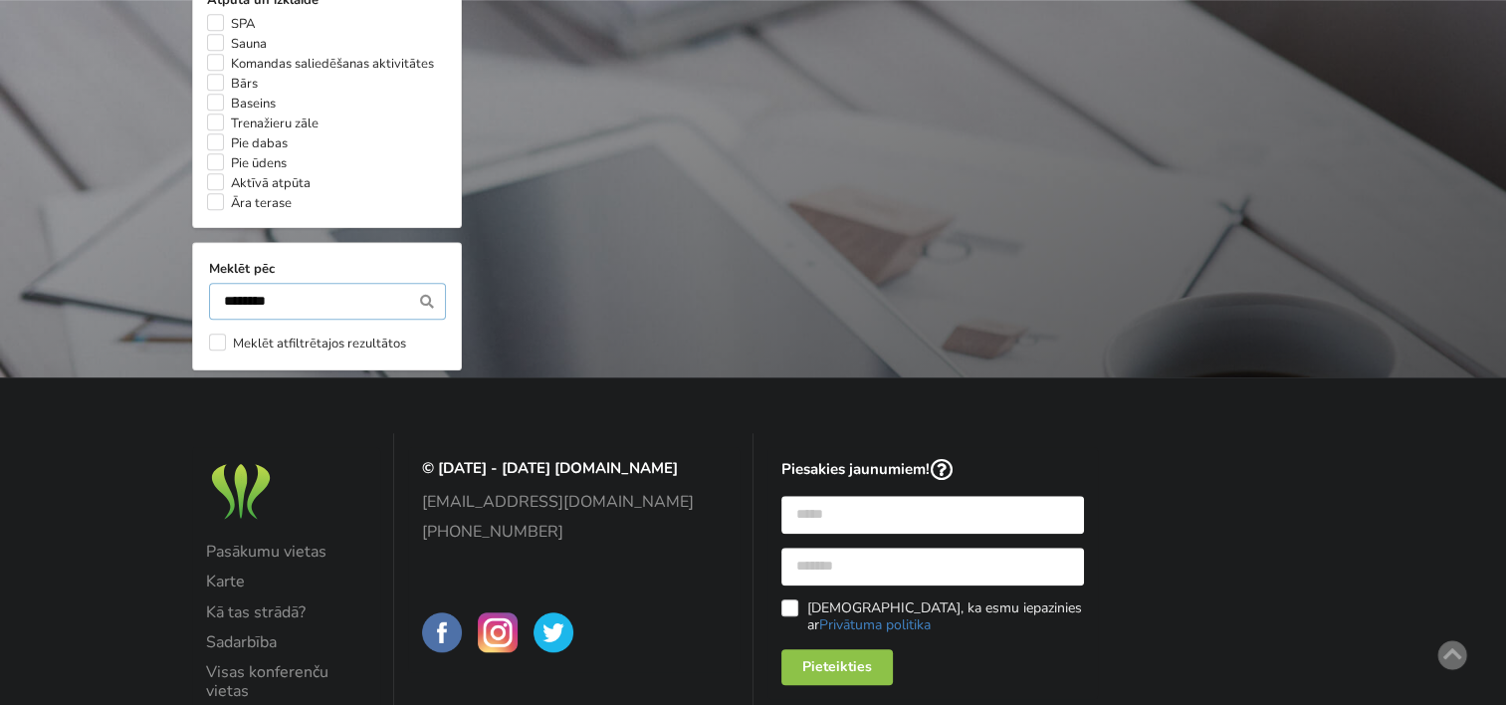
drag, startPoint x: 292, startPoint y: 318, endPoint x: -4, endPoint y: 363, distance: 299.2
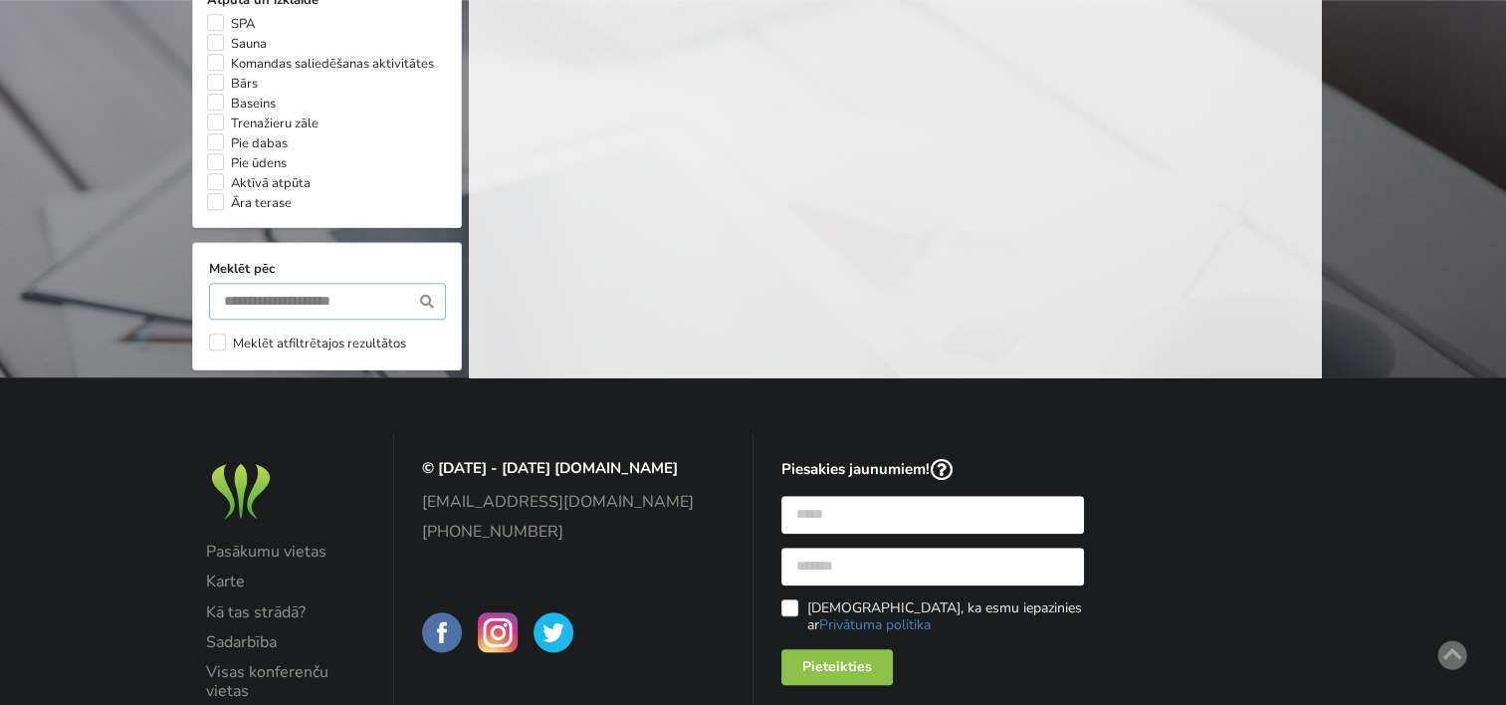
scroll to position [0, 0]
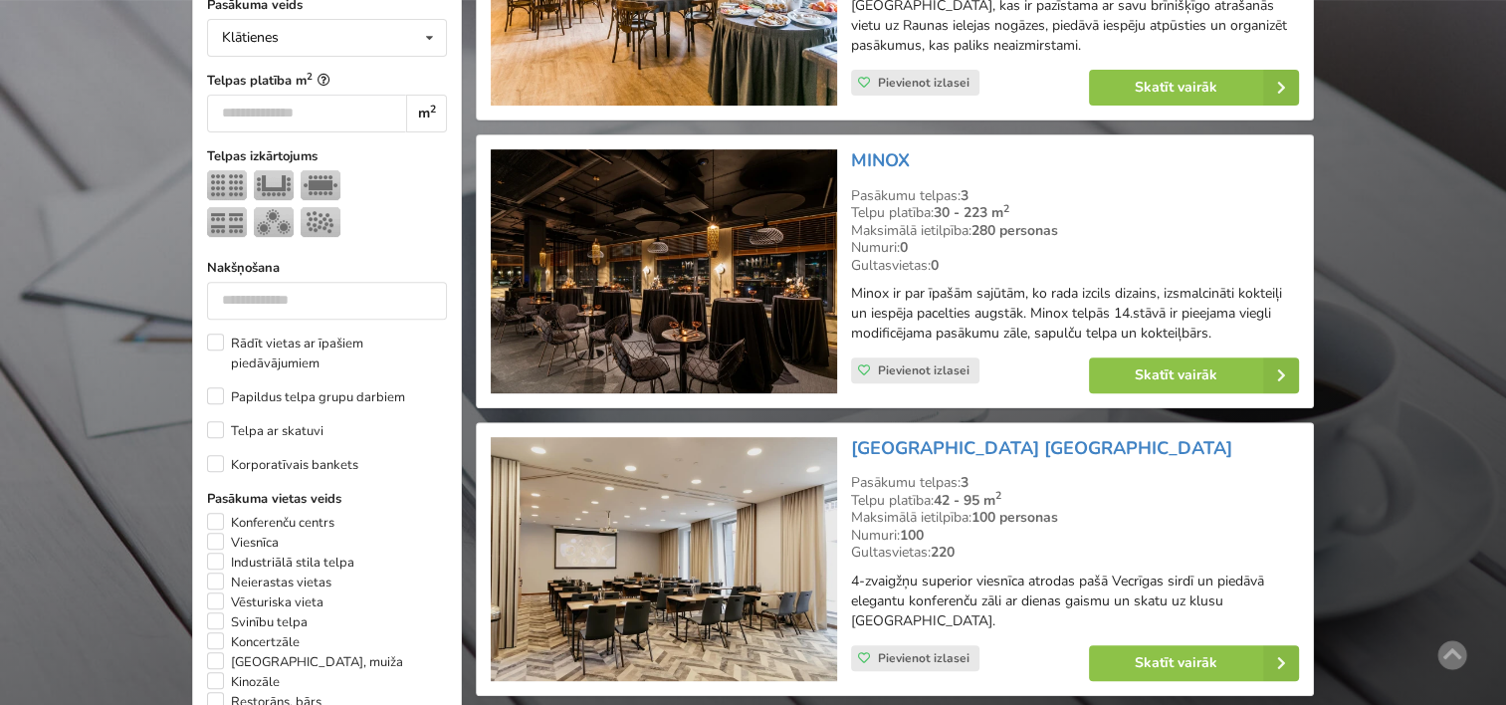
scroll to position [446, 0]
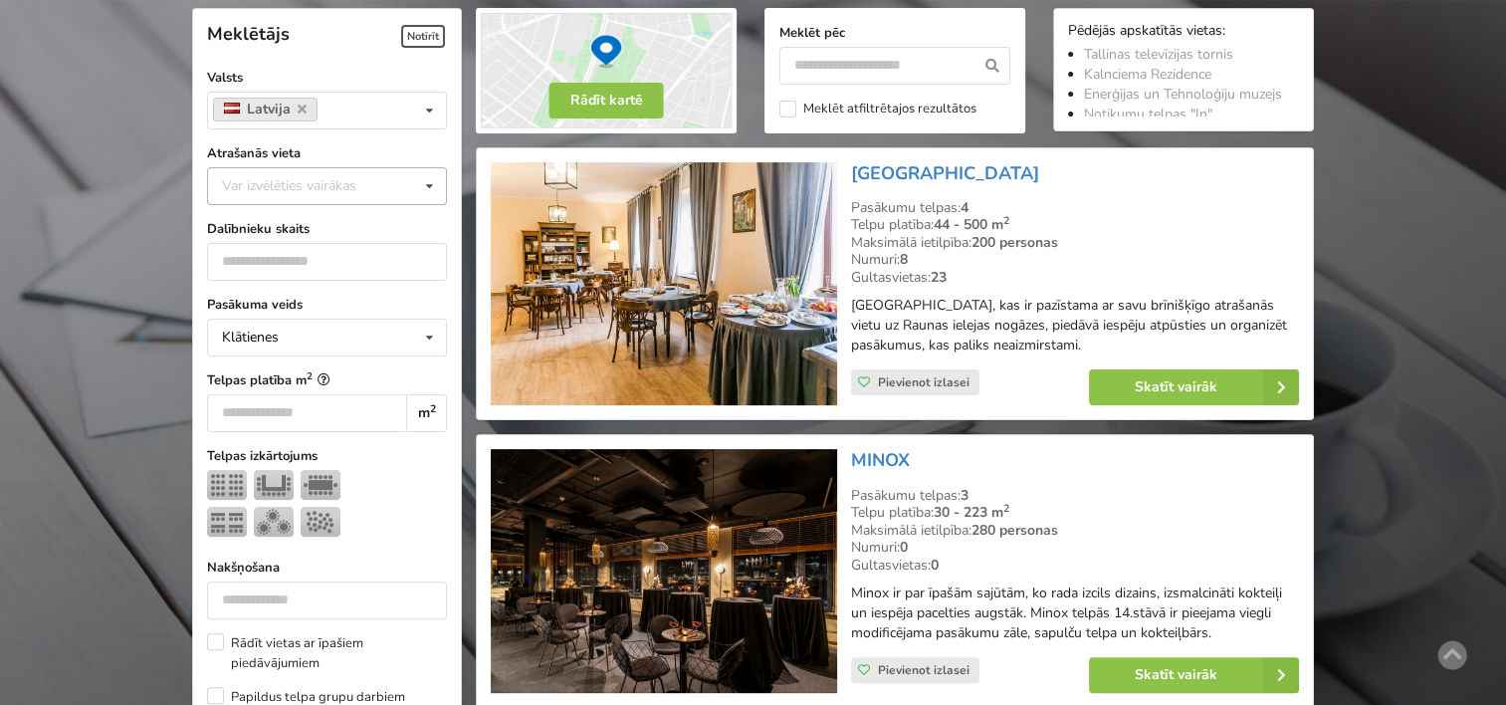
click at [425, 191] on icon at bounding box center [429, 186] width 29 height 37
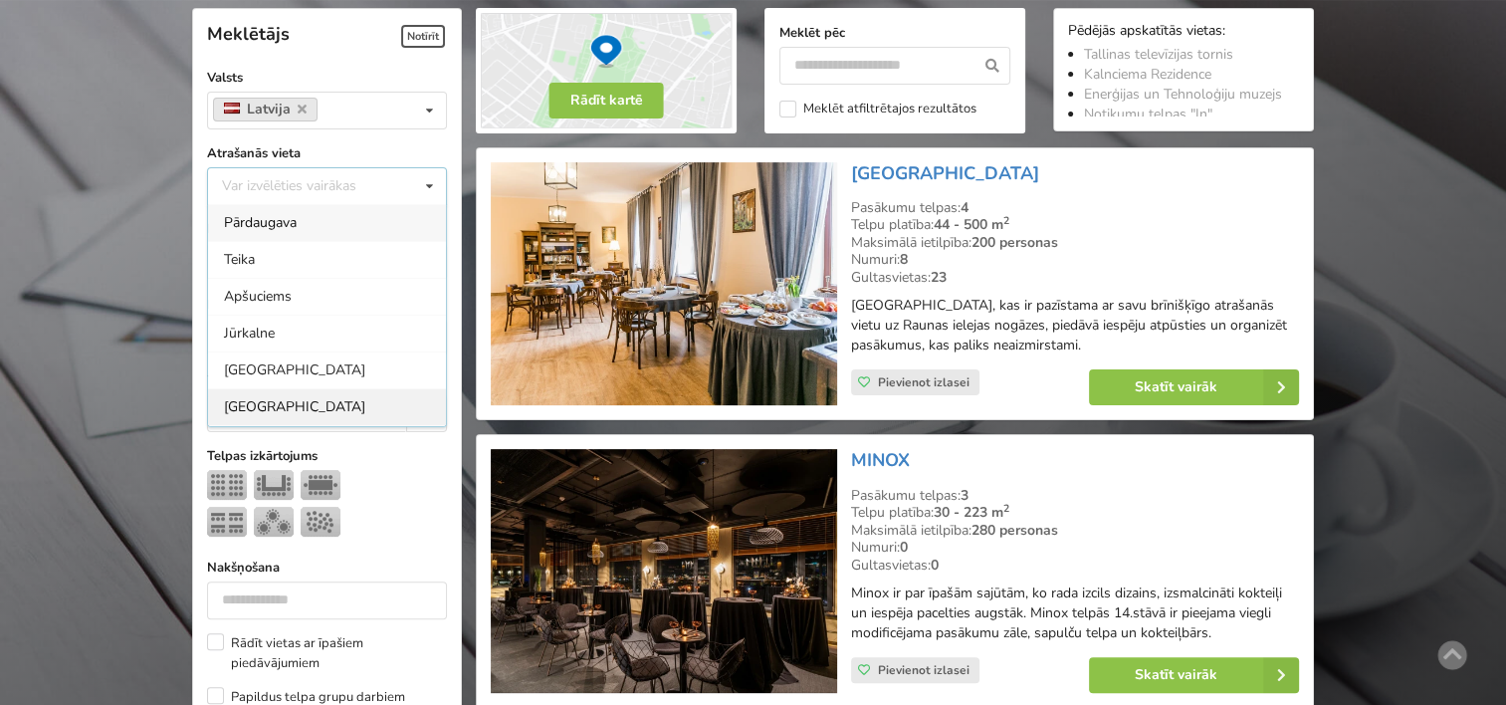
click at [247, 400] on div "[GEOGRAPHIC_DATA]" at bounding box center [327, 406] width 238 height 37
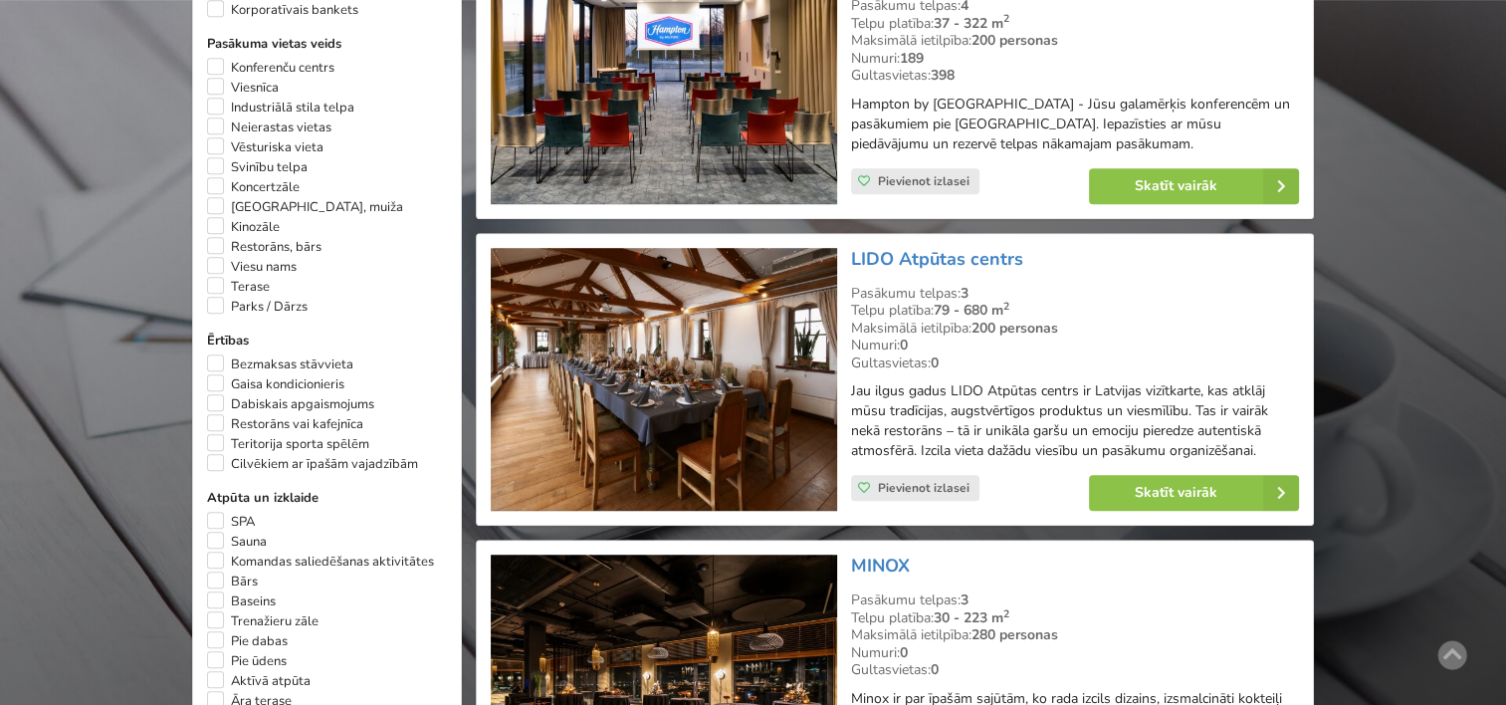
scroll to position [1248, 0]
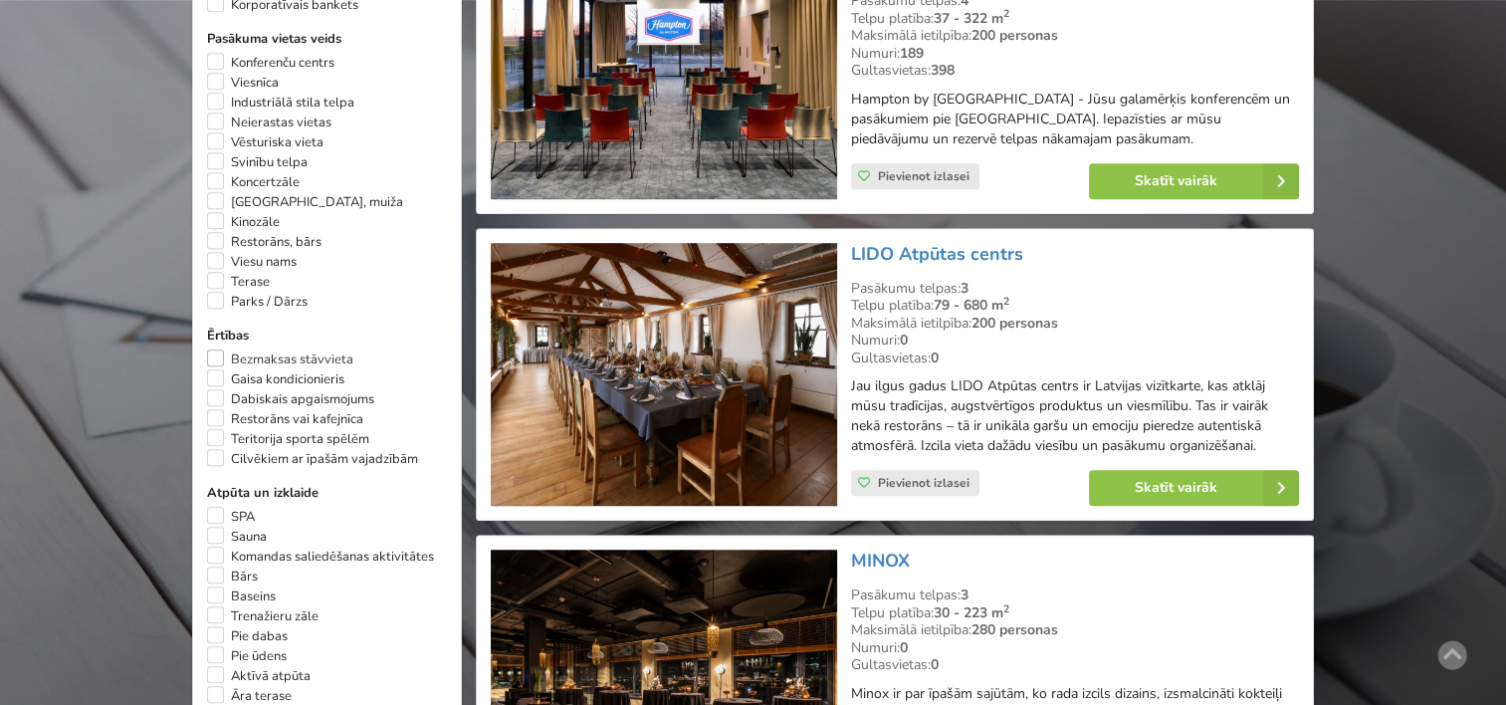
click at [211, 349] on label "Bezmaksas stāvvieta" at bounding box center [280, 359] width 146 height 20
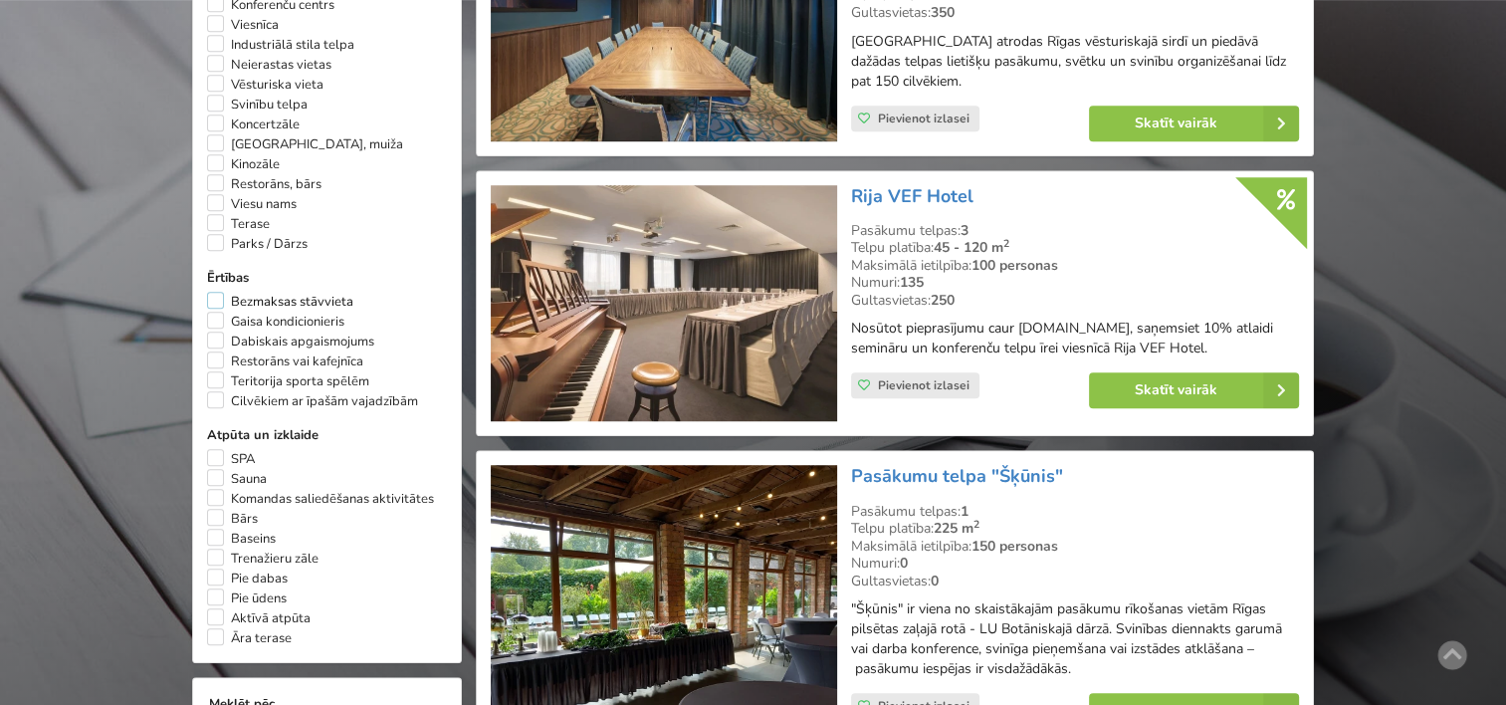
scroll to position [1306, 0]
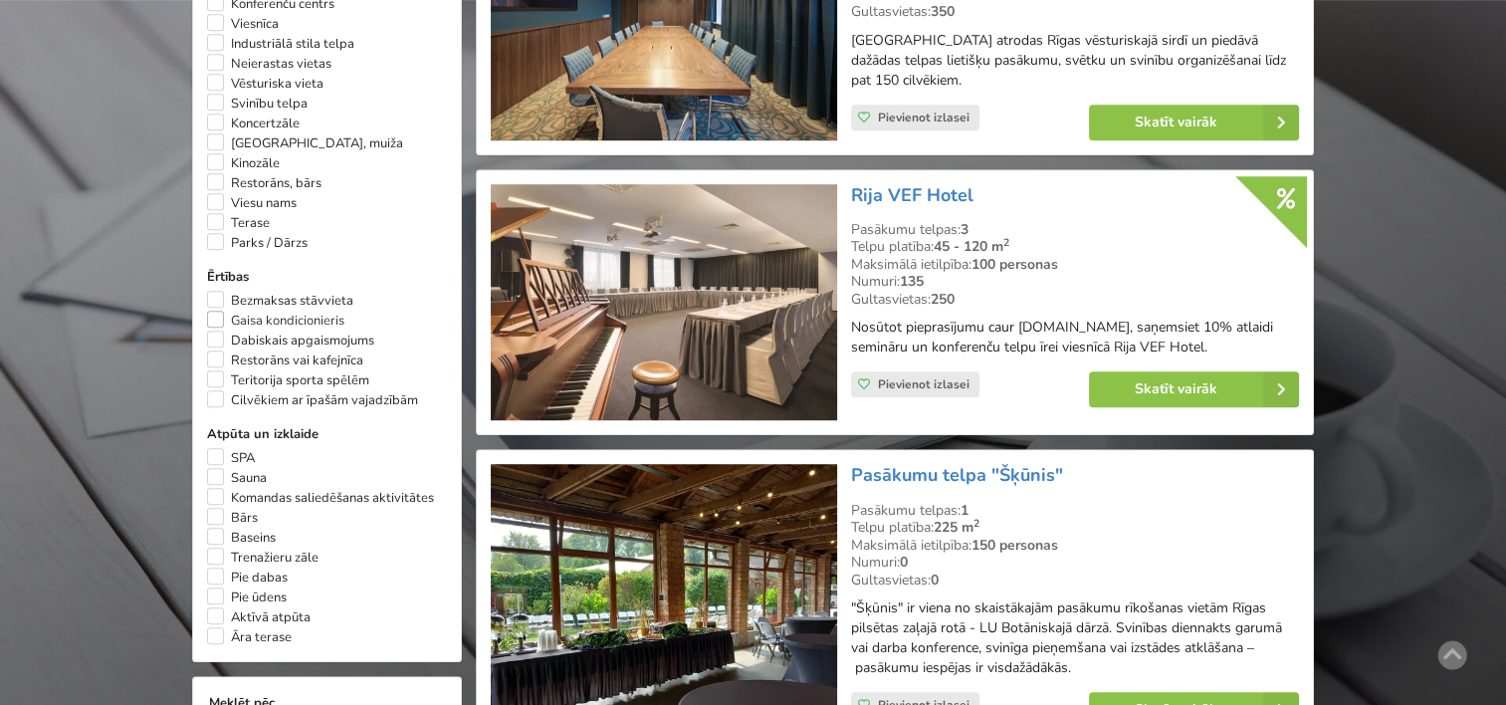
click at [214, 311] on label "Gaisa kondicionieris" at bounding box center [275, 321] width 137 height 20
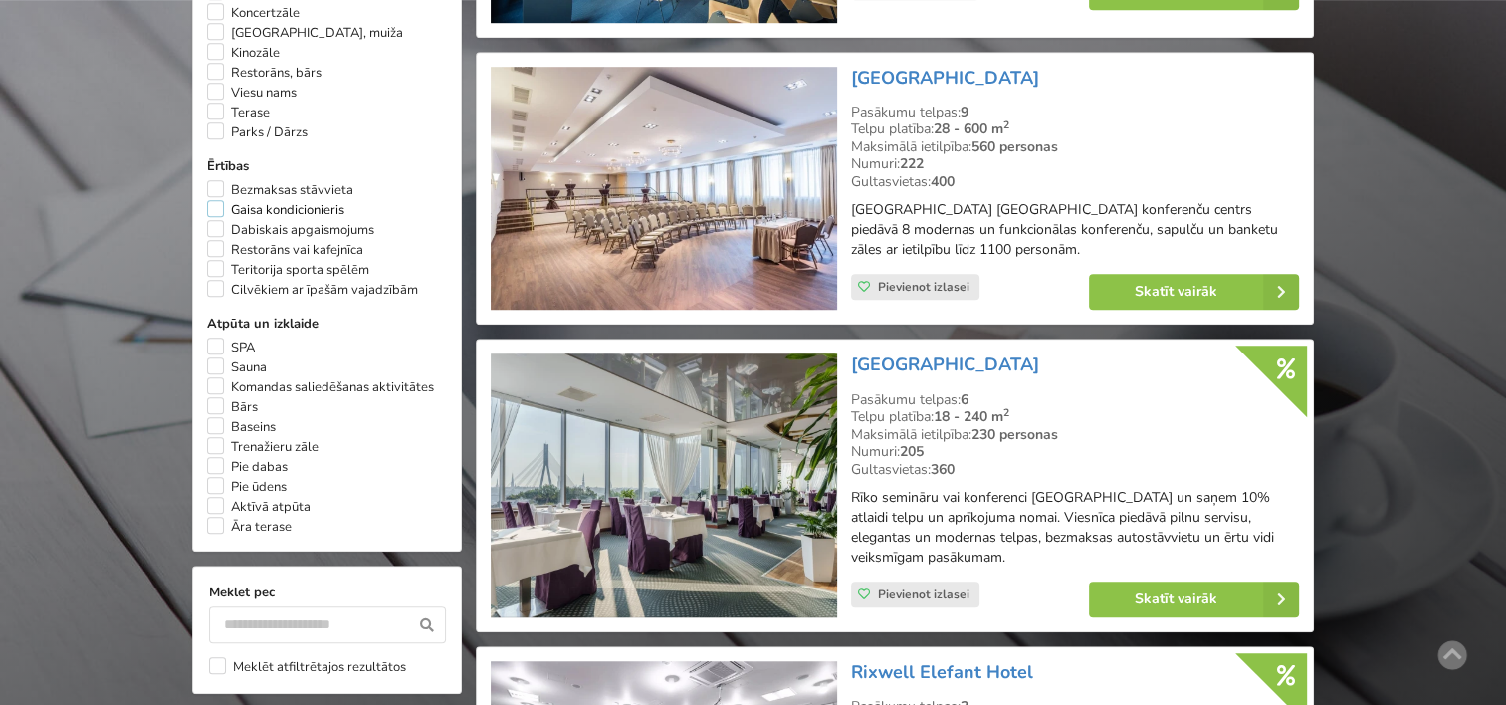
scroll to position [1418, 0]
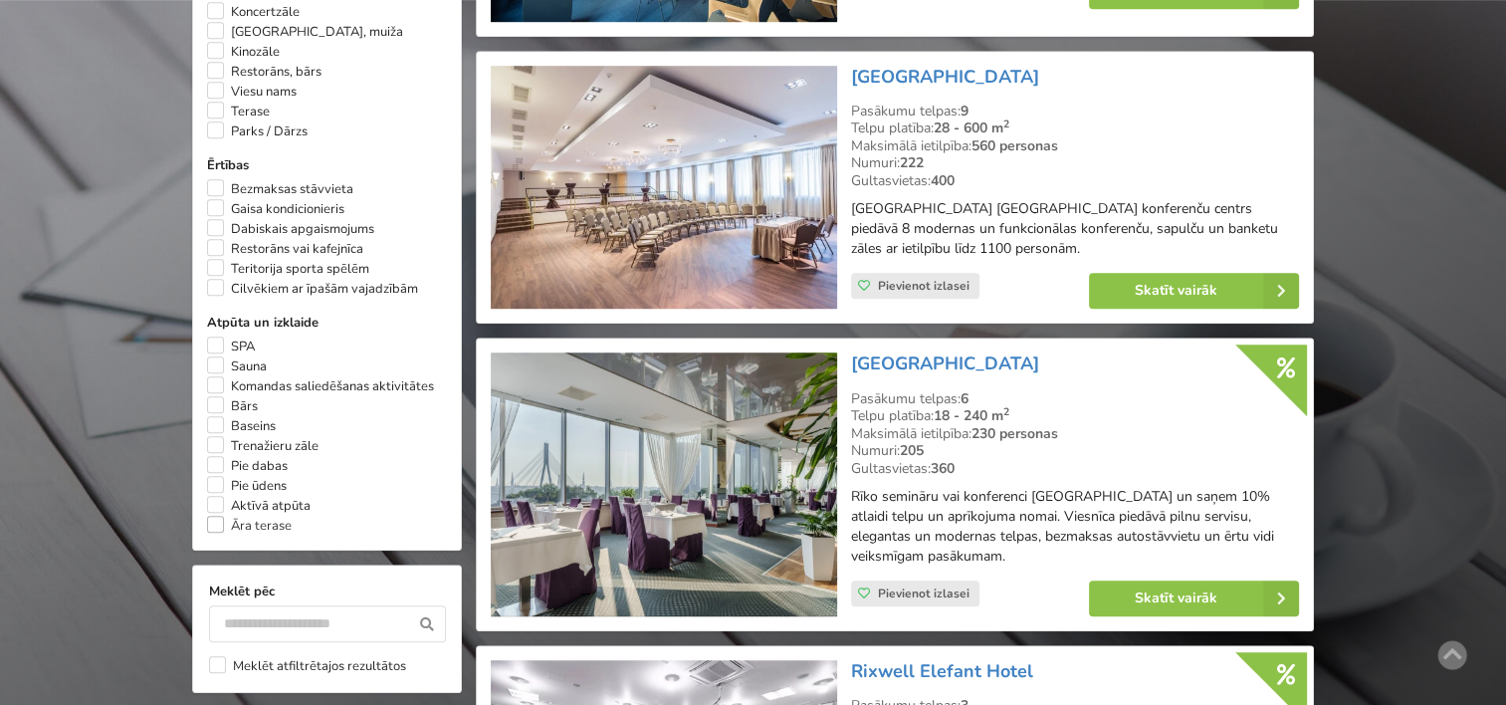
click at [219, 516] on label "Āra terase" at bounding box center [249, 526] width 85 height 20
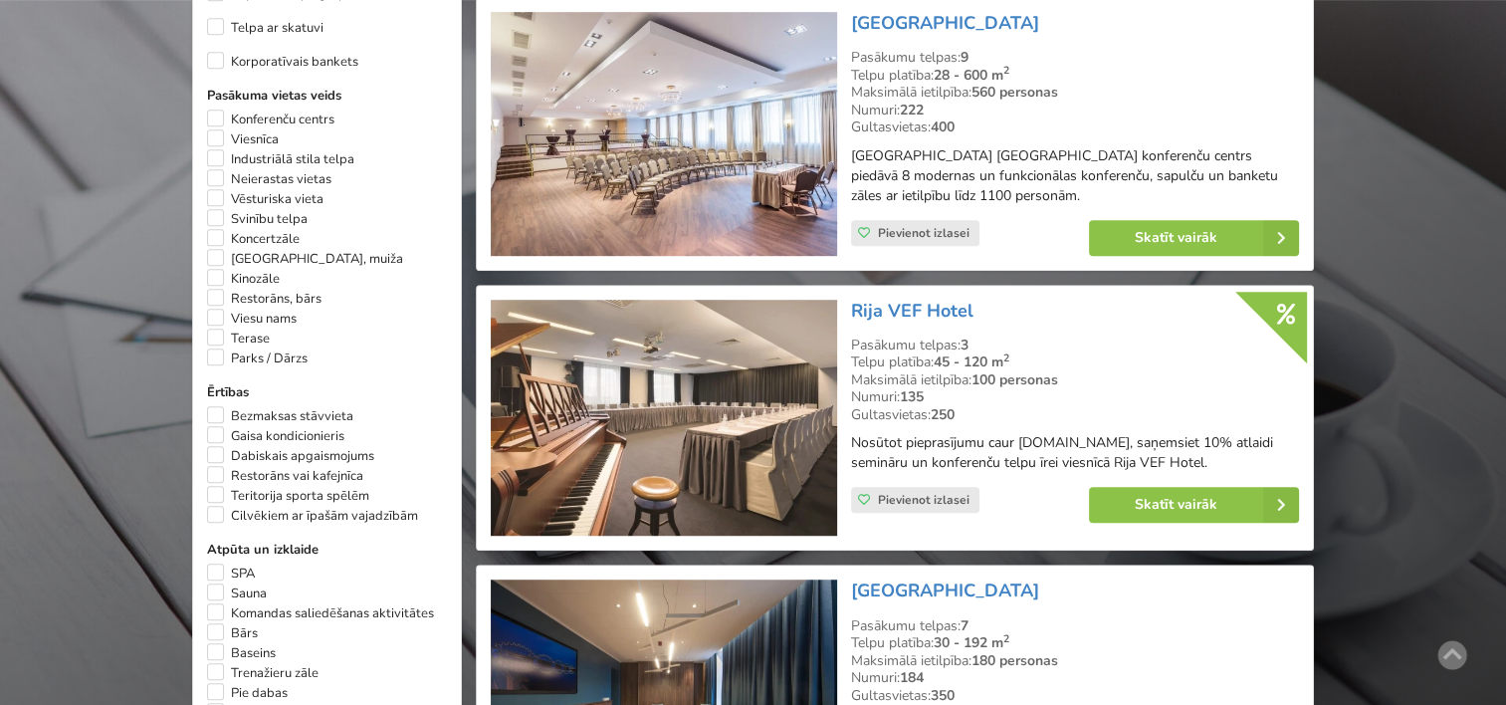
scroll to position [1207, 0]
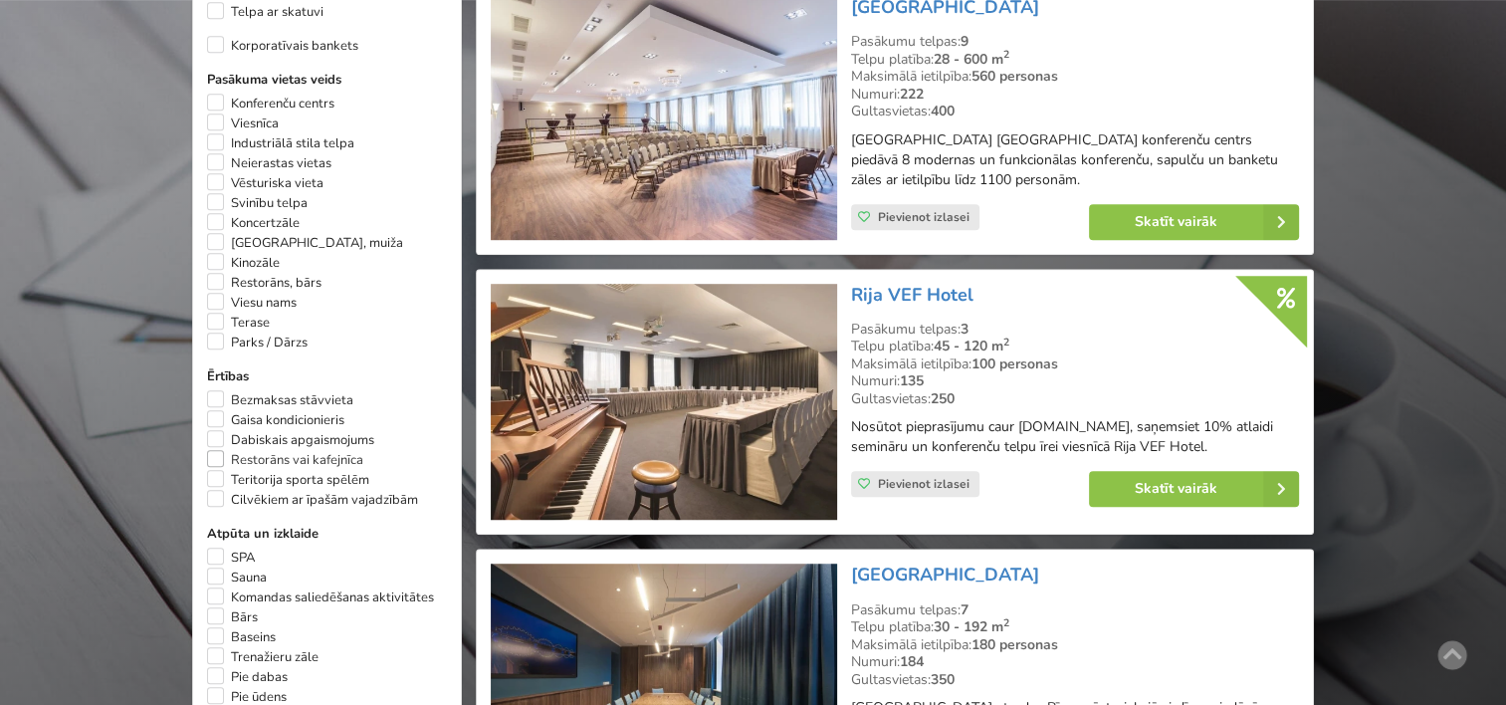
click at [217, 450] on label "Restorāns vai kafejnīca" at bounding box center [285, 460] width 156 height 20
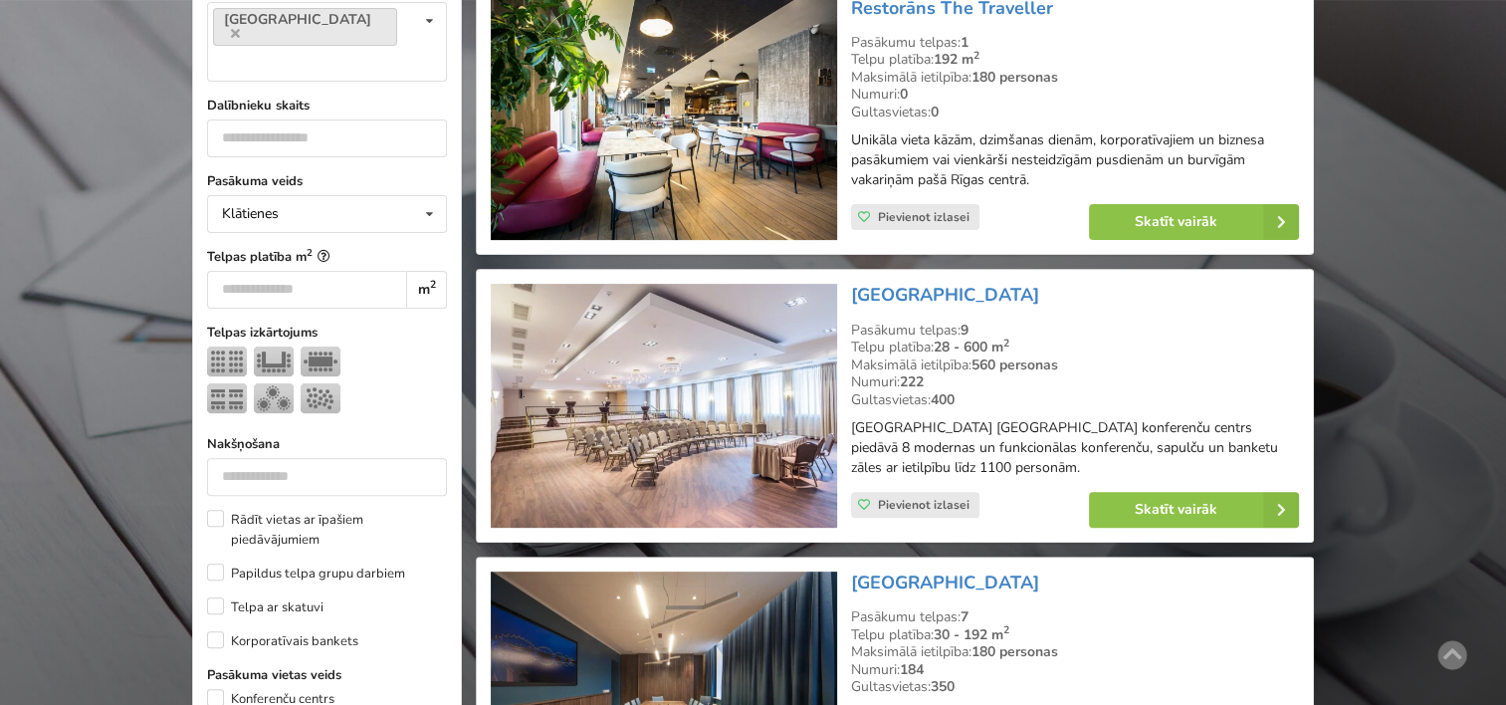
scroll to position [446, 0]
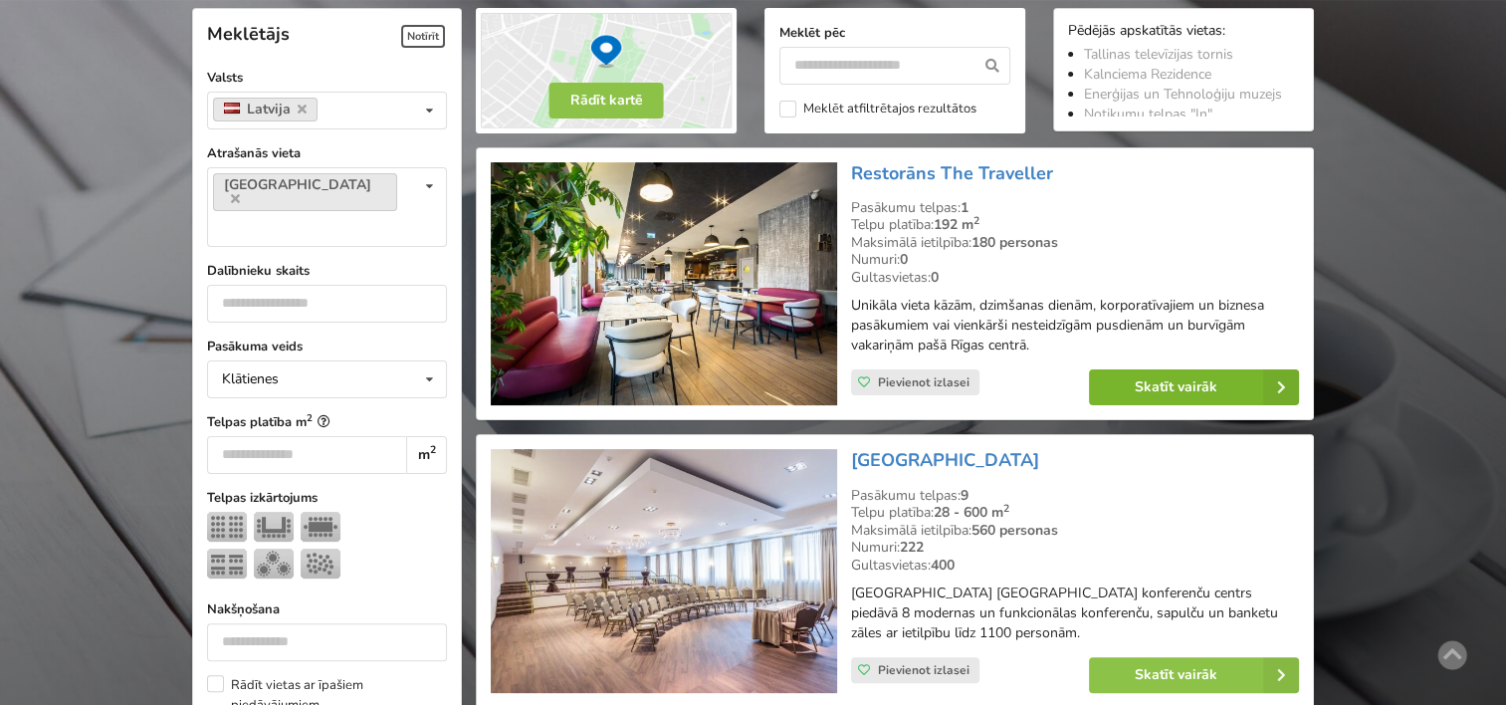
click at [1139, 385] on link "Skatīt vairāk" at bounding box center [1194, 387] width 210 height 36
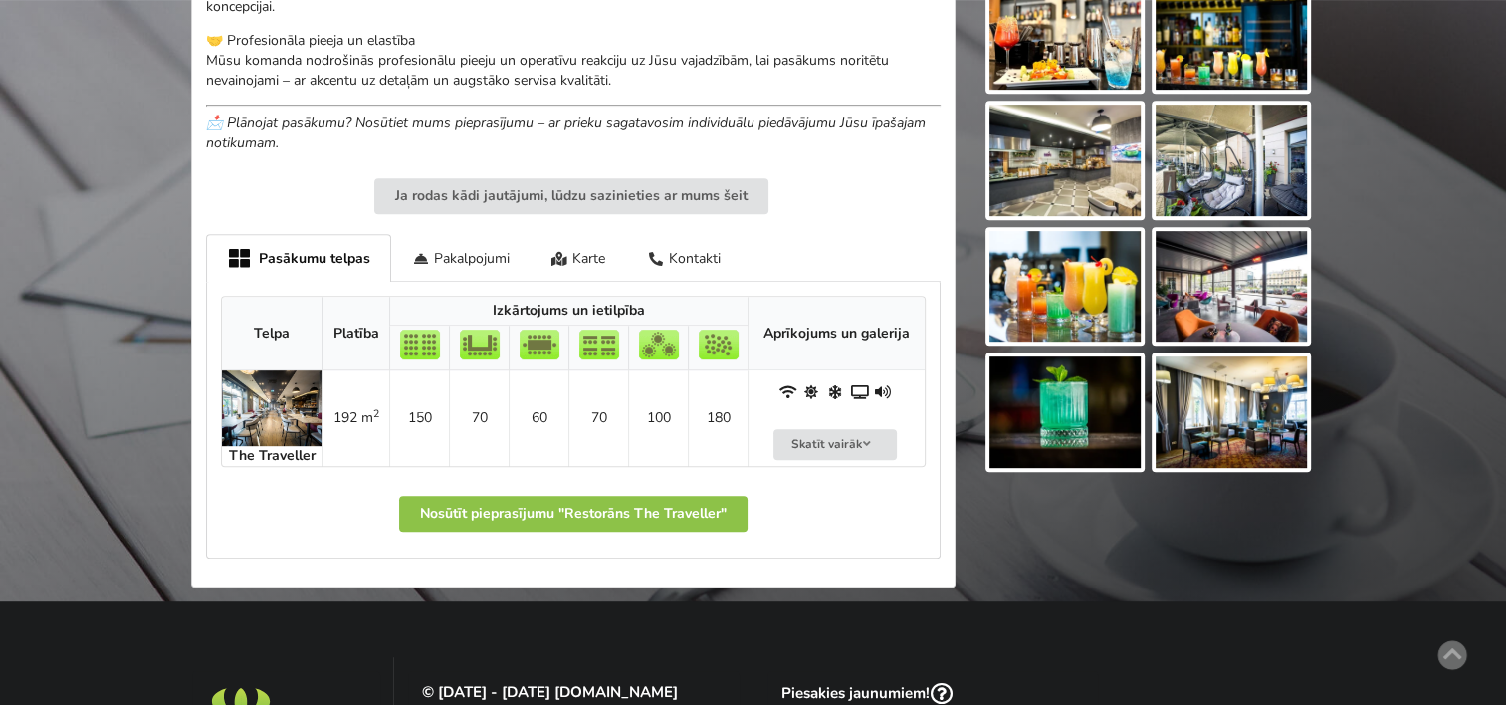
scroll to position [892, 0]
click at [842, 442] on button "Skatīt vairāk" at bounding box center [835, 444] width 123 height 31
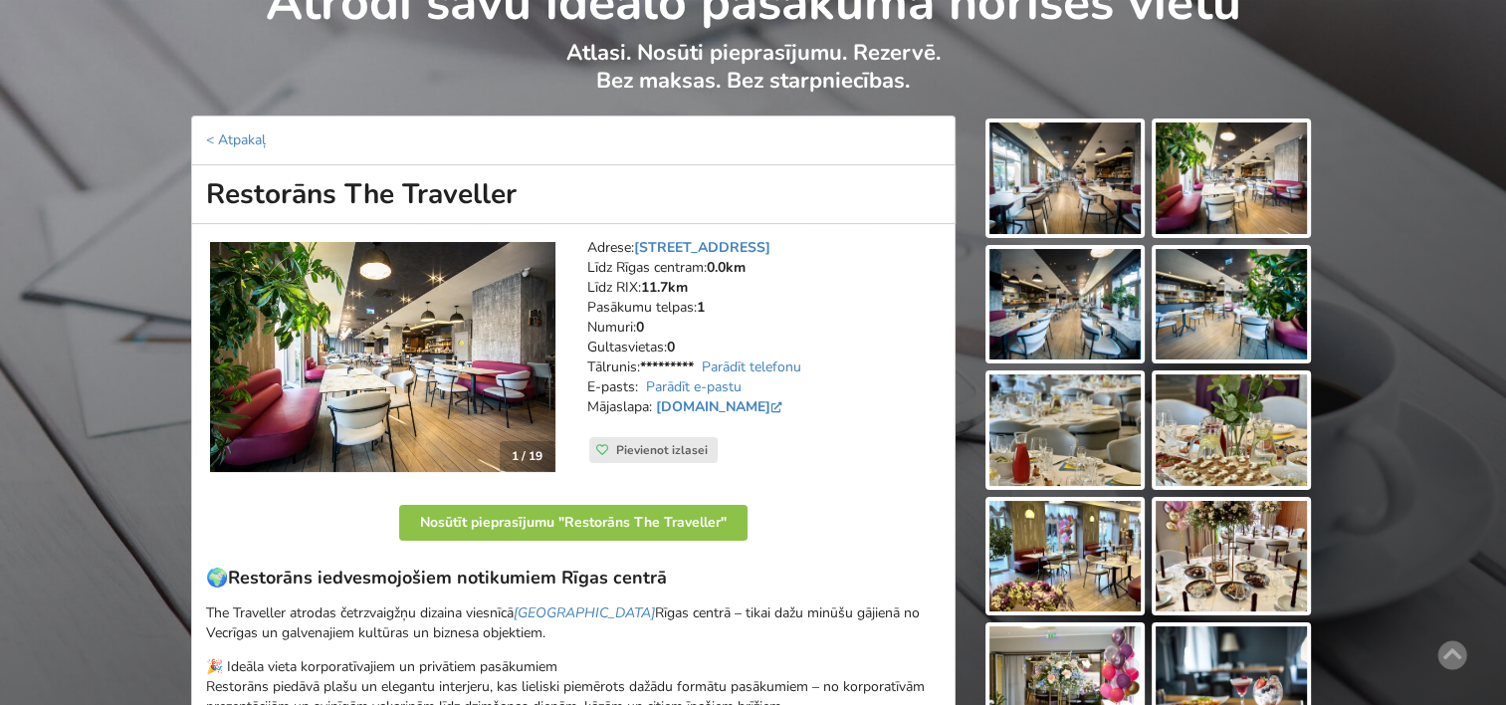
scroll to position [114, 0]
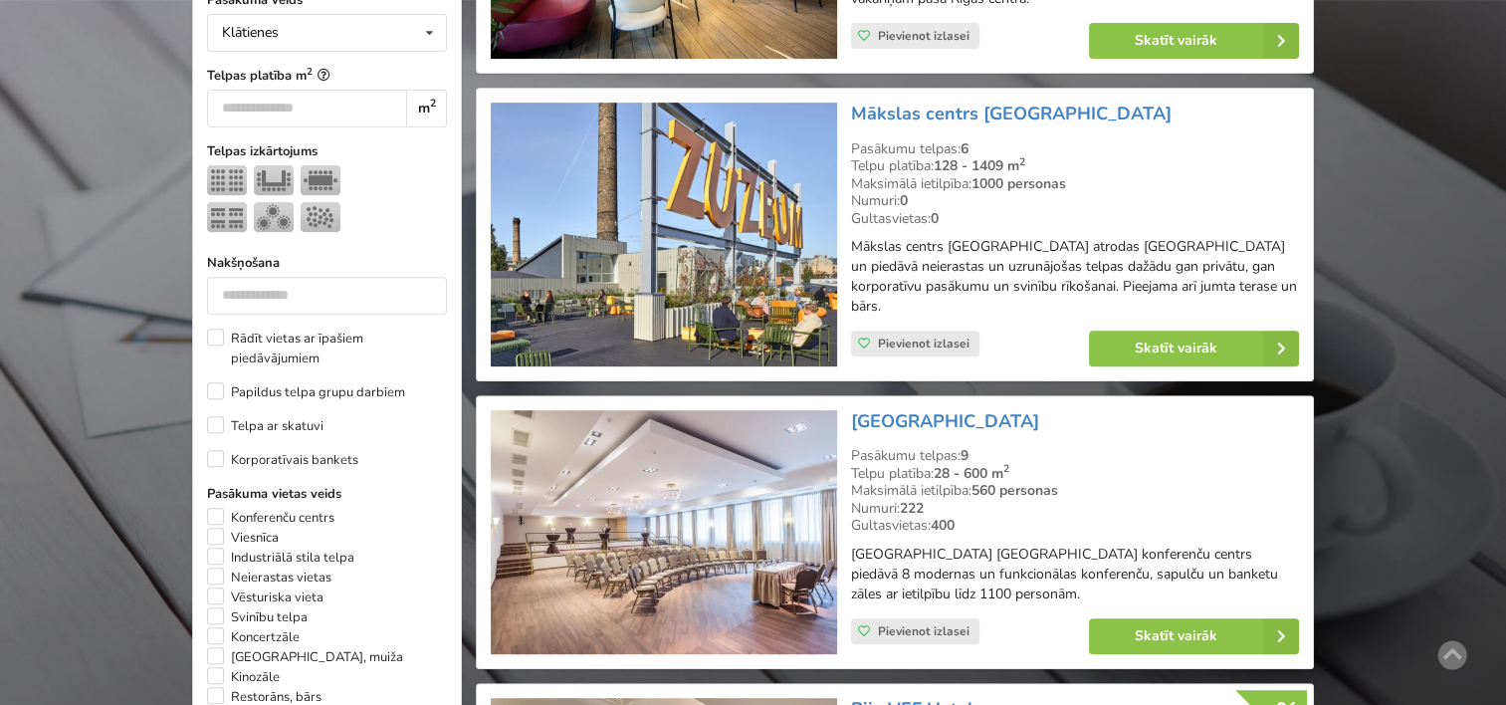
scroll to position [792, 0]
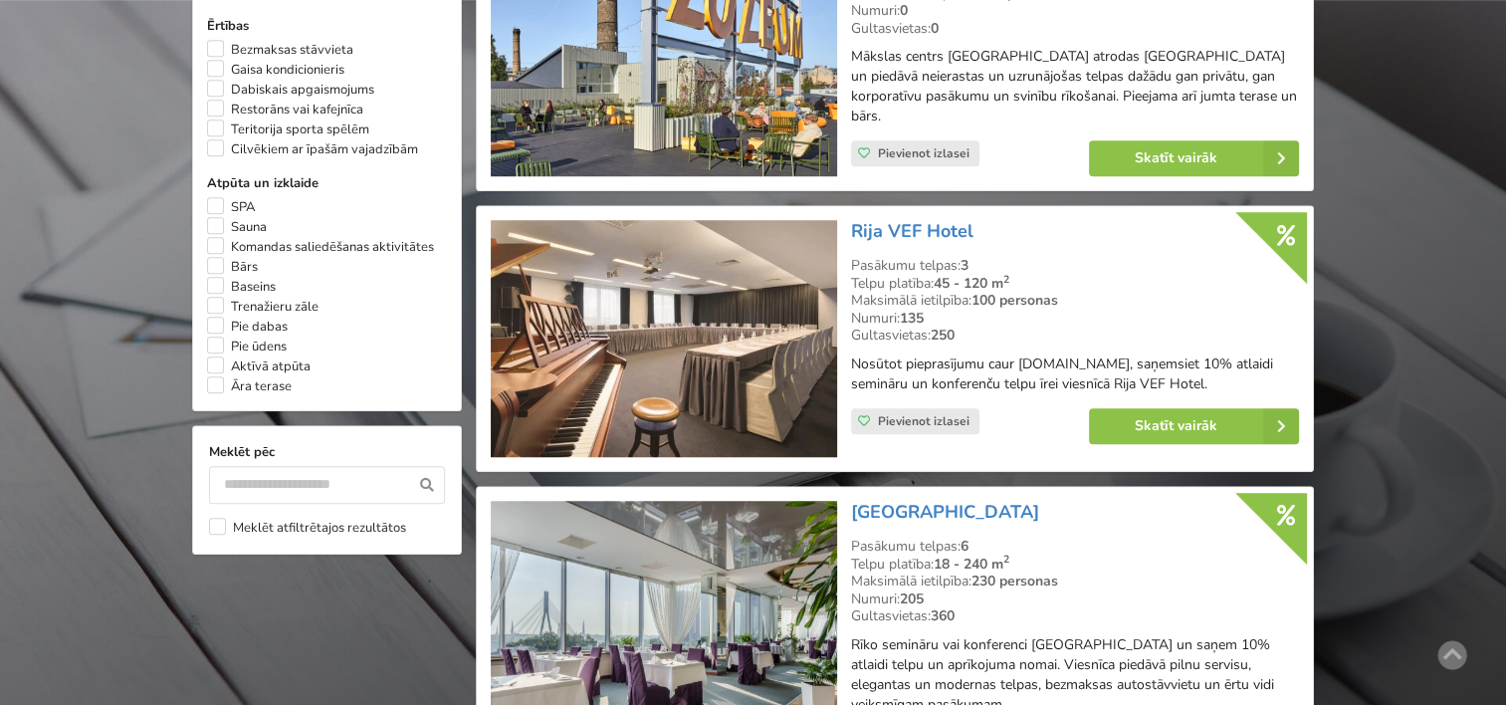
scroll to position [1558, 0]
click at [1181, 407] on link "Skatīt vairāk" at bounding box center [1194, 425] width 210 height 36
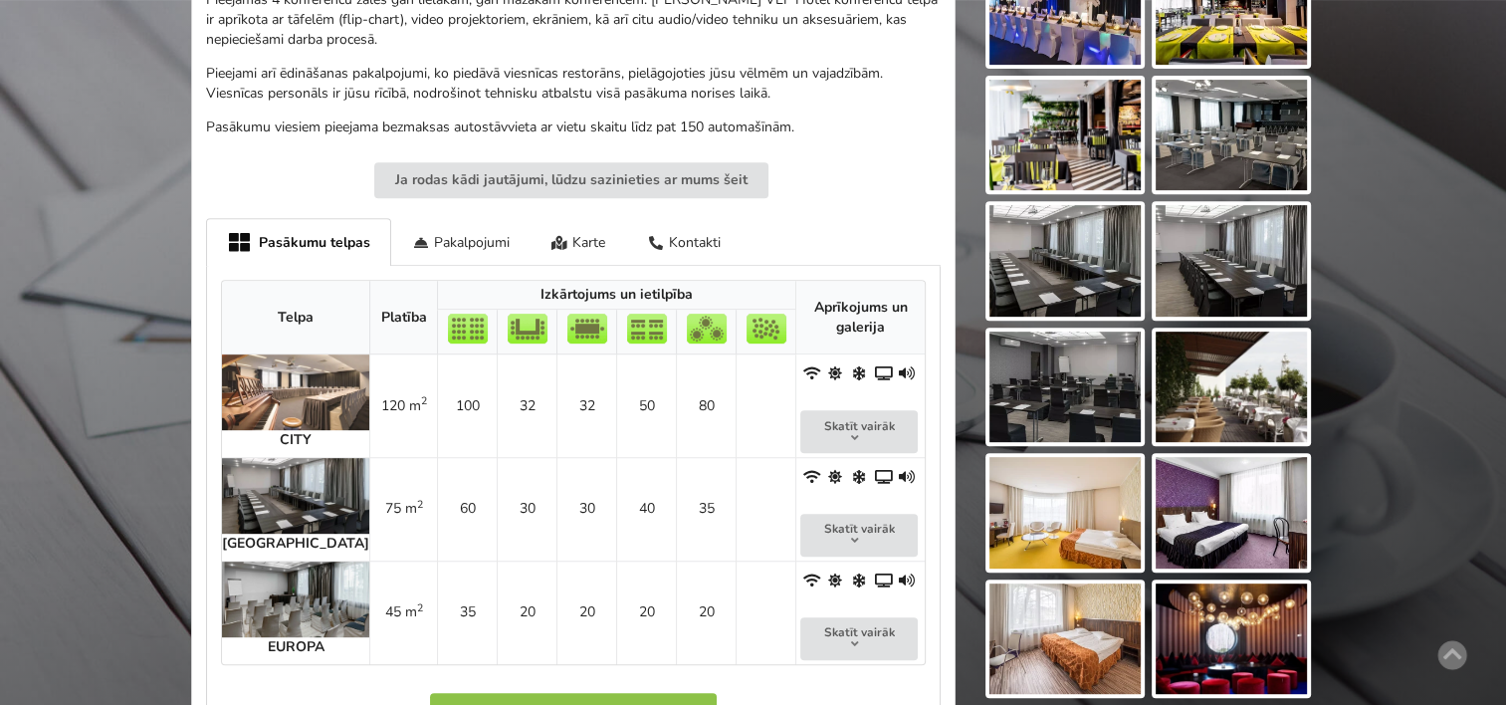
scroll to position [791, 0]
click at [276, 478] on img at bounding box center [295, 497] width 147 height 76
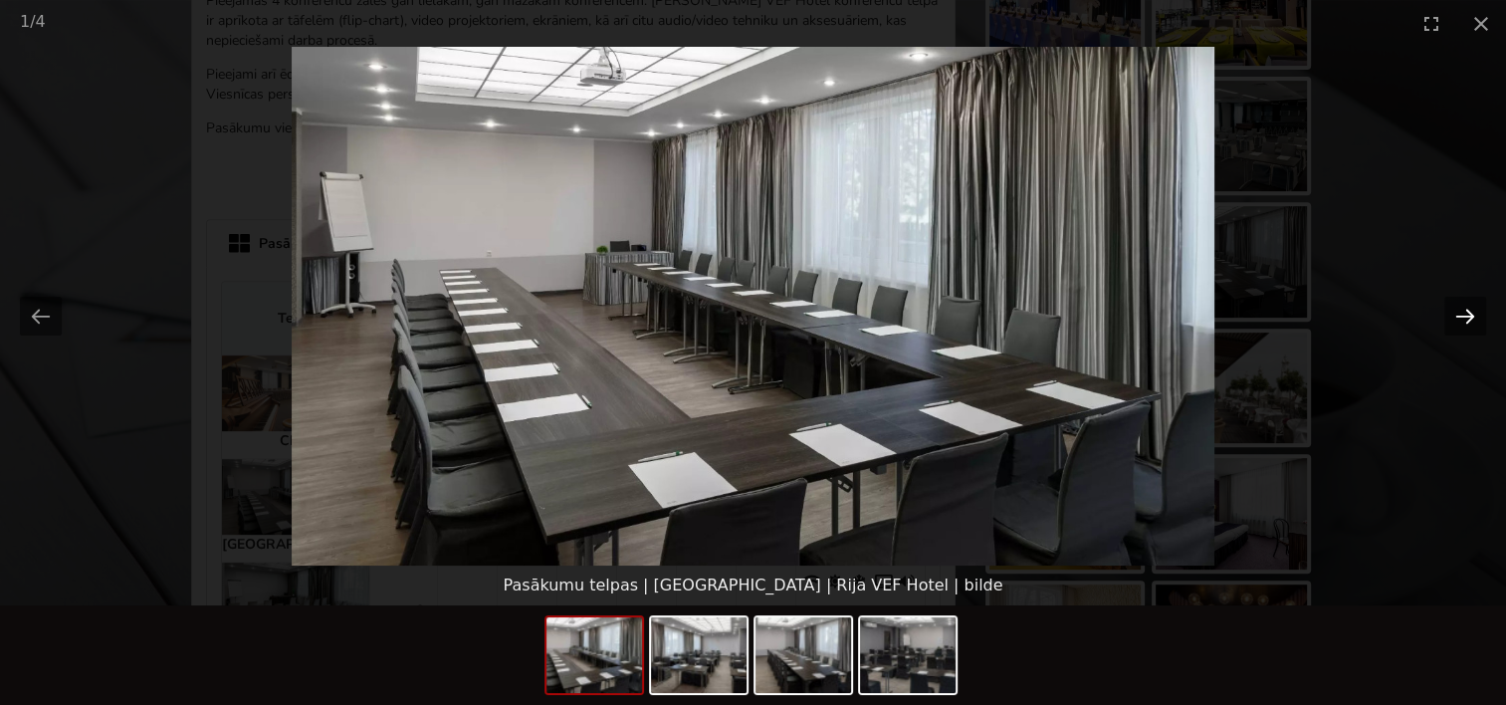
click at [1463, 313] on button "Next slide" at bounding box center [1466, 316] width 42 height 39
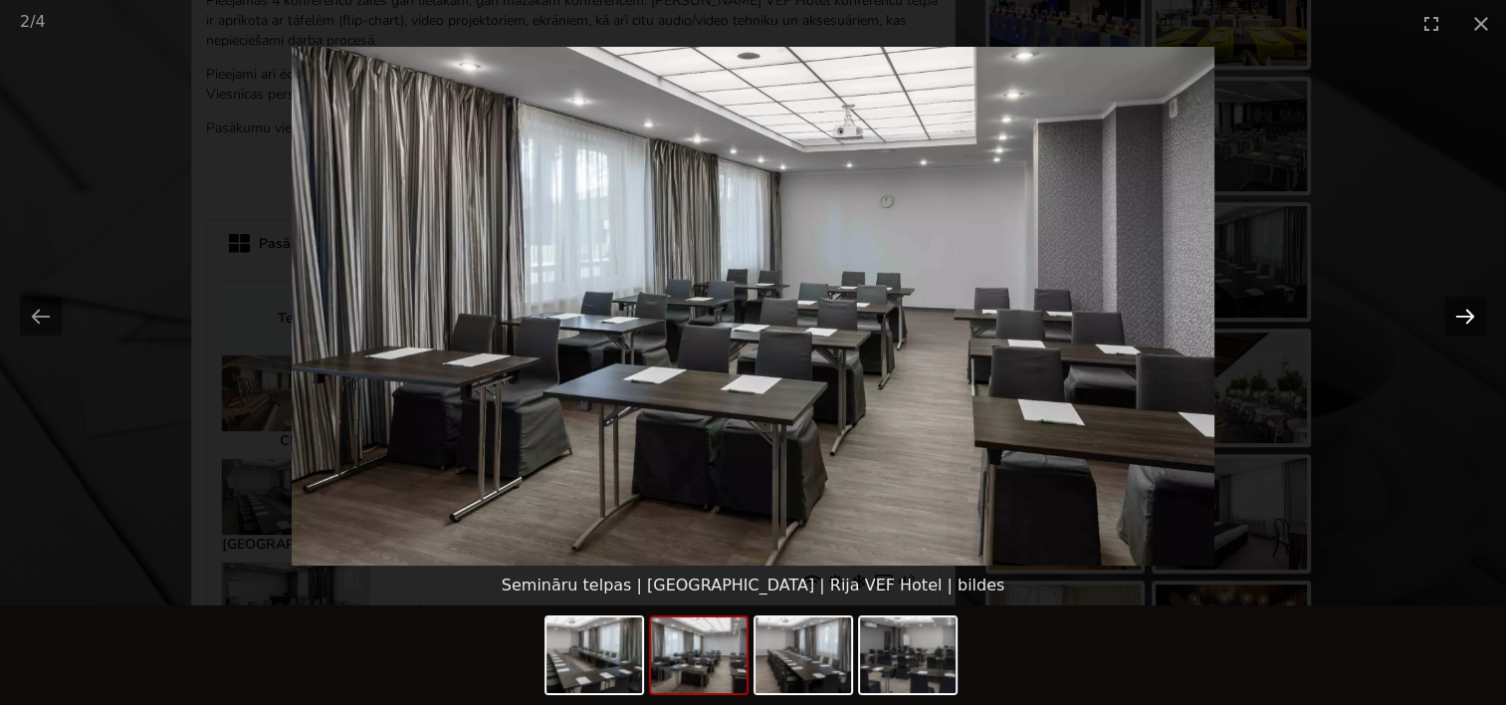
click at [1463, 313] on button "Next slide" at bounding box center [1466, 316] width 42 height 39
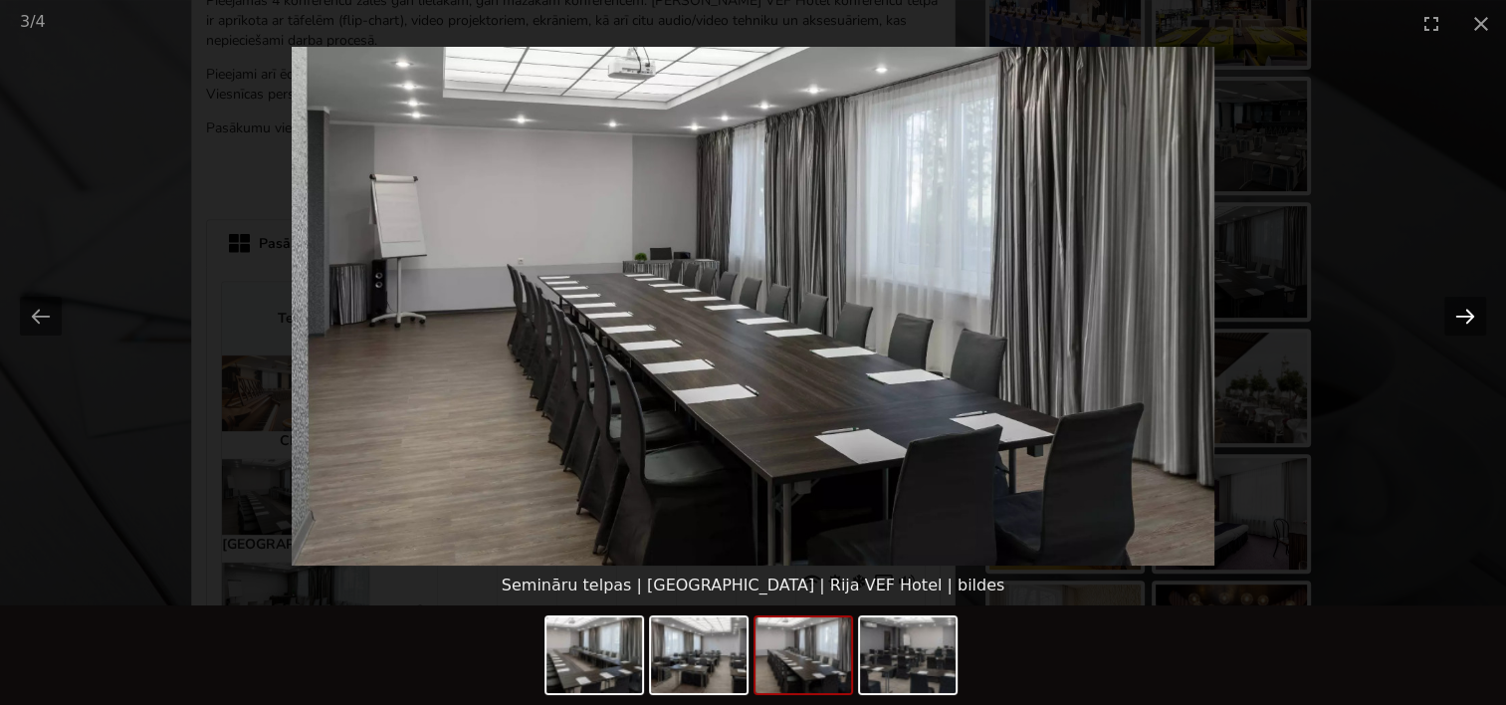
click at [1463, 313] on button "Next slide" at bounding box center [1466, 316] width 42 height 39
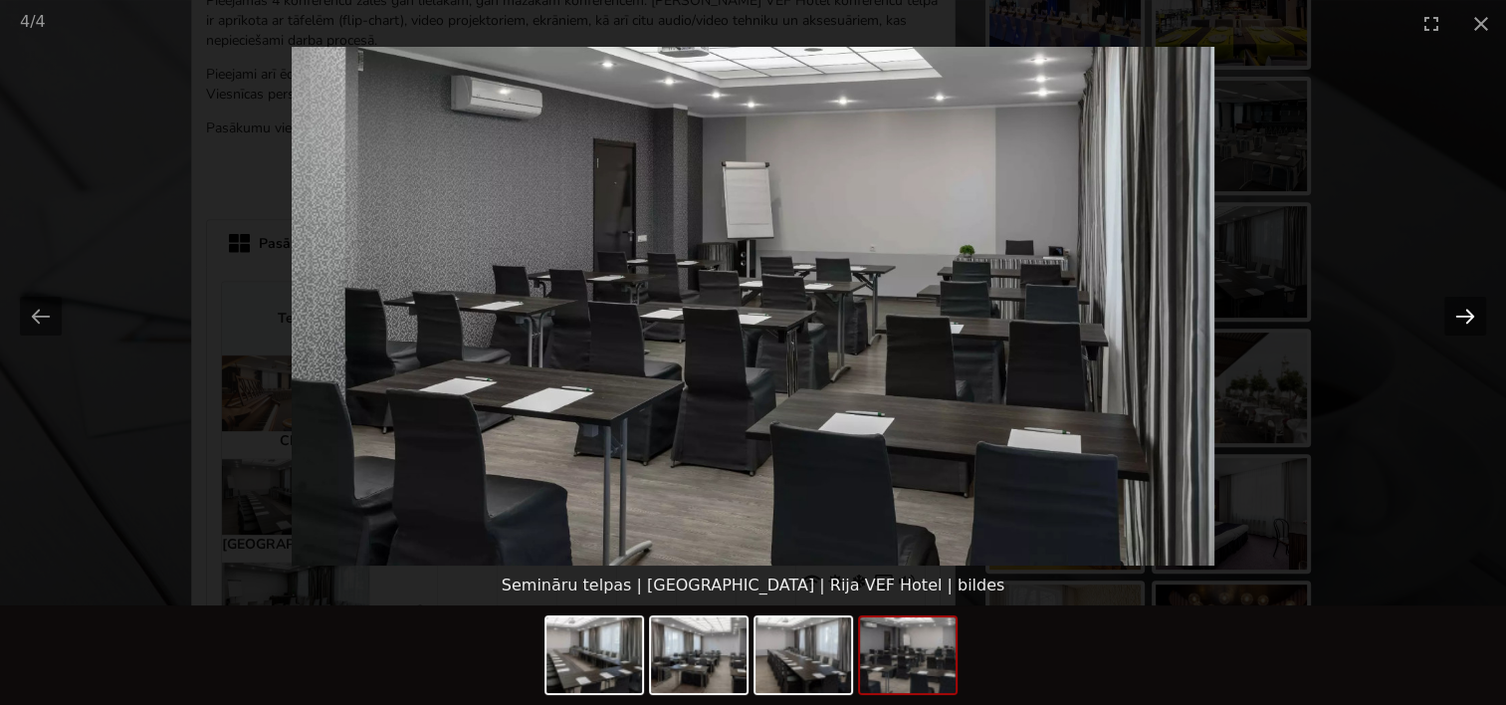
click at [1463, 313] on button "Next slide" at bounding box center [1466, 316] width 42 height 39
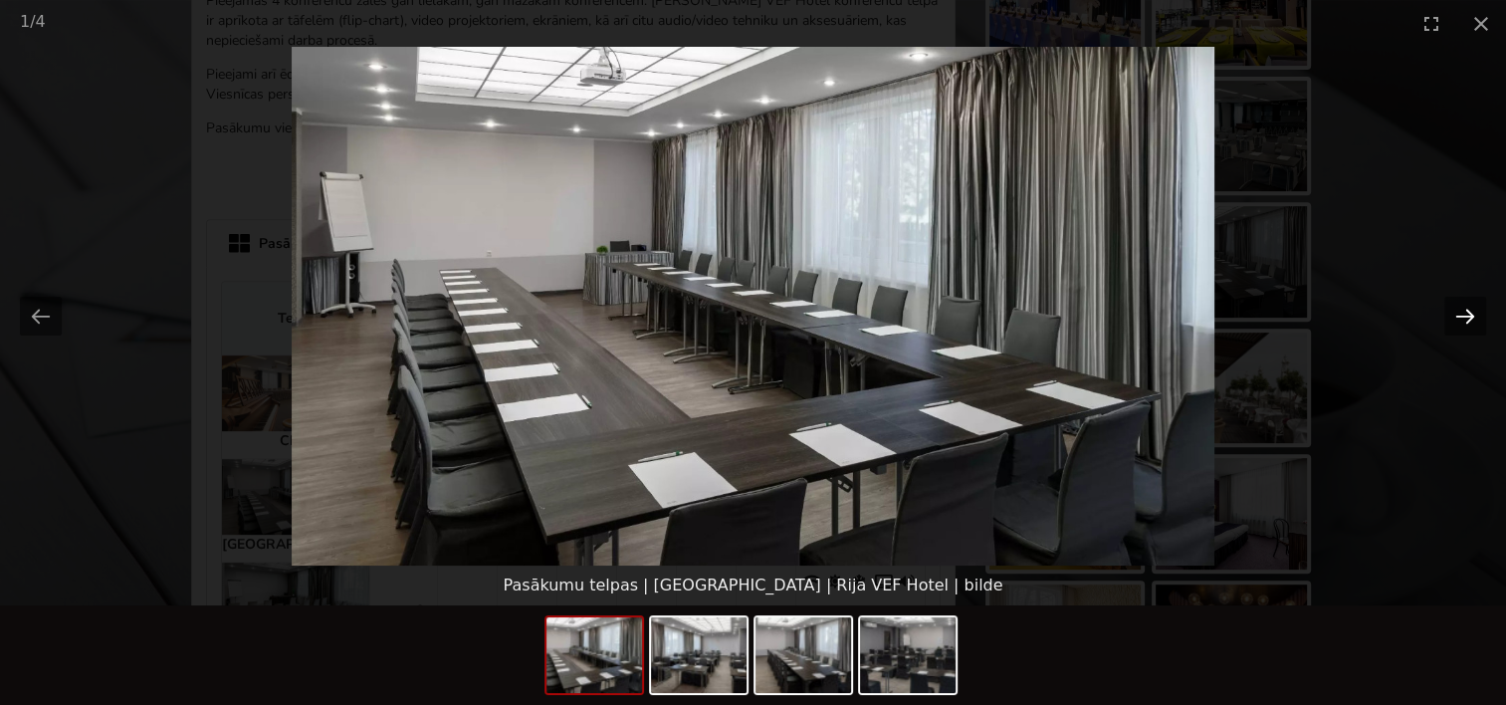
click at [1463, 313] on button "Next slide" at bounding box center [1466, 316] width 42 height 39
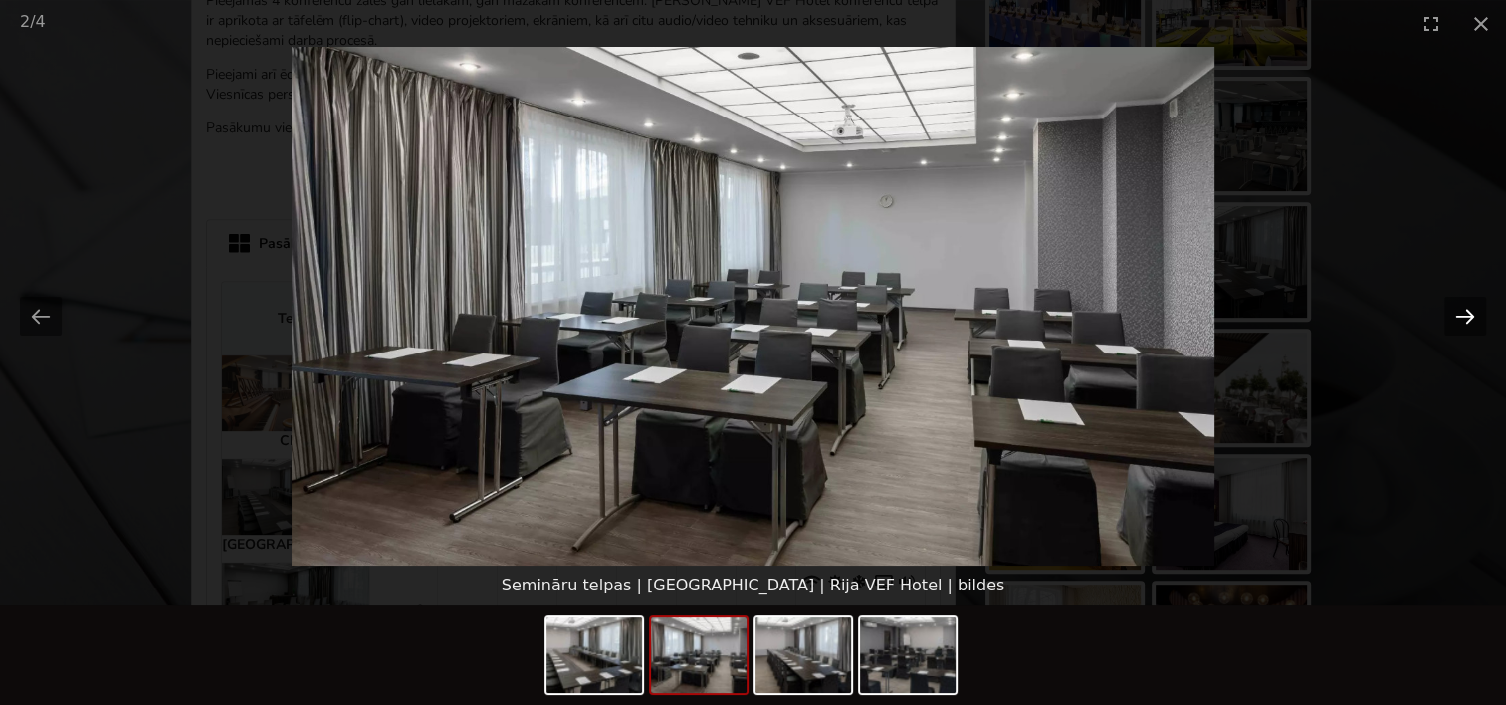
click at [1463, 313] on button "Next slide" at bounding box center [1466, 316] width 42 height 39
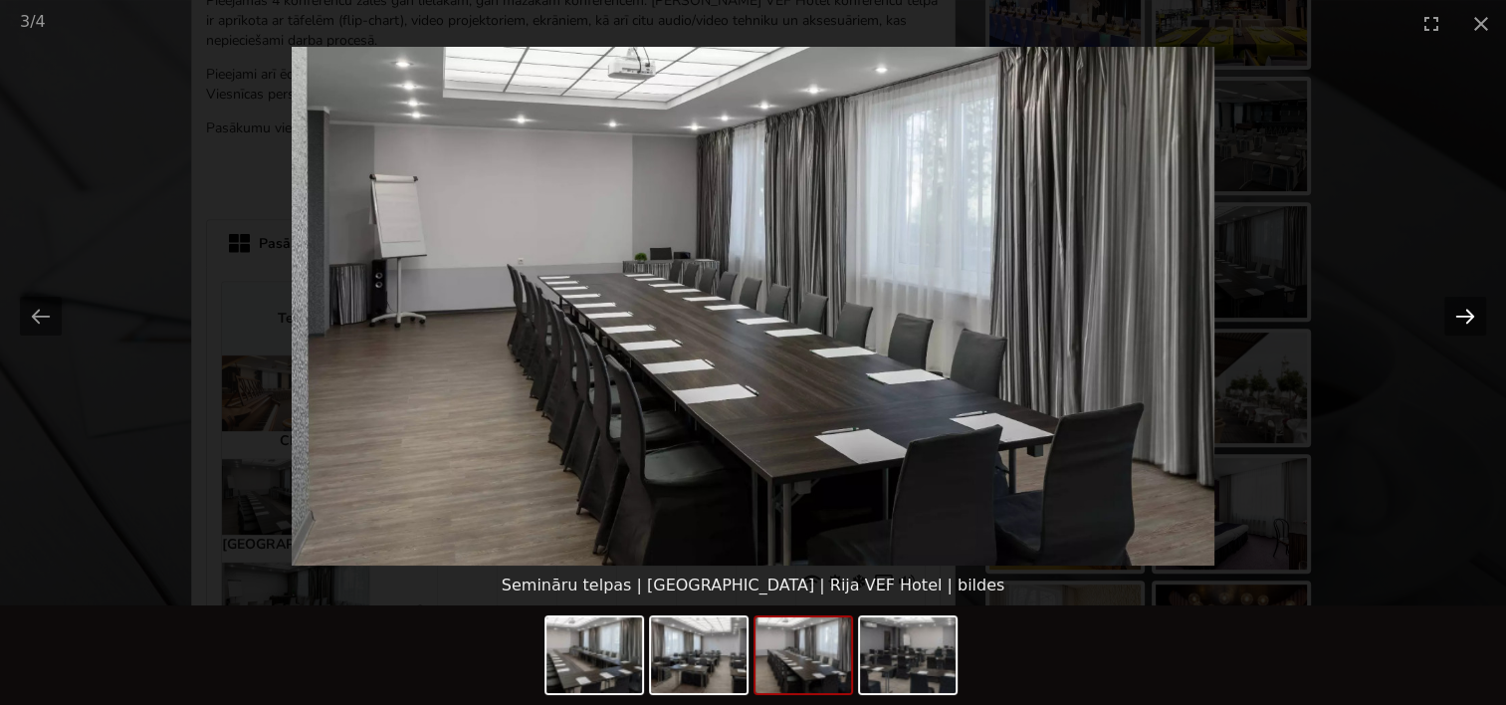
click at [1454, 309] on button "Next slide" at bounding box center [1466, 316] width 42 height 39
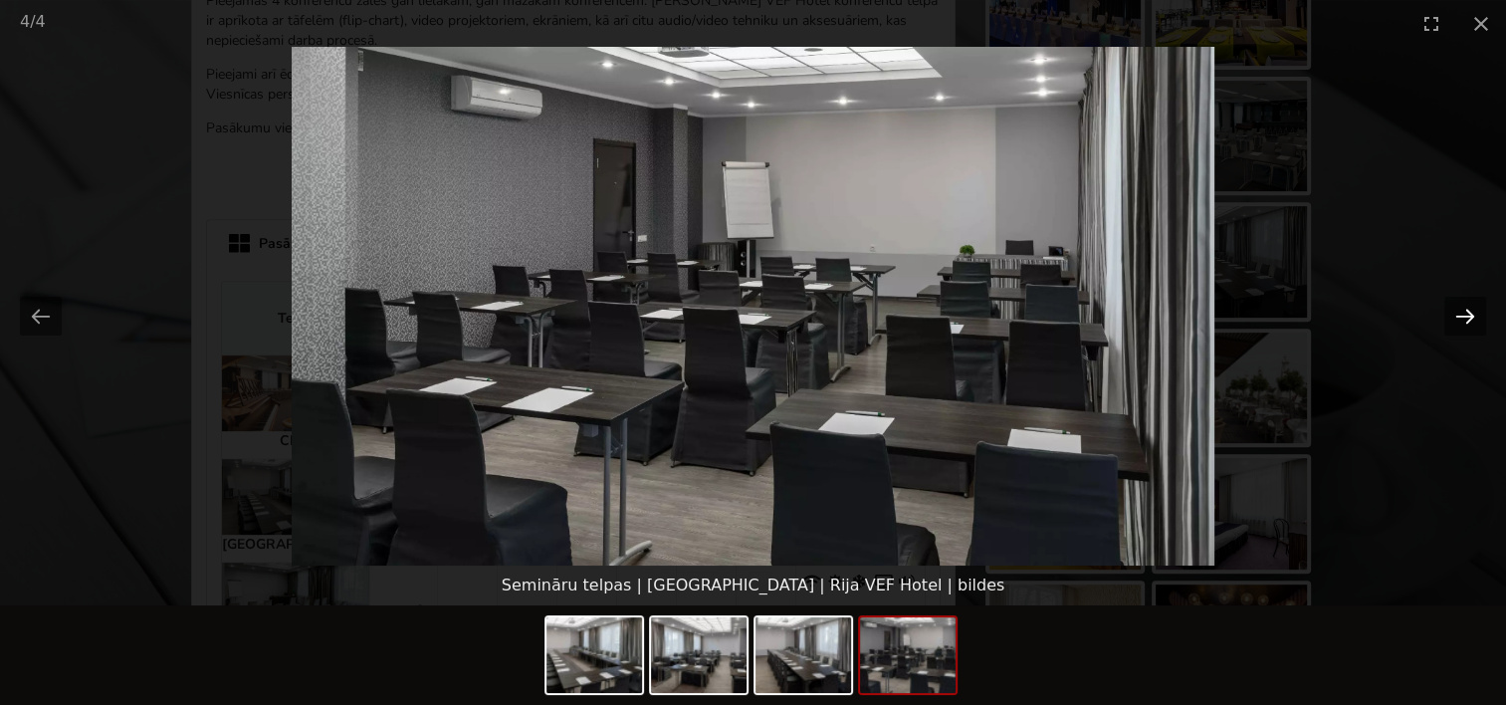
click at [1451, 303] on button "Next slide" at bounding box center [1466, 316] width 42 height 39
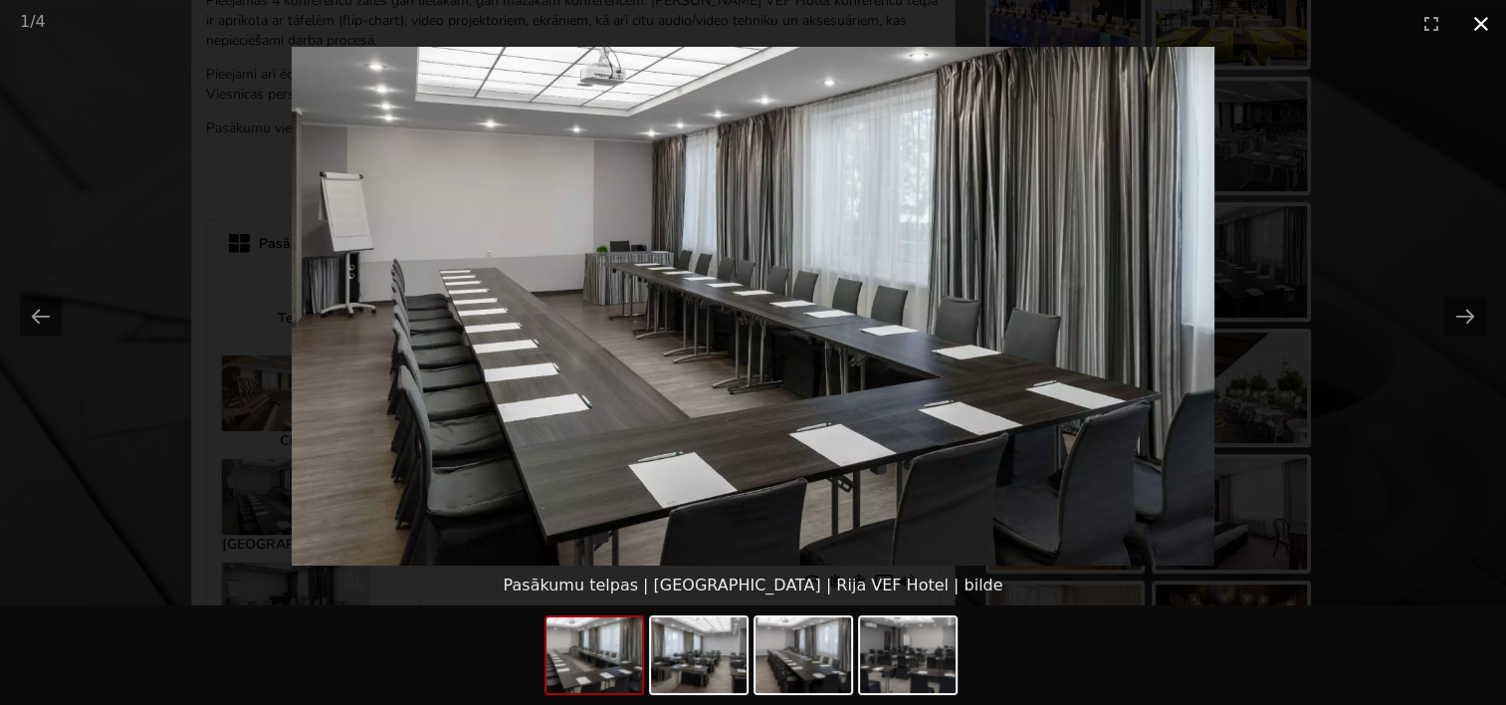
click at [1475, 20] on button "Close gallery" at bounding box center [1482, 23] width 50 height 47
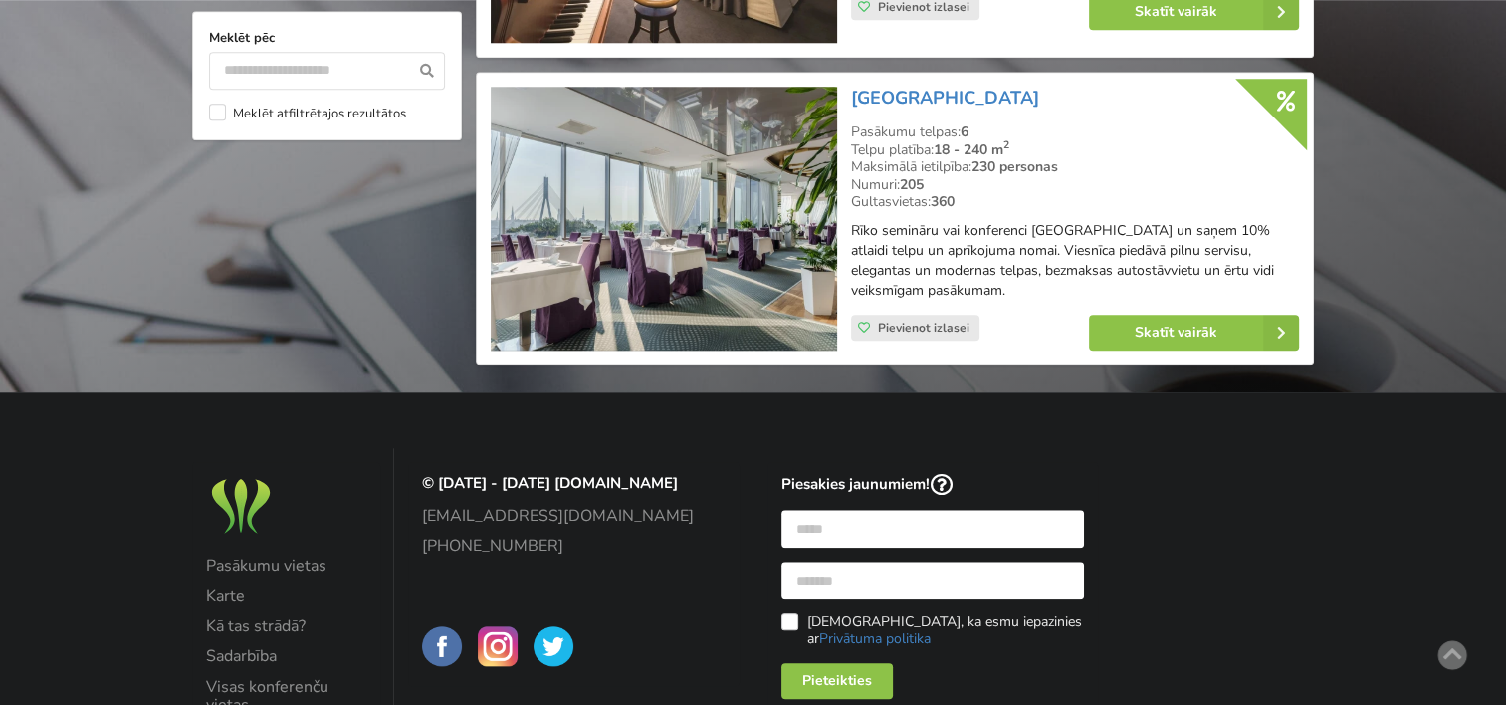
scroll to position [1975, 0]
